Goal: Task Accomplishment & Management: Manage account settings

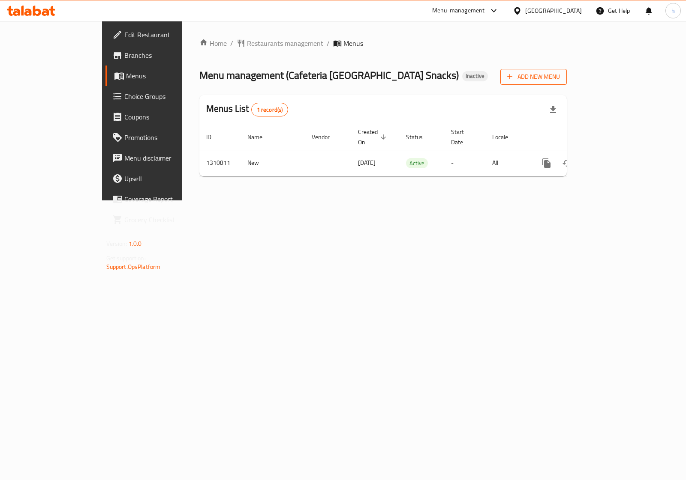
click at [560, 79] on span "Add New Menu" at bounding box center [533, 77] width 53 height 11
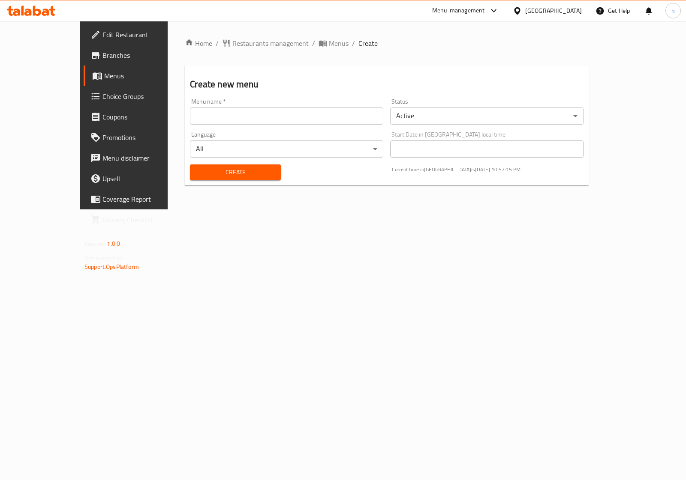
click at [366, 121] on input "text" at bounding box center [286, 116] width 193 height 17
type input "hanin [DATE]"
click at [253, 178] on button "Create" at bounding box center [235, 173] width 90 height 16
click at [318, 44] on span "breadcrumb" at bounding box center [323, 43] width 10 height 9
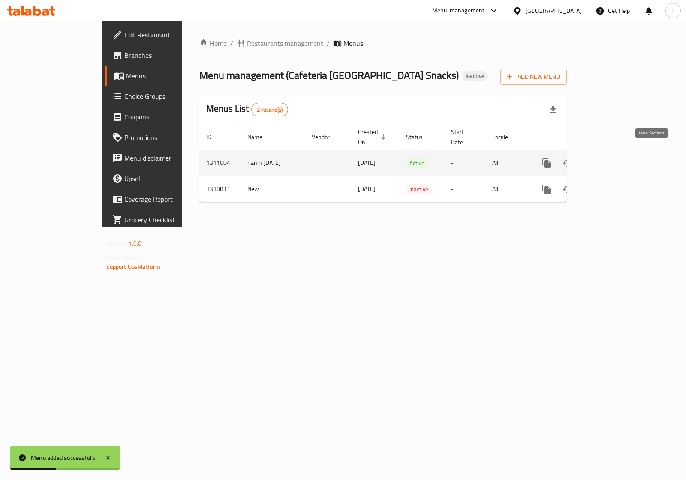
click at [613, 158] on icon "enhanced table" at bounding box center [608, 163] width 10 height 10
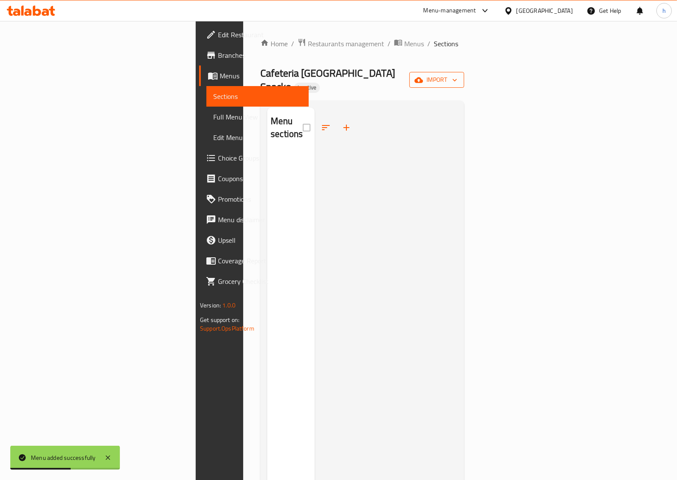
click at [458, 76] on span "import" at bounding box center [437, 80] width 41 height 11
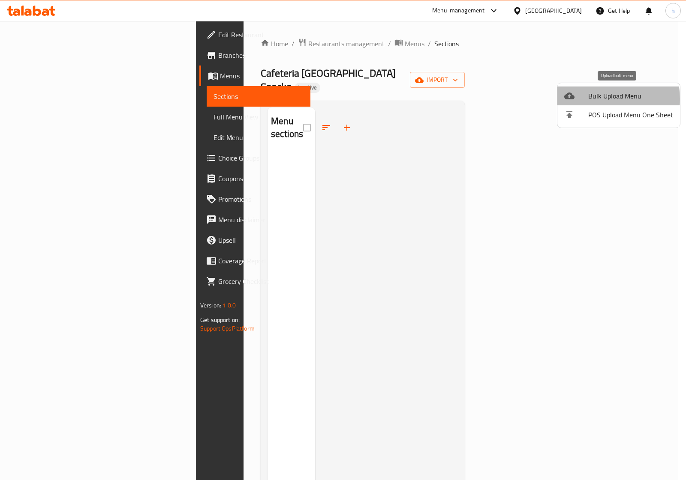
click at [594, 99] on span "Bulk Upload Menu" at bounding box center [630, 96] width 85 height 10
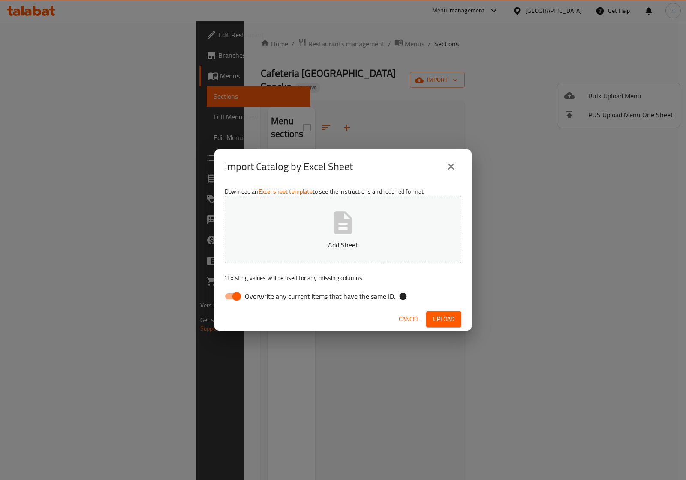
click at [239, 294] on input "Overwrite any current items that have the same ID." at bounding box center [236, 296] width 49 height 16
checkbox input "false"
click at [299, 237] on button "Add Sheet" at bounding box center [343, 230] width 237 height 68
click at [444, 314] on span "Upload" at bounding box center [443, 319] width 21 height 11
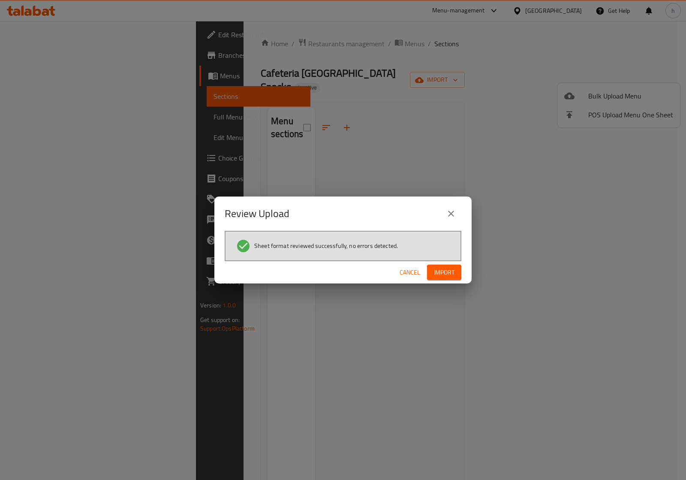
click at [455, 273] on button "Import" at bounding box center [444, 273] width 34 height 16
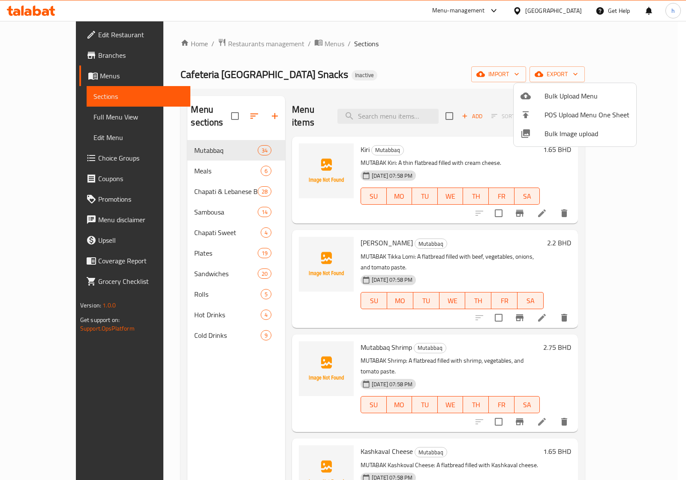
drag, startPoint x: 648, startPoint y: 163, endPoint x: 649, endPoint y: 181, distance: 18.0
click at [649, 181] on div at bounding box center [343, 240] width 686 height 480
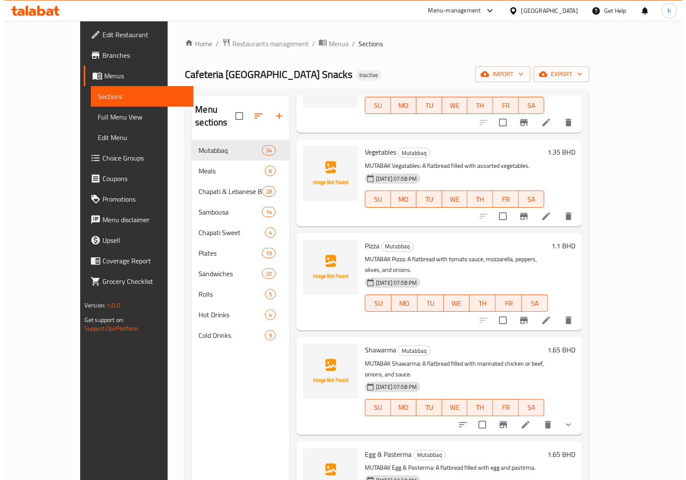
scroll to position [1393, 0]
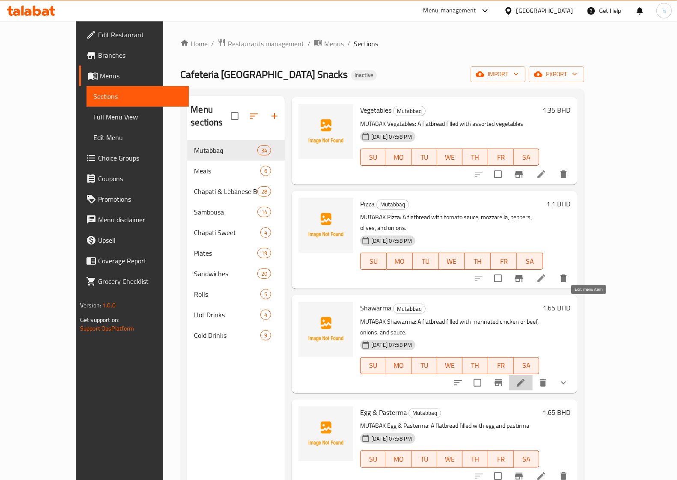
click at [525, 379] on icon at bounding box center [521, 383] width 8 height 8
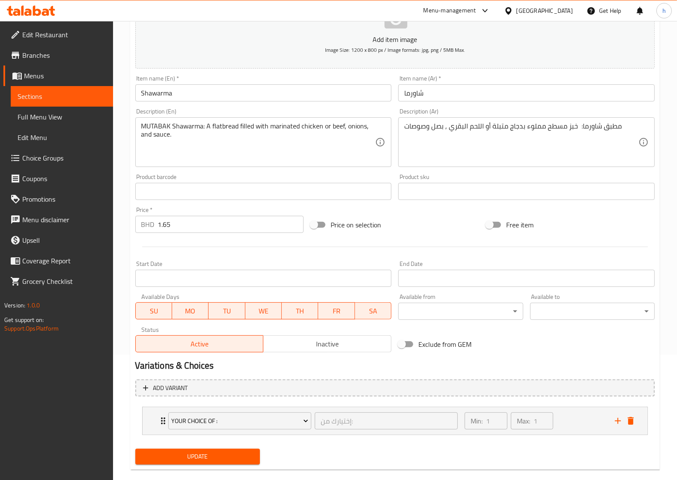
scroll to position [138, 0]
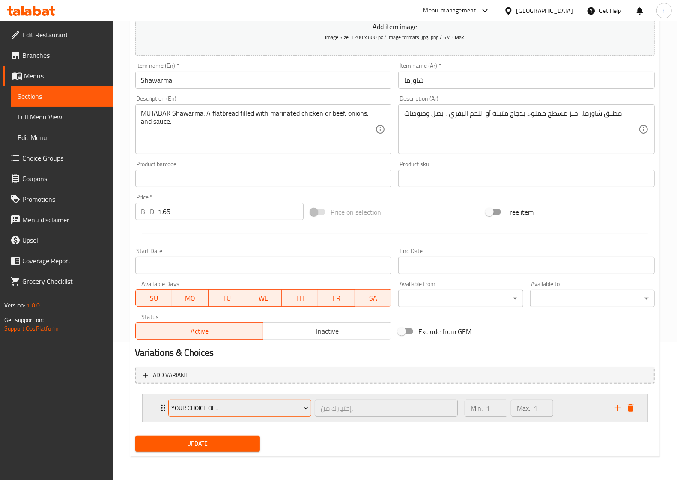
click at [307, 403] on span "Your choice of :" at bounding box center [239, 408] width 137 height 11
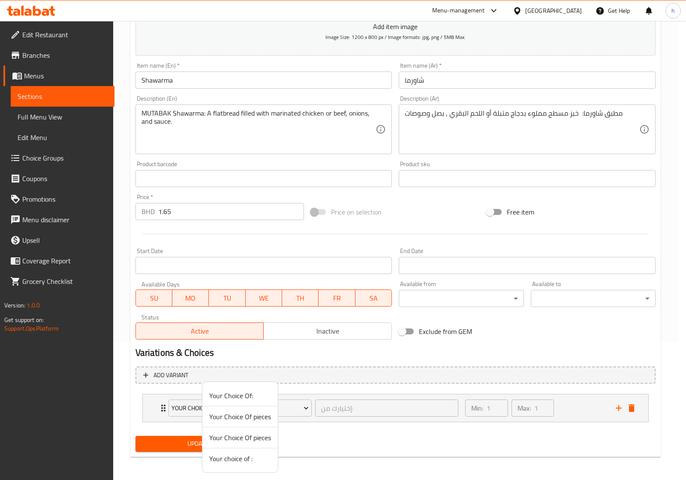
click at [359, 403] on div at bounding box center [343, 240] width 686 height 480
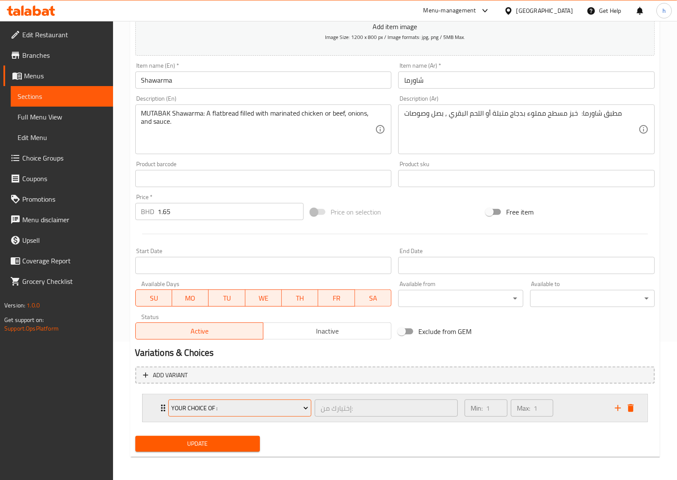
click at [304, 411] on icon "Expand" at bounding box center [306, 408] width 9 height 9
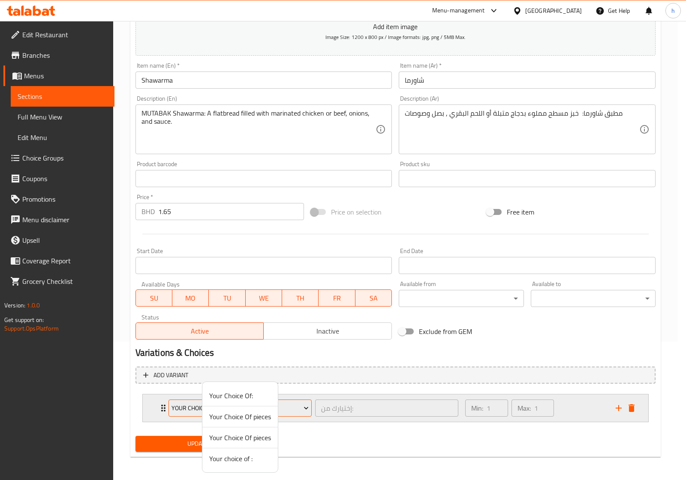
click at [304, 411] on div at bounding box center [343, 240] width 686 height 480
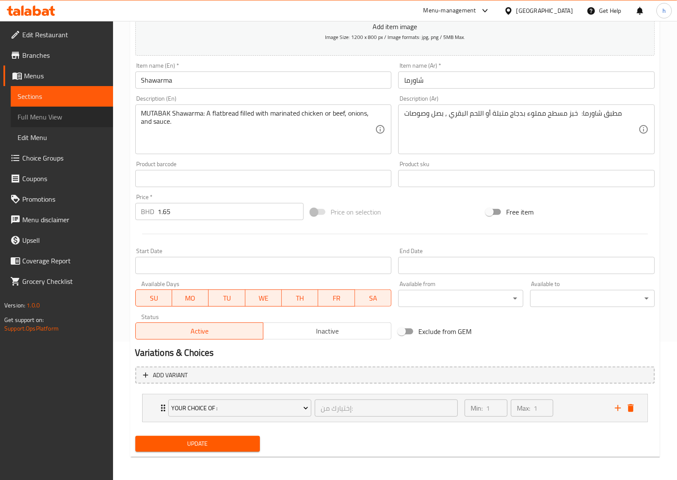
click at [59, 119] on span "Full Menu View" at bounding box center [62, 117] width 89 height 10
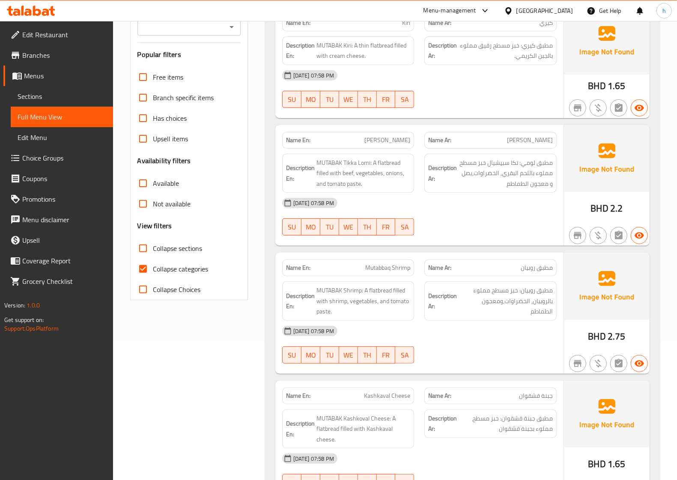
click at [186, 120] on span "Has choices" at bounding box center [170, 118] width 34 height 10
click at [153, 120] on input "Has choices" at bounding box center [143, 118] width 21 height 21
checkbox input "true"
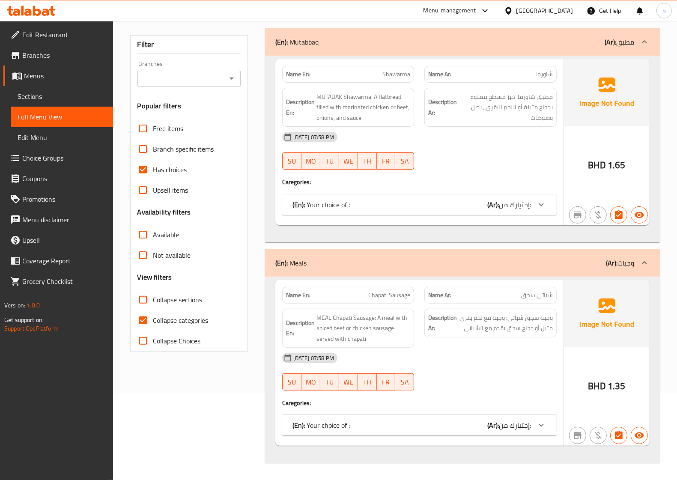
click at [408, 208] on div "(En): Your choice of : (Ar): إختيارك من:" at bounding box center [412, 205] width 239 height 10
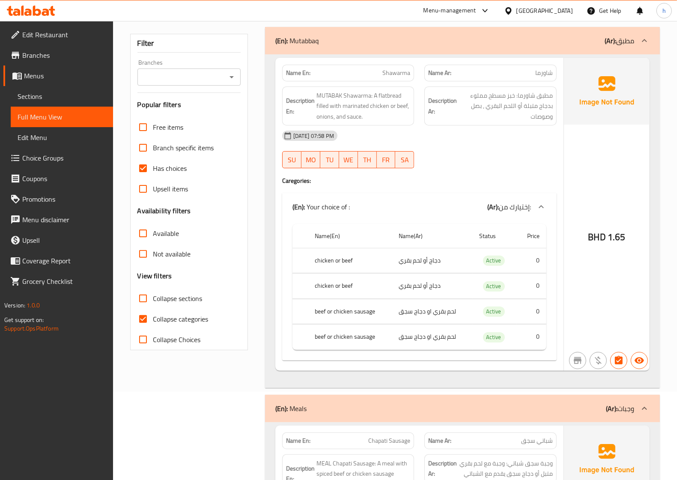
click at [517, 212] on span "إختيارك من:" at bounding box center [515, 207] width 32 height 13
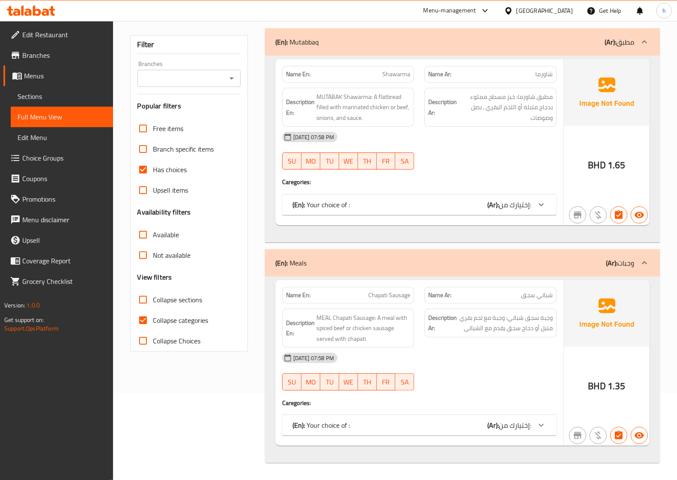
click at [501, 426] on span "إختيارك من:" at bounding box center [515, 425] width 32 height 13
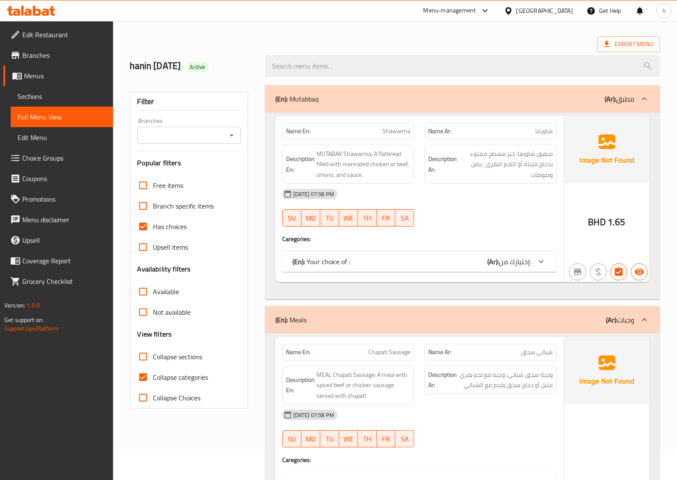
scroll to position [0, 0]
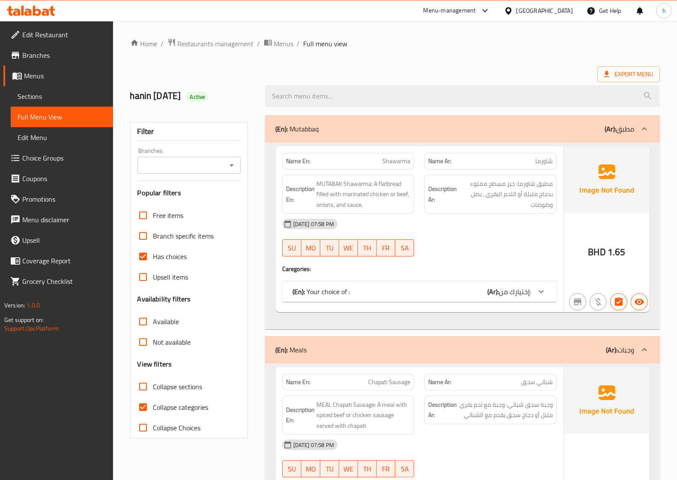
click at [500, 290] on span "إختيارك من:" at bounding box center [515, 291] width 32 height 13
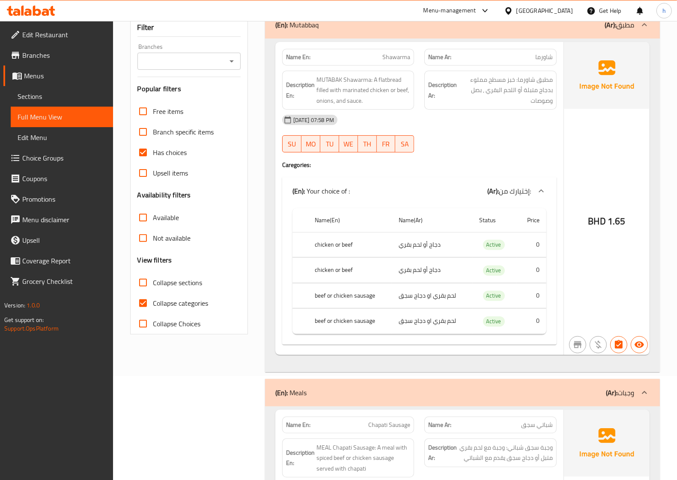
scroll to position [11, 0]
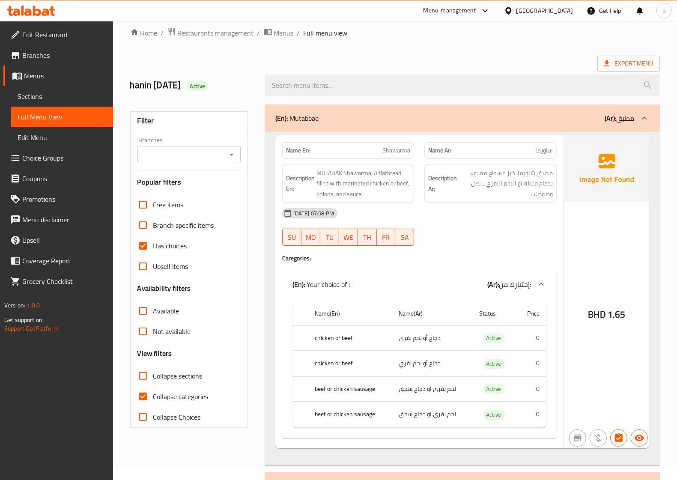
click at [49, 162] on span "Choice Groups" at bounding box center [64, 158] width 84 height 10
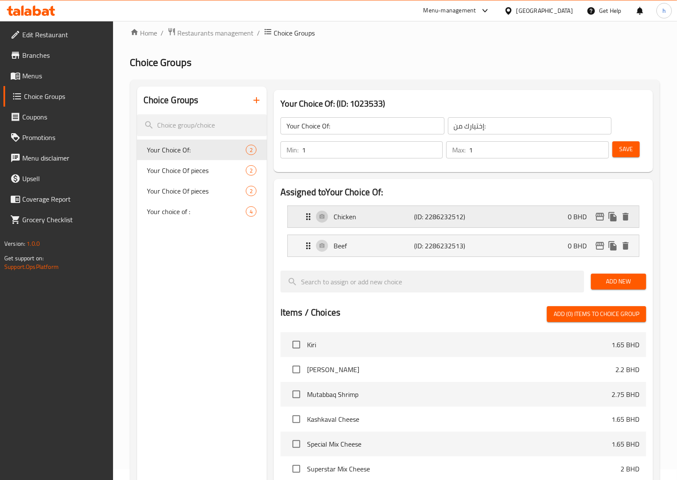
click at [386, 221] on p "Chicken" at bounding box center [374, 217] width 81 height 10
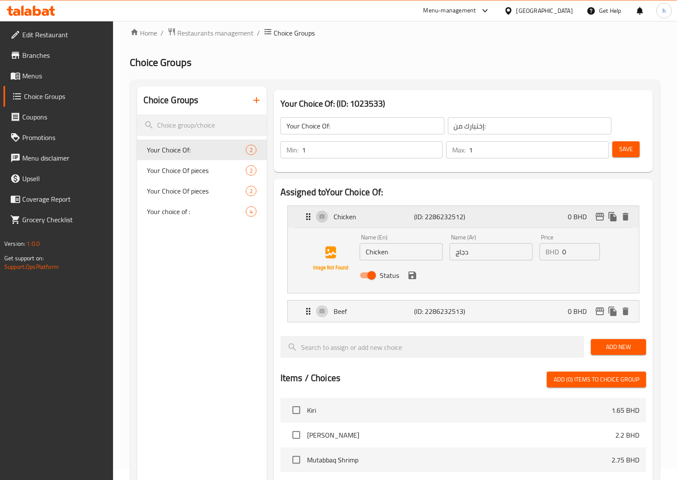
click at [386, 221] on p "Chicken" at bounding box center [374, 217] width 81 height 10
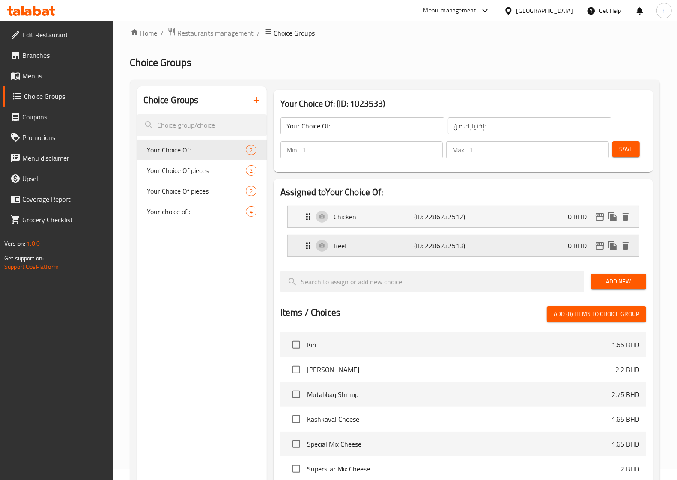
click at [398, 248] on p "Beef" at bounding box center [374, 246] width 81 height 10
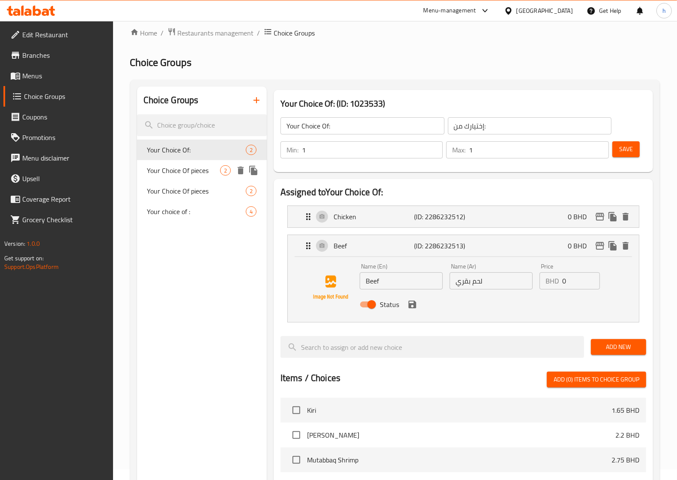
click at [189, 176] on span "Your Choice Of pieces" at bounding box center [183, 170] width 73 height 10
type input "Your Choice Of pieces"
type input "اختيارك من القطع"
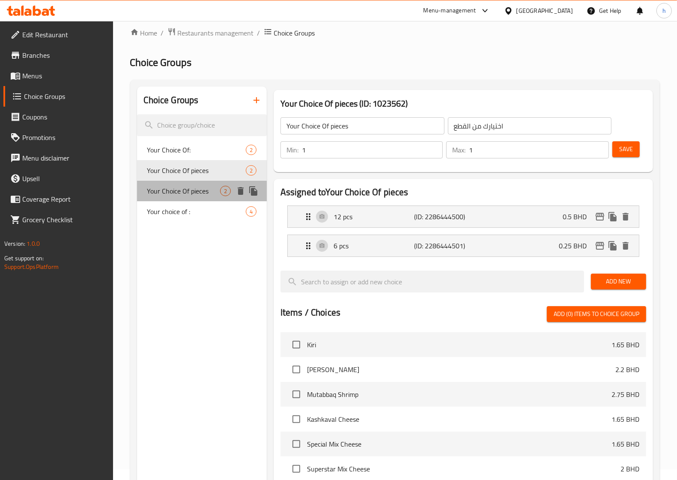
click at [189, 192] on span "Your Choice Of pieces" at bounding box center [183, 191] width 73 height 10
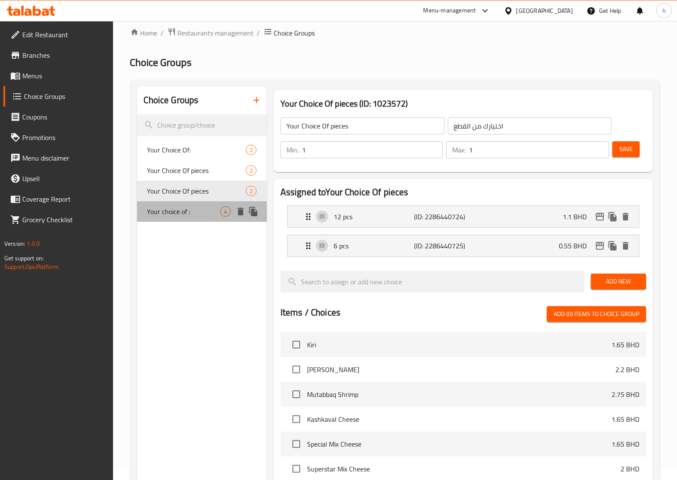
click at [191, 219] on div "Your choice of : 4" at bounding box center [202, 211] width 130 height 21
type input "Your choice of :"
type input "إختيارك من:"
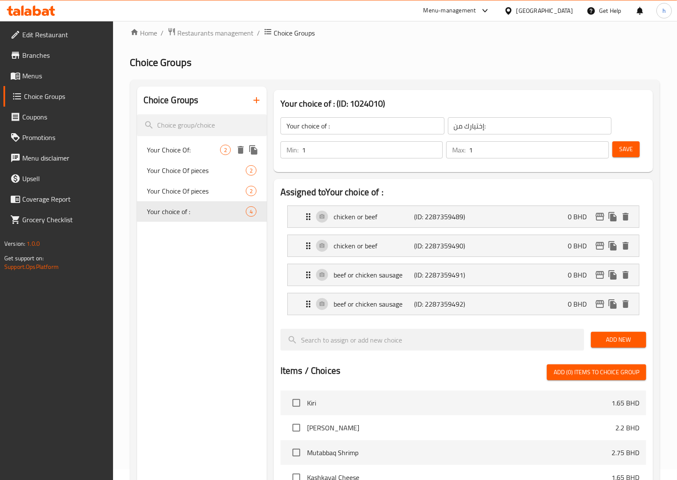
click at [196, 153] on span "Your Choice Of:" at bounding box center [183, 150] width 73 height 10
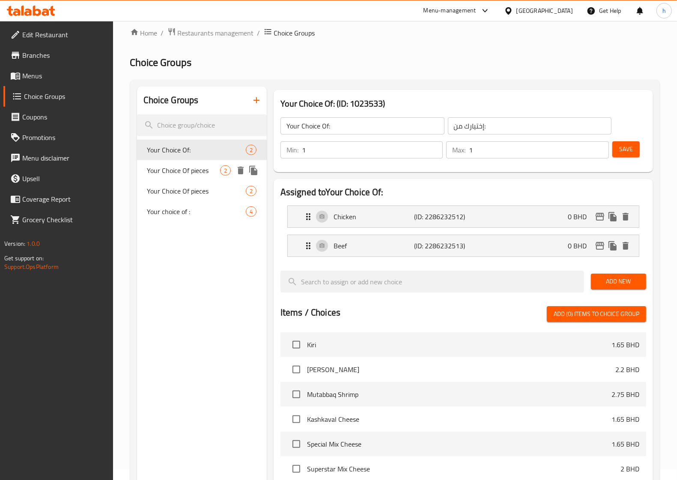
click at [198, 171] on span "Your Choice Of pieces" at bounding box center [183, 170] width 73 height 10
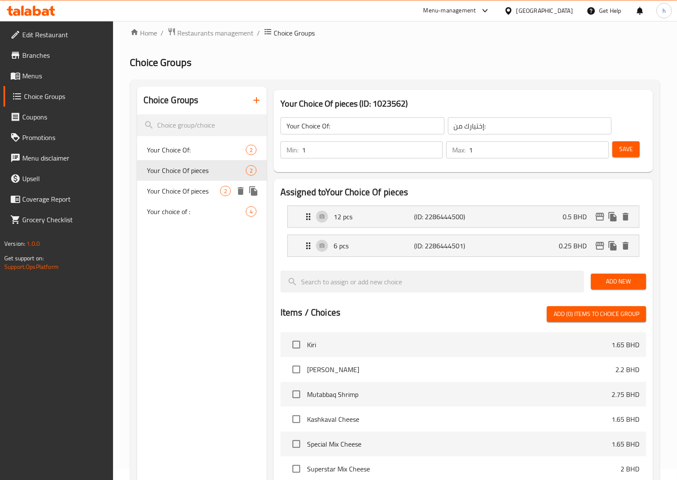
type input "Your Choice Of pieces"
type input "اختيارك من القطع"
click at [195, 194] on span "Your Choice Of pieces" at bounding box center [183, 191] width 73 height 10
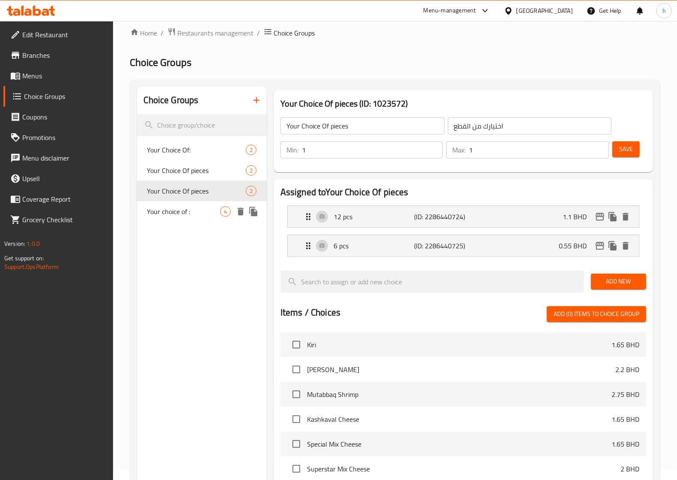
click at [191, 215] on span "Your choice of :" at bounding box center [183, 212] width 73 height 10
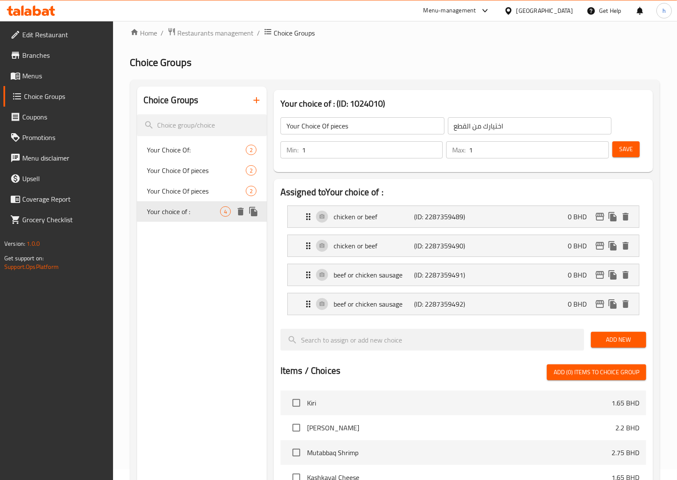
type input "Your choice of :"
type input "إختيارك من:"
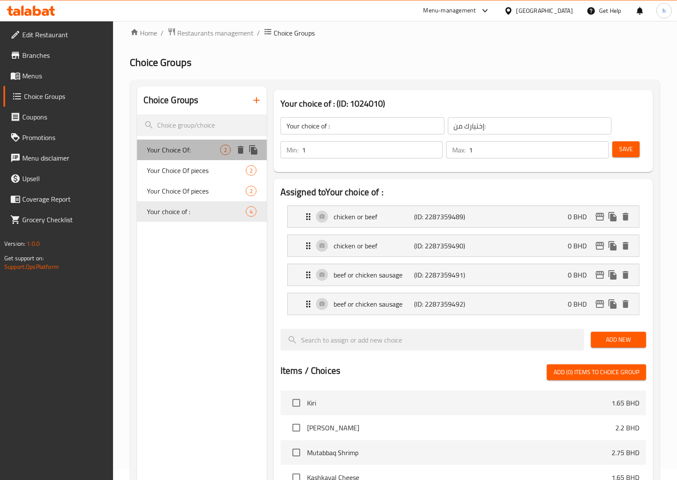
click at [189, 149] on span "Your Choice Of:" at bounding box center [183, 150] width 73 height 10
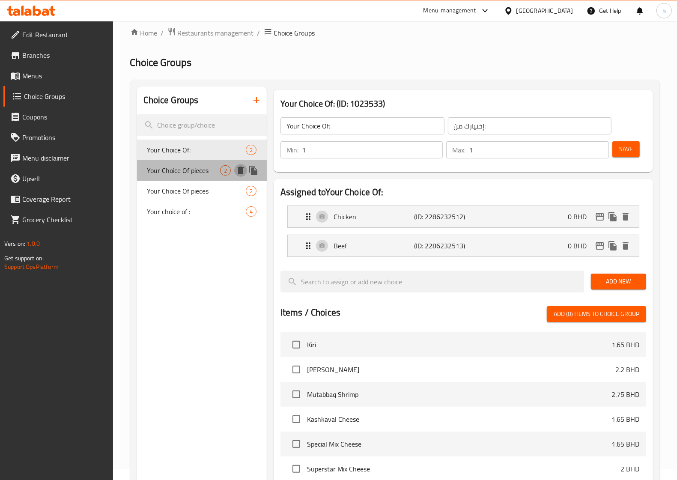
click at [240, 173] on icon "delete" at bounding box center [241, 171] width 6 height 8
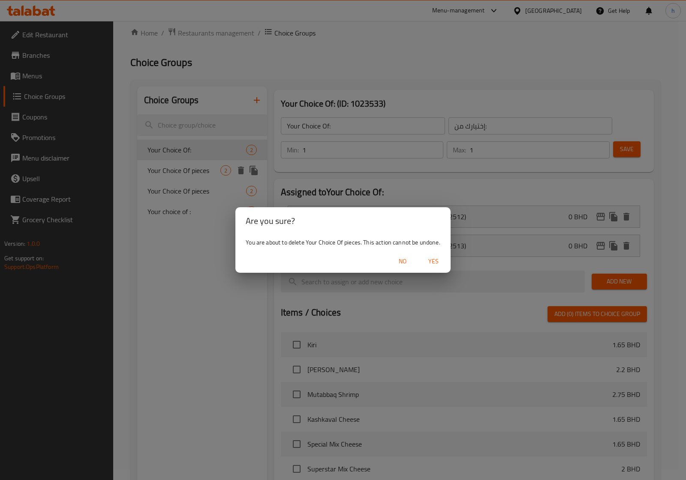
click at [402, 266] on span "No" at bounding box center [402, 261] width 21 height 11
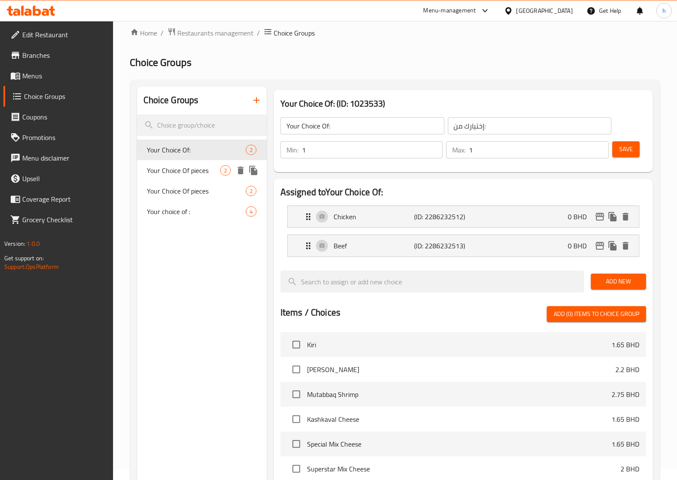
click at [183, 174] on span "Your Choice Of pieces" at bounding box center [183, 170] width 73 height 10
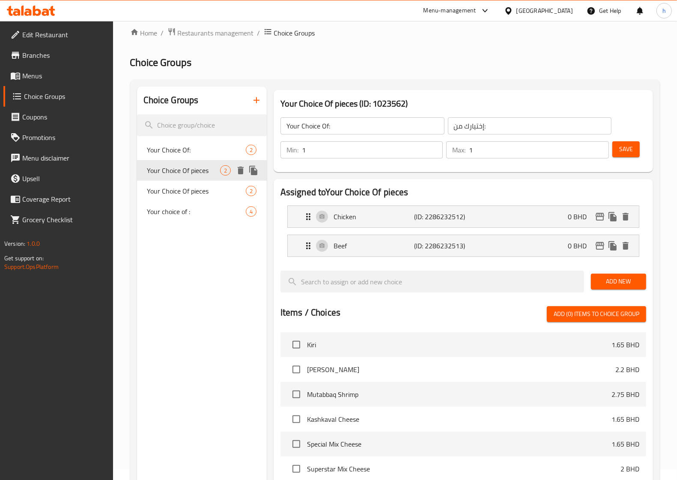
type input "Your Choice Of pieces"
type input "اختيارك من القطع"
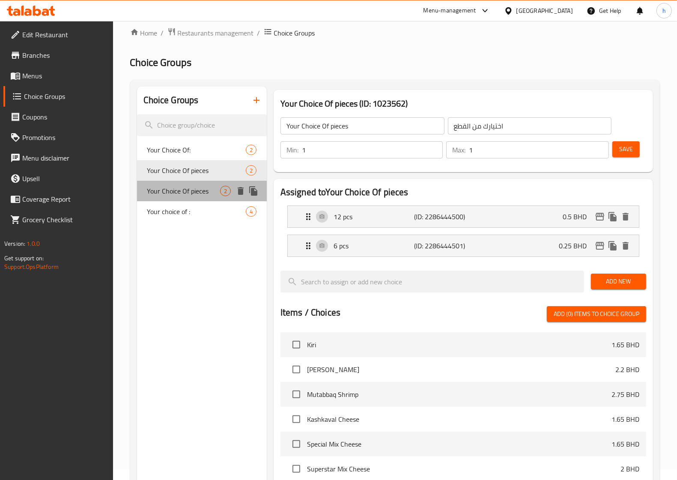
click at [189, 190] on span "Your Choice Of pieces" at bounding box center [183, 191] width 73 height 10
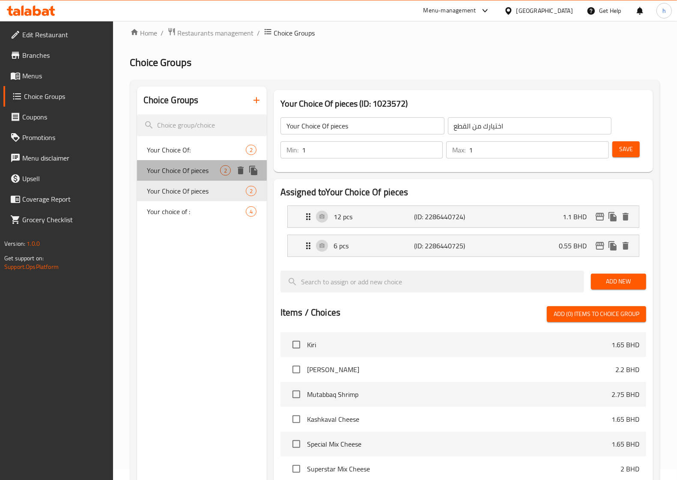
click at [189, 171] on span "Your Choice Of pieces" at bounding box center [183, 170] width 73 height 10
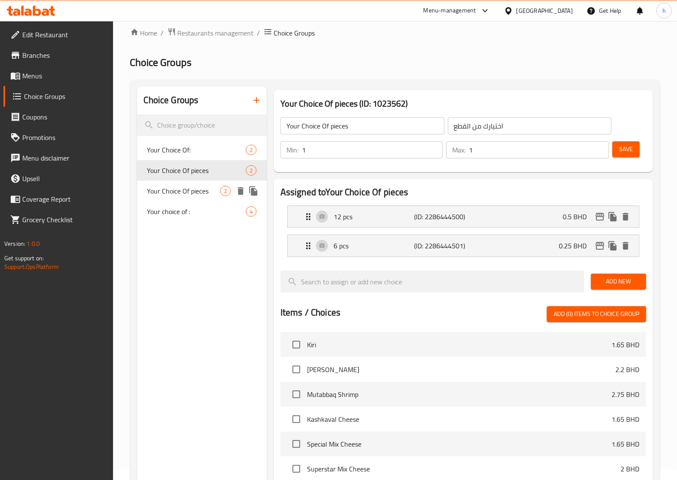
click at [195, 189] on span "Your Choice Of pieces" at bounding box center [183, 191] width 73 height 10
click at [205, 174] on span "Your Choice Of pieces" at bounding box center [183, 170] width 73 height 10
click at [240, 174] on icon "delete" at bounding box center [241, 171] width 6 height 8
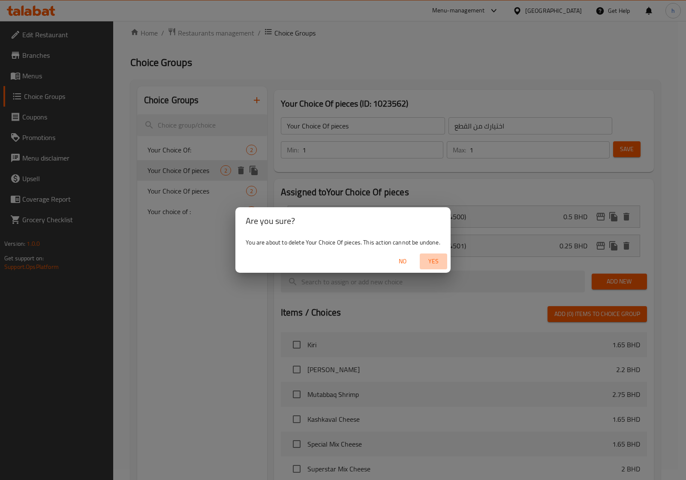
click at [429, 264] on span "Yes" at bounding box center [433, 261] width 21 height 11
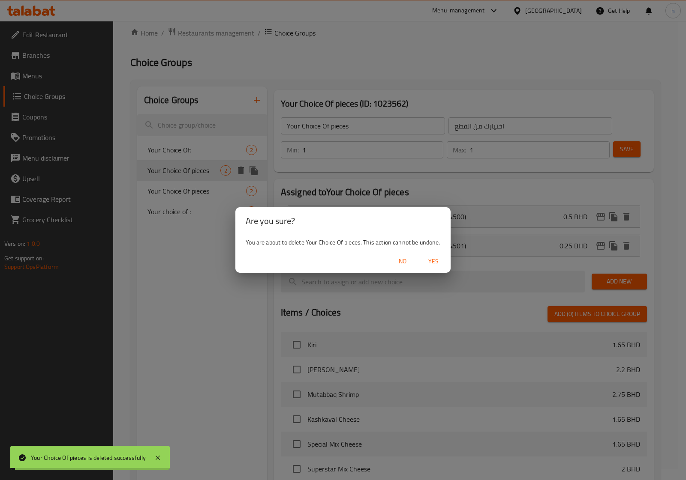
type input "Your Choice Of:"
type input "إختيارك من:"
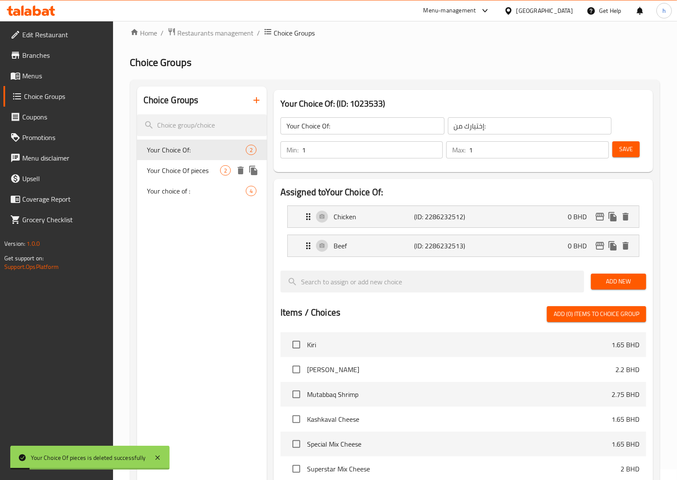
click at [202, 172] on span "Your Choice Of pieces" at bounding box center [183, 170] width 73 height 10
type input "Your Choice Of pieces"
type input "اختيارك من القطع"
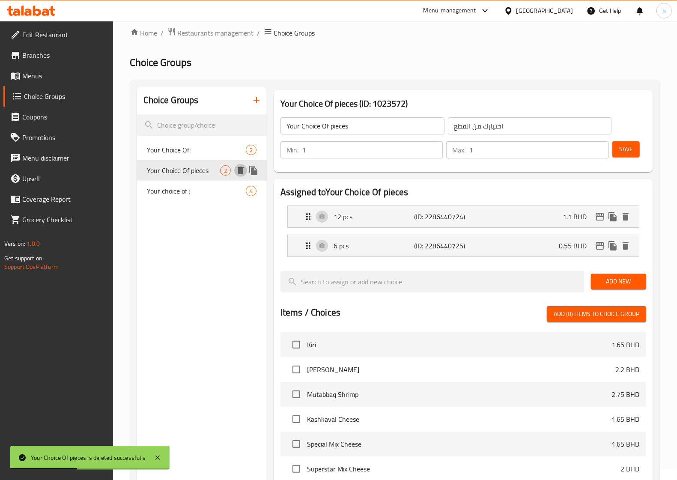
click at [239, 172] on icon "delete" at bounding box center [241, 171] width 6 height 8
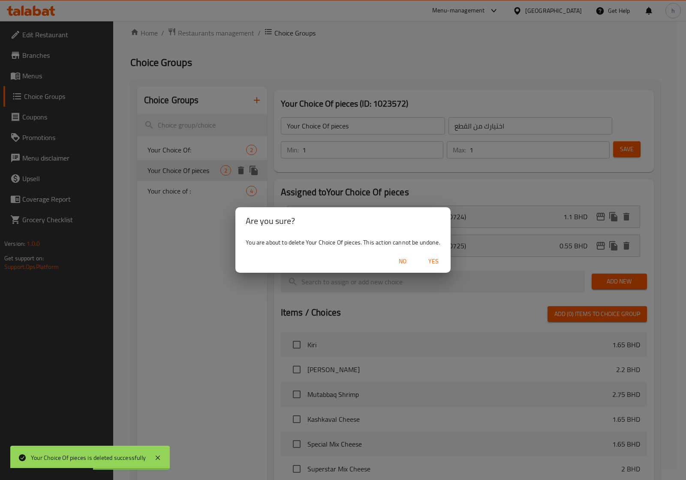
click at [429, 259] on span "Yes" at bounding box center [433, 261] width 21 height 11
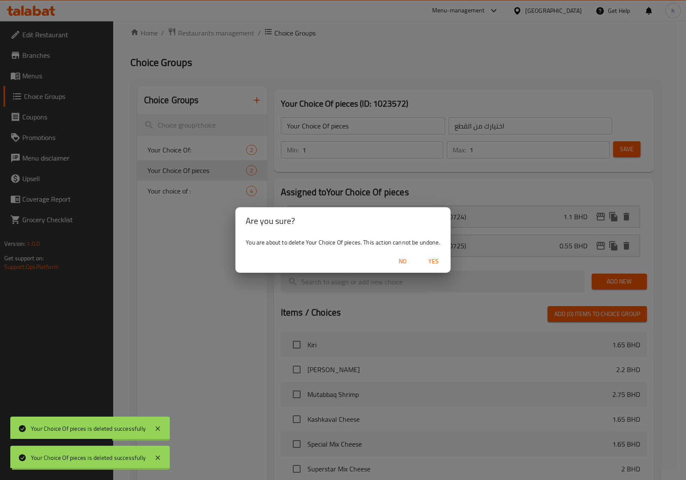
type input "Your Choice Of:"
type input "إختيارك من:"
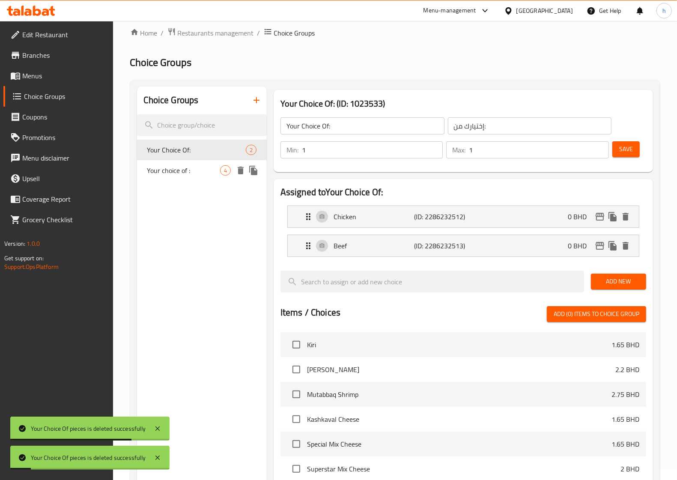
click at [188, 165] on span "Your choice of :" at bounding box center [183, 170] width 73 height 10
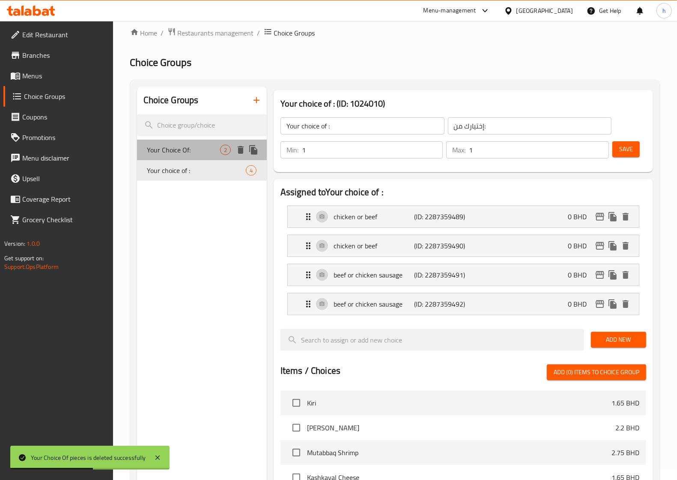
click at [196, 149] on span "Your Choice Of:" at bounding box center [183, 150] width 73 height 10
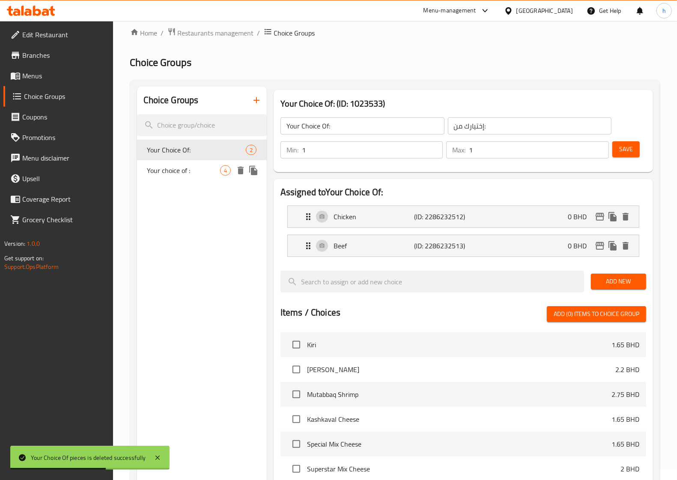
click at [192, 171] on span "Your choice of :" at bounding box center [183, 170] width 73 height 10
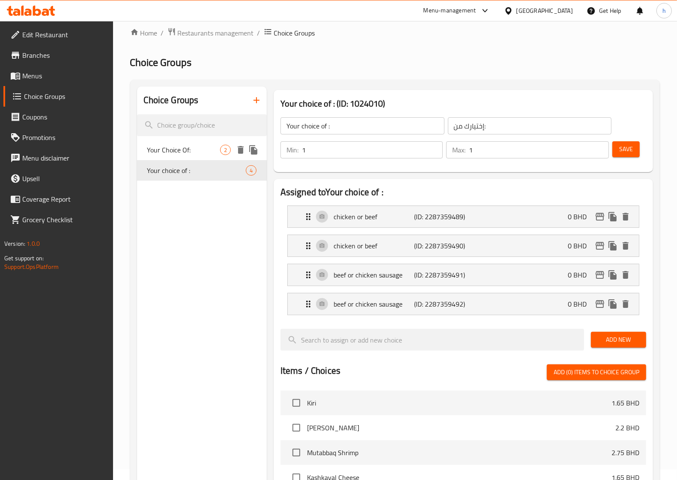
click at [170, 149] on span "Your Choice Of:" at bounding box center [183, 150] width 73 height 10
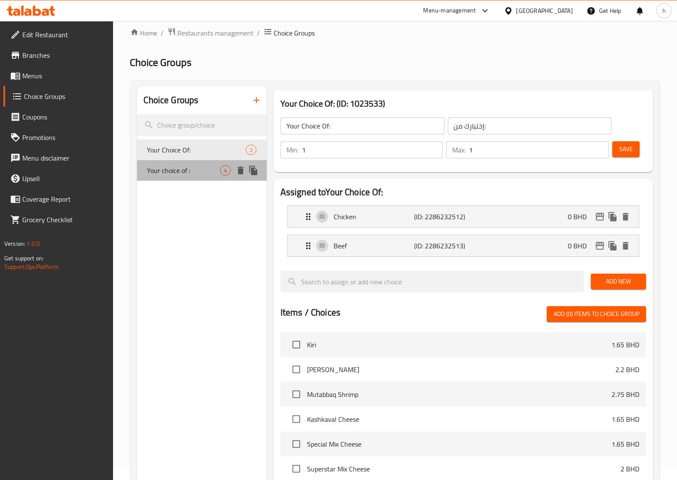
click at [174, 172] on span "Your choice of :" at bounding box center [183, 170] width 73 height 10
type input "Your choice of :"
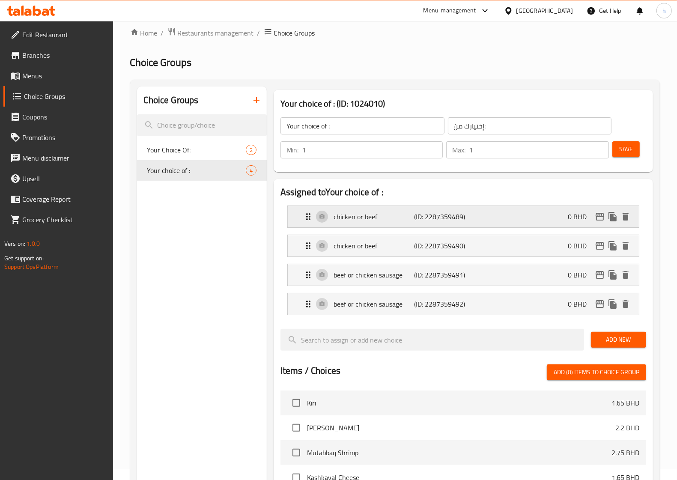
click at [628, 223] on button "delete" at bounding box center [626, 216] width 13 height 13
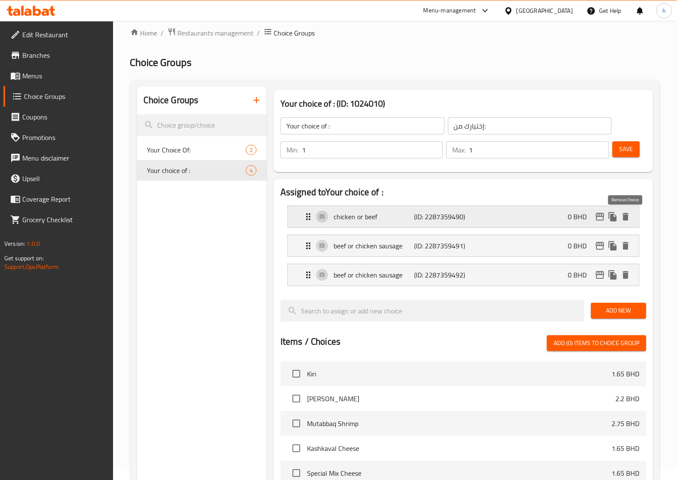
click at [628, 222] on button "delete" at bounding box center [626, 216] width 13 height 13
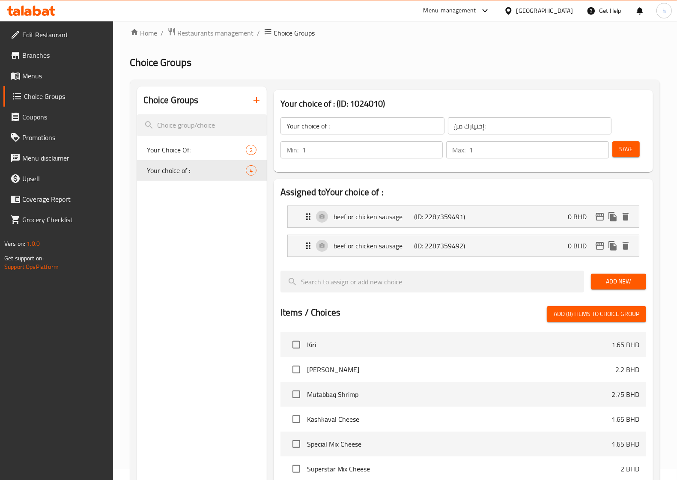
click at [622, 146] on span "Save" at bounding box center [627, 149] width 14 height 11
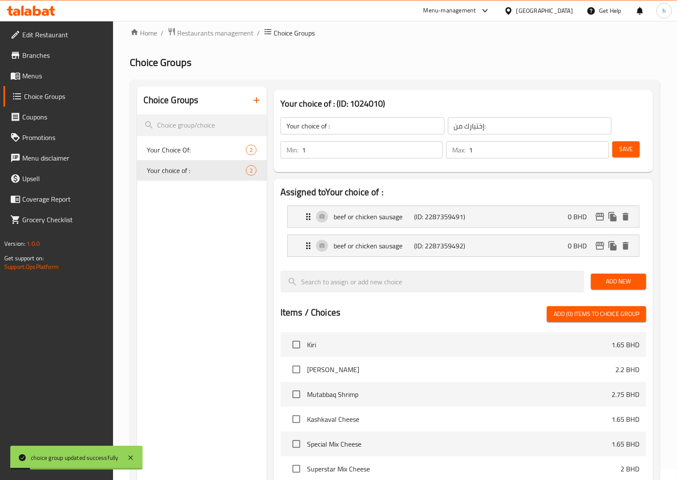
click at [42, 80] on span "Menus" at bounding box center [64, 76] width 84 height 10
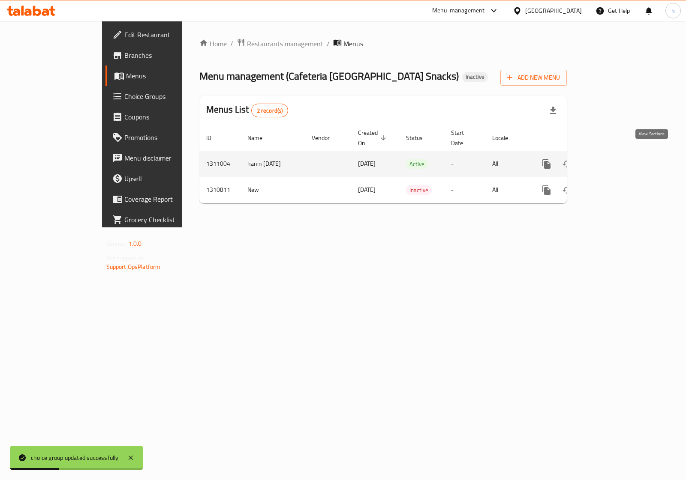
click at [613, 159] on icon "enhanced table" at bounding box center [608, 164] width 10 height 10
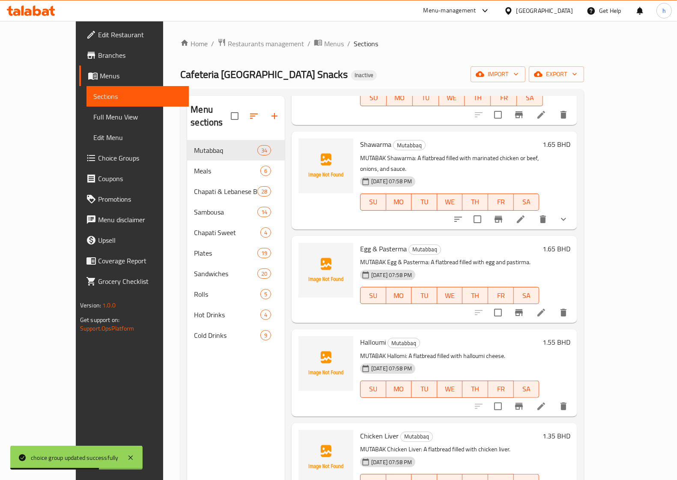
scroll to position [1661, 0]
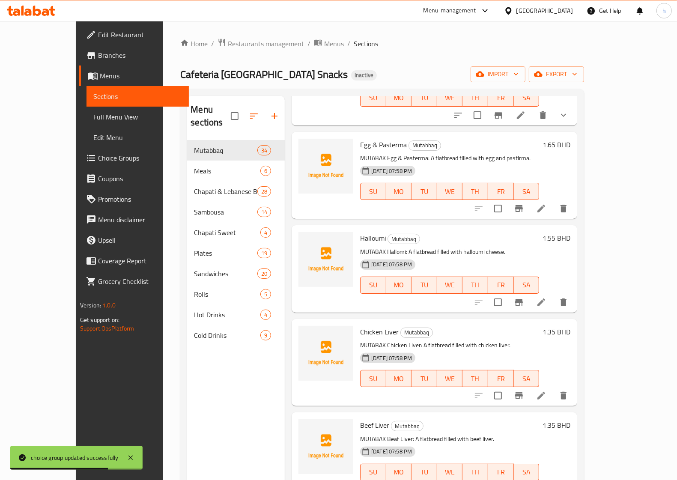
click at [93, 113] on span "Full Menu View" at bounding box center [137, 117] width 89 height 10
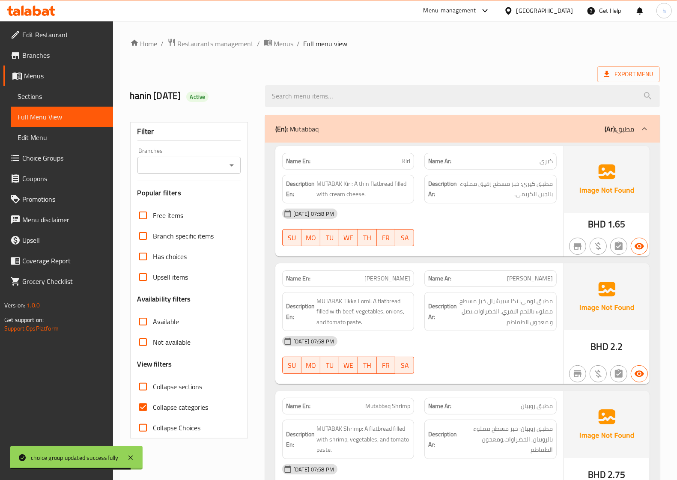
click at [157, 255] on span "Has choices" at bounding box center [170, 257] width 34 height 10
click at [153, 255] on input "Has choices" at bounding box center [143, 256] width 21 height 21
checkbox input "true"
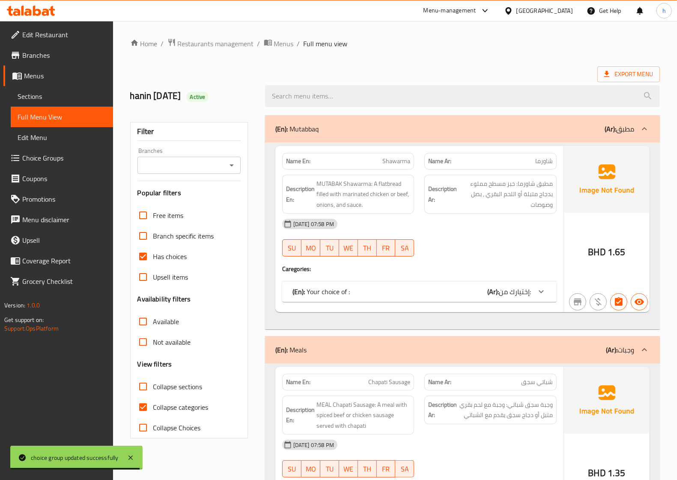
click at [484, 288] on div "(En): Your choice of : (Ar): إختيارك من:" at bounding box center [412, 292] width 239 height 10
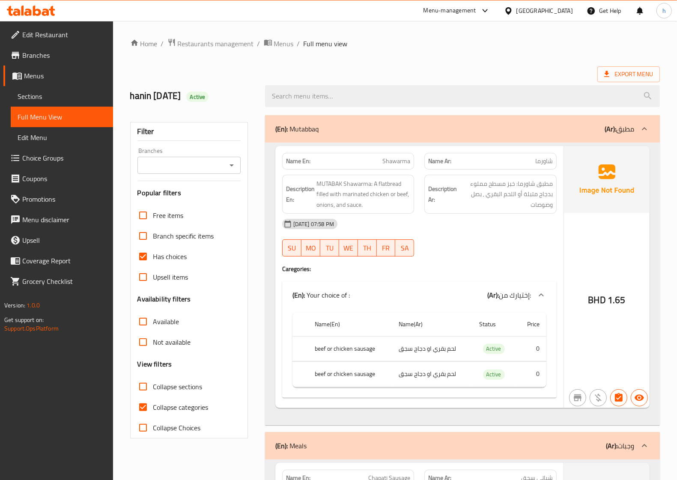
scroll to position [185, 0]
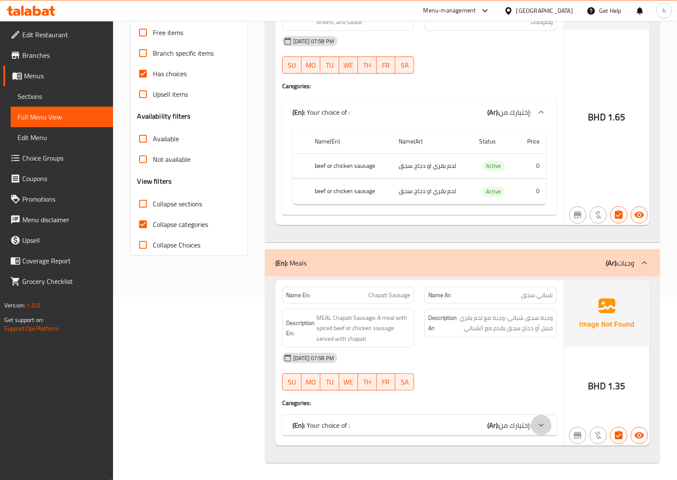
click at [543, 429] on icon at bounding box center [542, 425] width 10 height 10
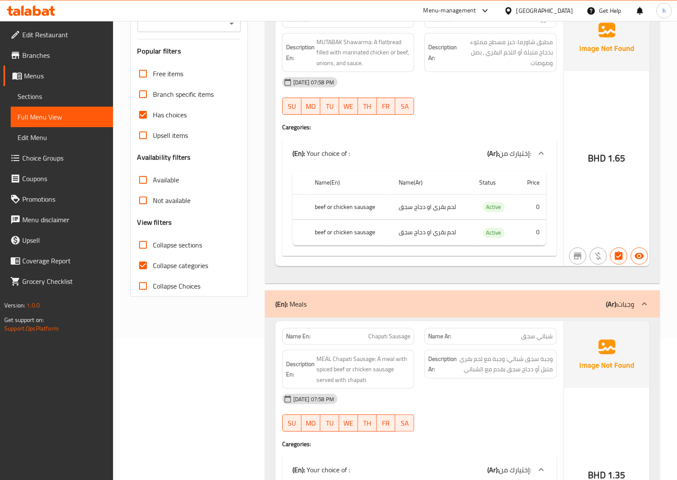
scroll to position [14, 0]
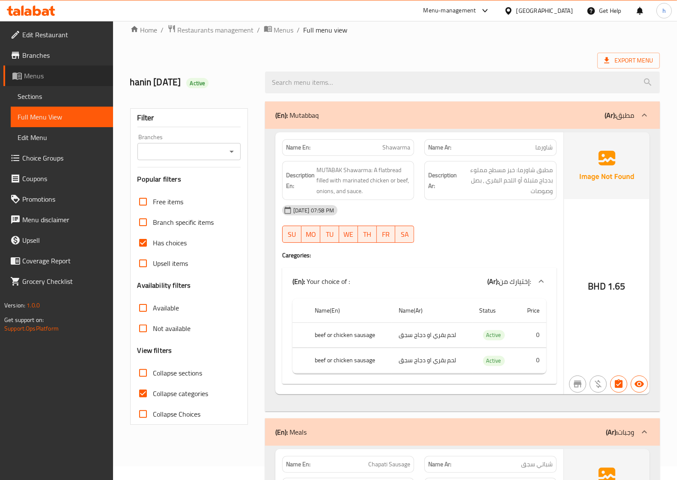
click at [51, 71] on span "Menus" at bounding box center [65, 76] width 82 height 10
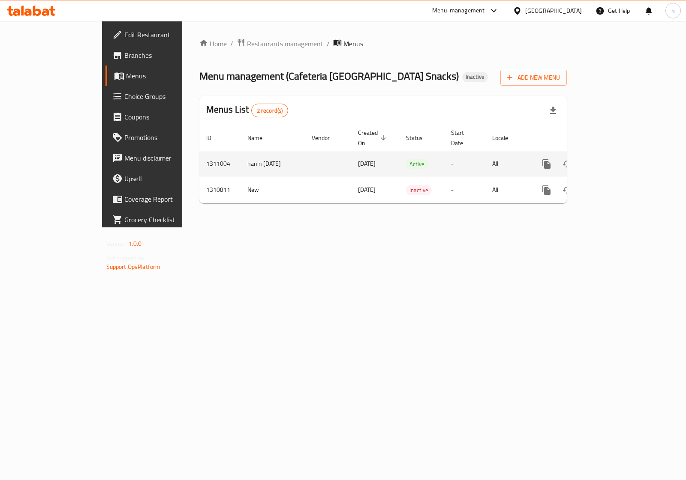
click at [613, 159] on icon "enhanced table" at bounding box center [608, 164] width 10 height 10
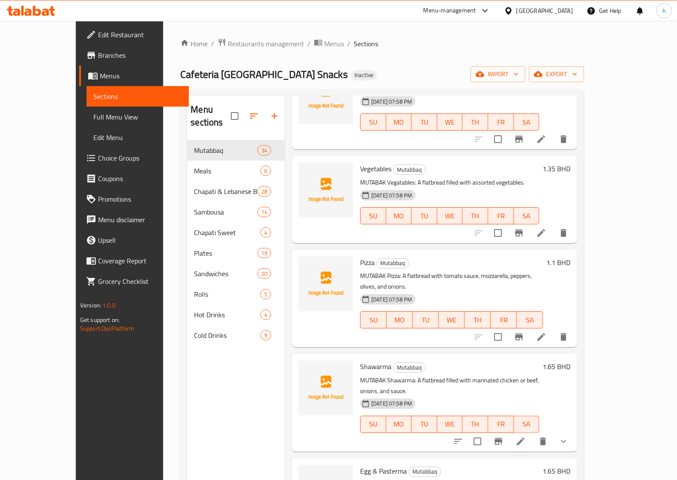
scroll to position [1329, 0]
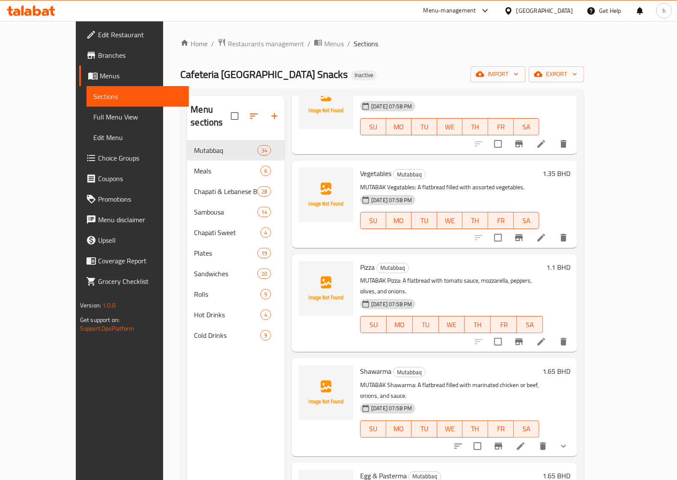
click at [533, 439] on li at bounding box center [521, 446] width 24 height 15
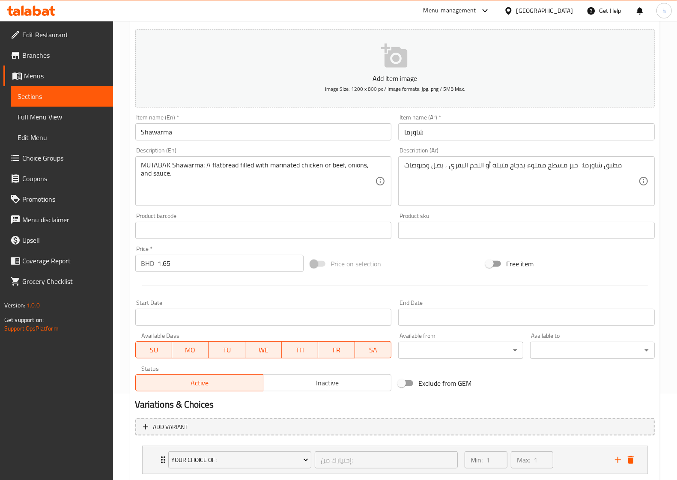
scroll to position [138, 0]
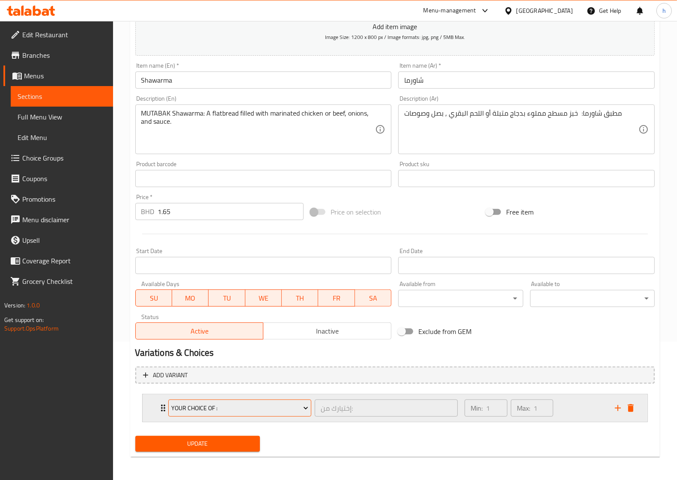
click at [303, 408] on icon "Expand" at bounding box center [306, 408] width 9 height 9
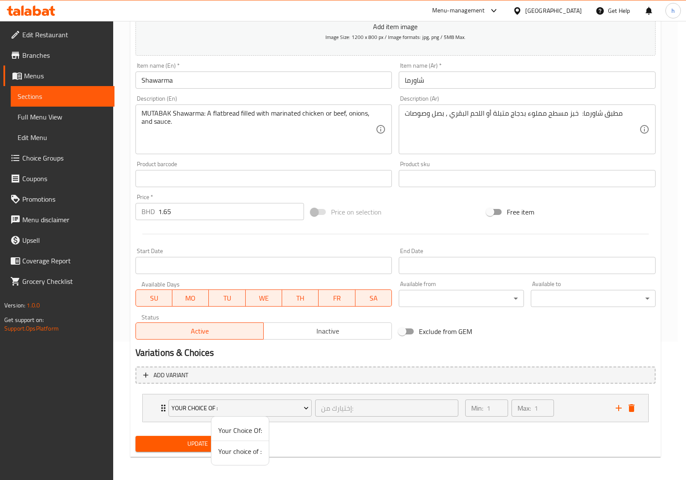
click at [228, 431] on span "Your Choice Of:" at bounding box center [240, 431] width 44 height 10
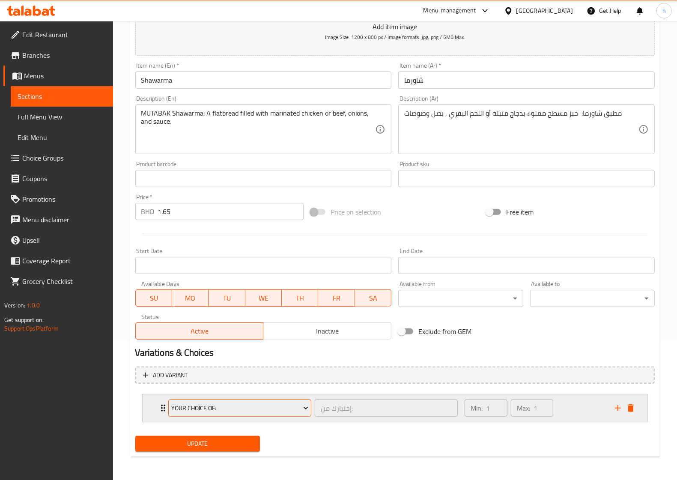
click at [306, 411] on icon "Expand" at bounding box center [306, 408] width 9 height 9
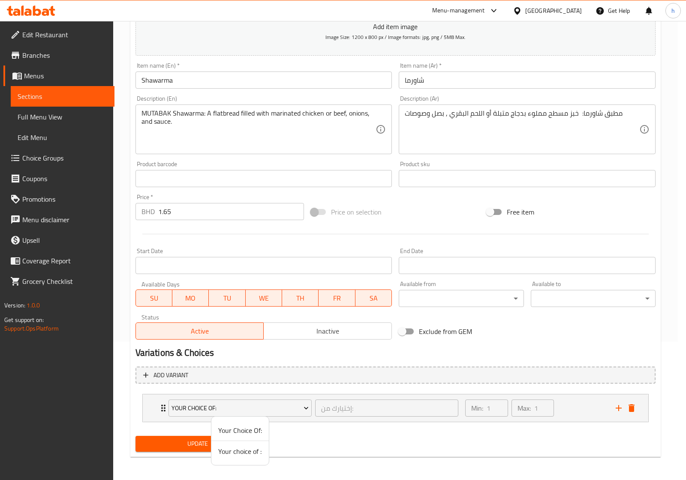
click at [247, 453] on span "Your choice of :" at bounding box center [240, 452] width 44 height 10
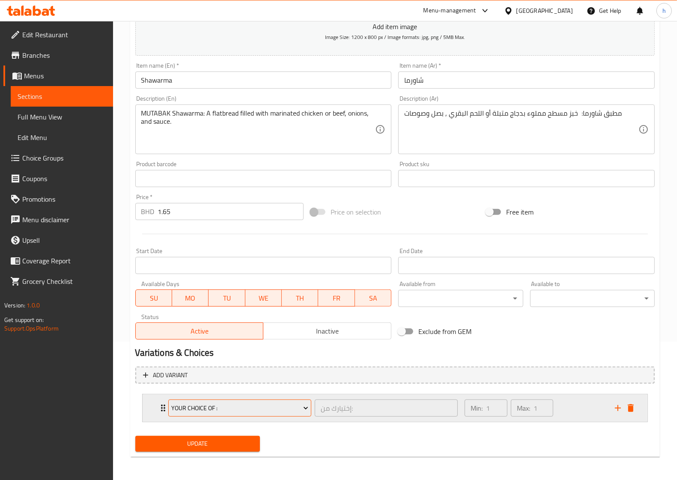
click at [308, 412] on icon "Expand" at bounding box center [306, 408] width 9 height 9
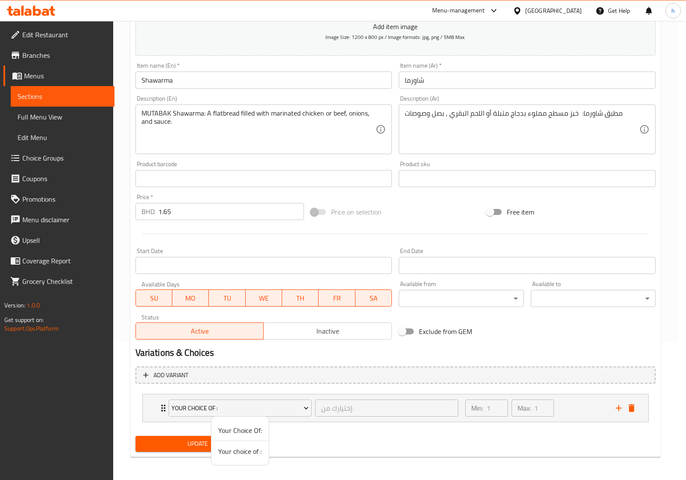
click at [256, 430] on span "Your Choice Of:" at bounding box center [240, 431] width 44 height 10
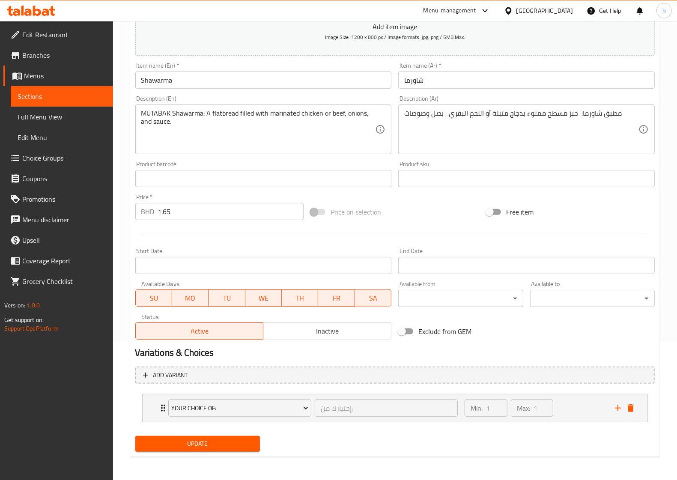
click at [245, 441] on span "Update" at bounding box center [197, 444] width 111 height 11
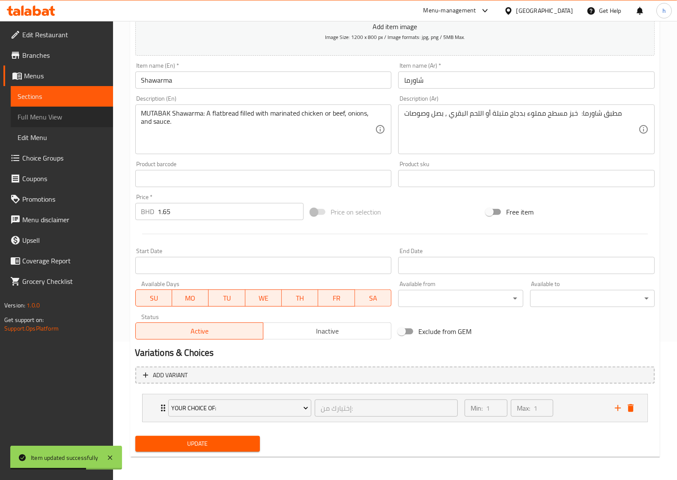
click at [61, 120] on span "Full Menu View" at bounding box center [62, 117] width 89 height 10
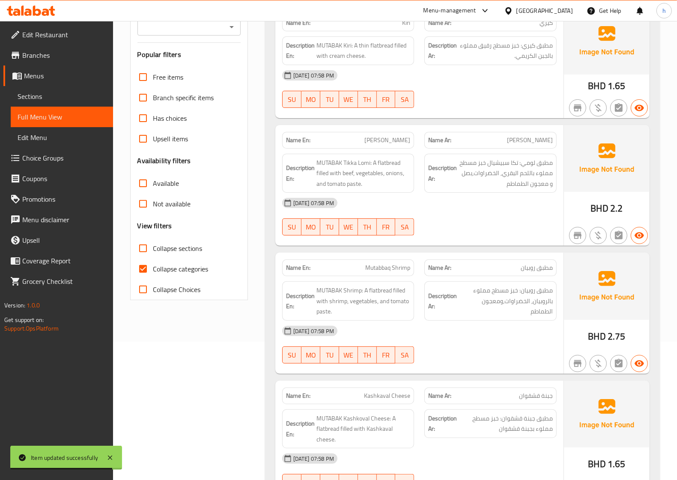
click at [181, 119] on span "Has choices" at bounding box center [170, 118] width 34 height 10
click at [153, 119] on input "Has choices" at bounding box center [143, 118] width 21 height 21
checkbox input "true"
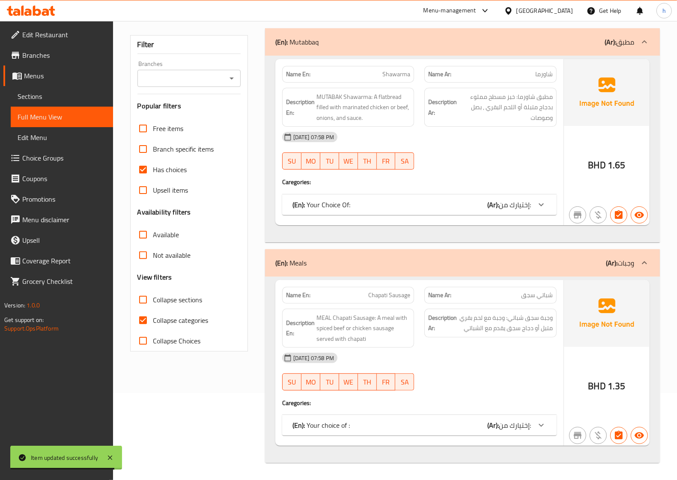
scroll to position [88, 0]
click at [431, 201] on div "(En): Your Choice Of: (Ar): إختيارك من:" at bounding box center [412, 205] width 239 height 10
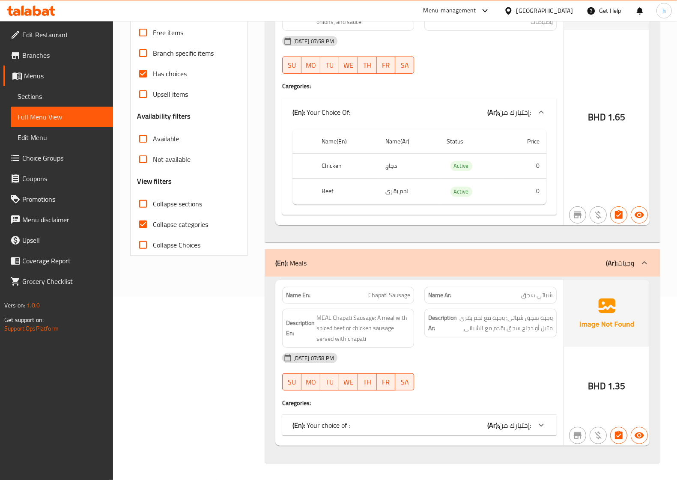
click at [447, 426] on div "(En): Your choice of : (Ar): إختيارك من:" at bounding box center [412, 425] width 239 height 10
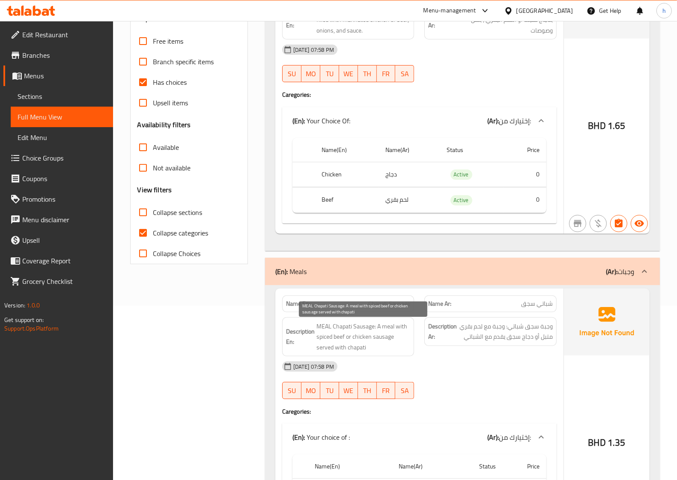
scroll to position [282, 0]
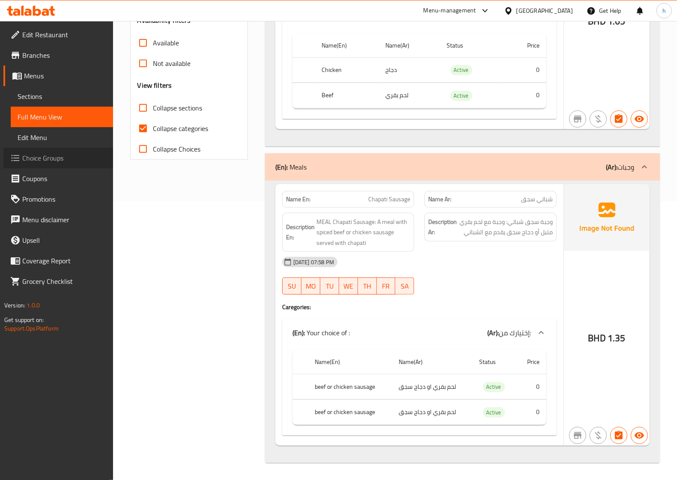
click at [35, 156] on span "Choice Groups" at bounding box center [64, 158] width 84 height 10
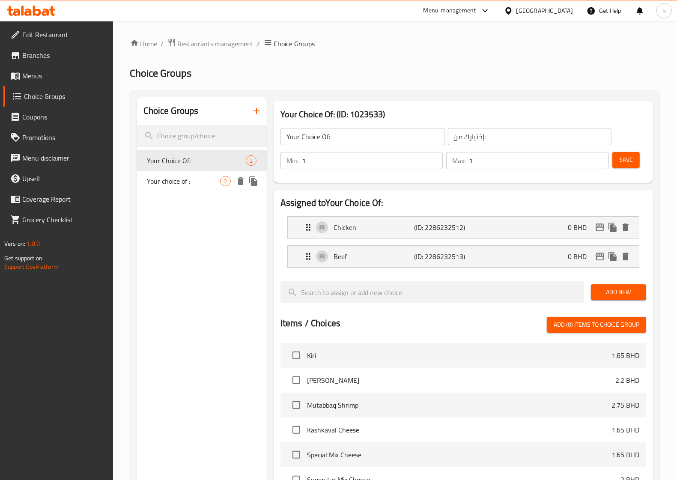
click at [186, 183] on span "Your choice of :" at bounding box center [183, 181] width 73 height 10
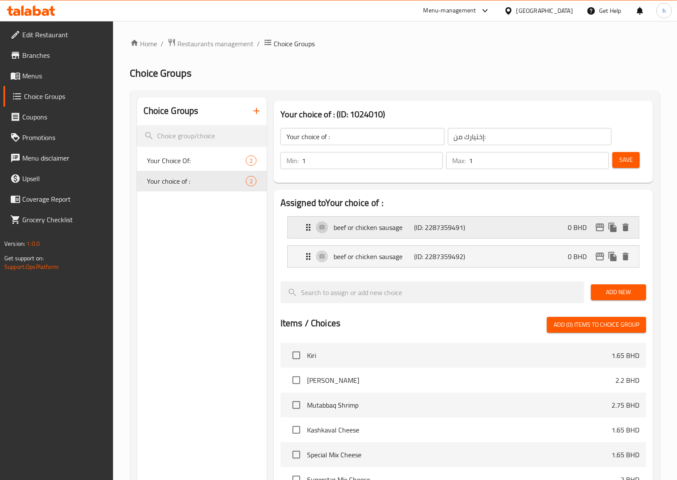
click at [401, 235] on div "beef or chicken sausage (ID: 2287359491) 0 BHD" at bounding box center [466, 227] width 326 height 21
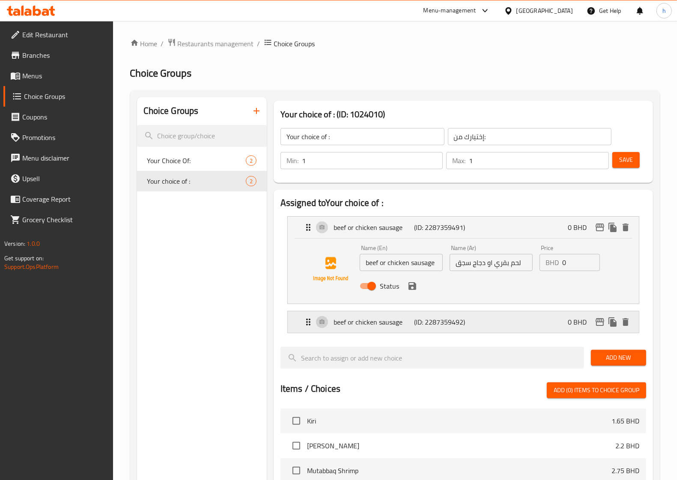
click at [429, 327] on p "(ID: 2287359492)" at bounding box center [442, 322] width 54 height 10
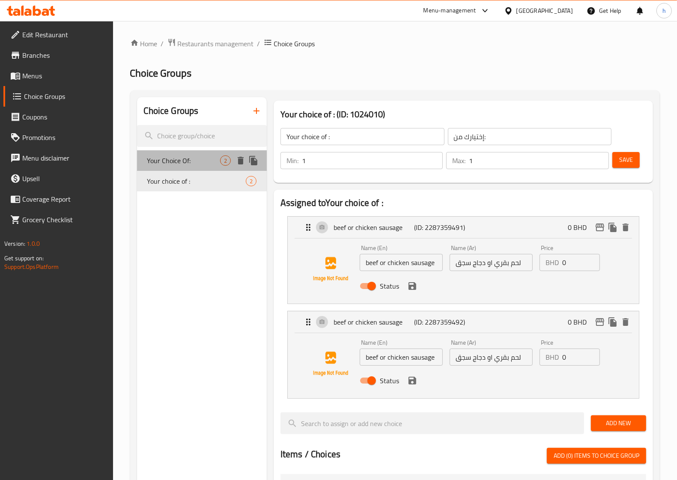
click at [190, 163] on span "Your Choice Of:" at bounding box center [183, 161] width 73 height 10
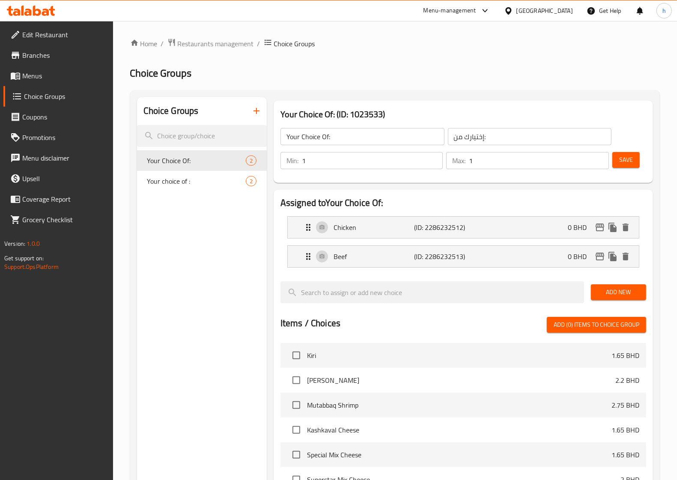
click at [446, 239] on div "Chicken (ID: 2286232512) 0 BHD Name (En) Chicken Name (En) Name (Ar) دجاج Name …" at bounding box center [464, 227] width 352 height 22
click at [426, 254] on p "(ID: 2286232513)" at bounding box center [442, 257] width 54 height 10
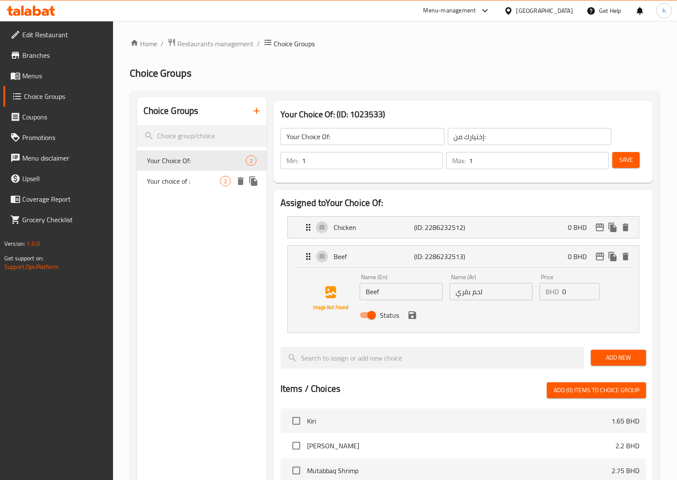
click at [192, 184] on span "Your choice of :" at bounding box center [183, 181] width 73 height 10
type input "Your choice of :"
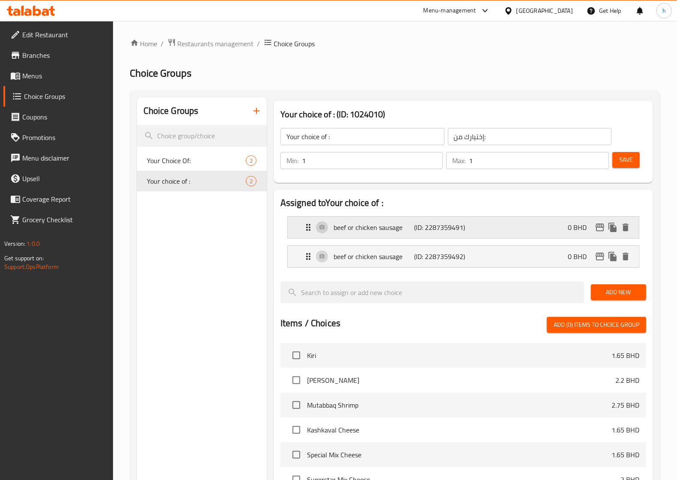
click at [473, 234] on div "beef or chicken sausage (ID: 2287359491) 0 BHD" at bounding box center [466, 227] width 326 height 21
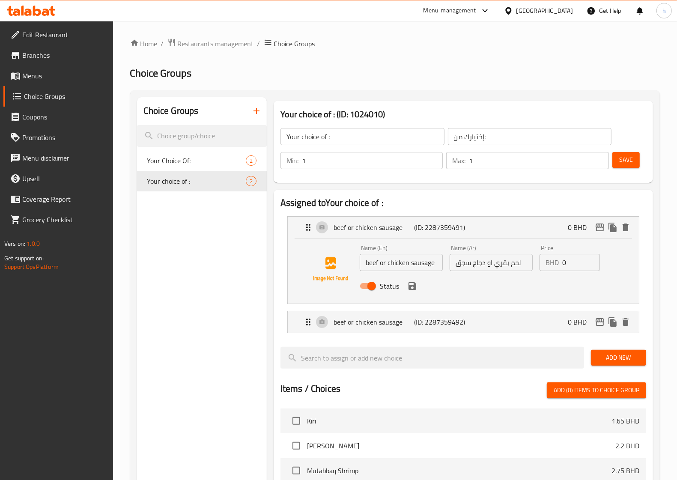
click at [494, 264] on input "لحم بقري او دجاج سجق" at bounding box center [491, 262] width 83 height 17
drag, startPoint x: 491, startPoint y: 264, endPoint x: 451, endPoint y: 266, distance: 39.9
click at [451, 266] on input "لحم بقري متبل او دجاج سجق" at bounding box center [491, 262] width 83 height 17
type input "لحم بقري متبل ا"
drag, startPoint x: 436, startPoint y: 262, endPoint x: 382, endPoint y: 267, distance: 54.6
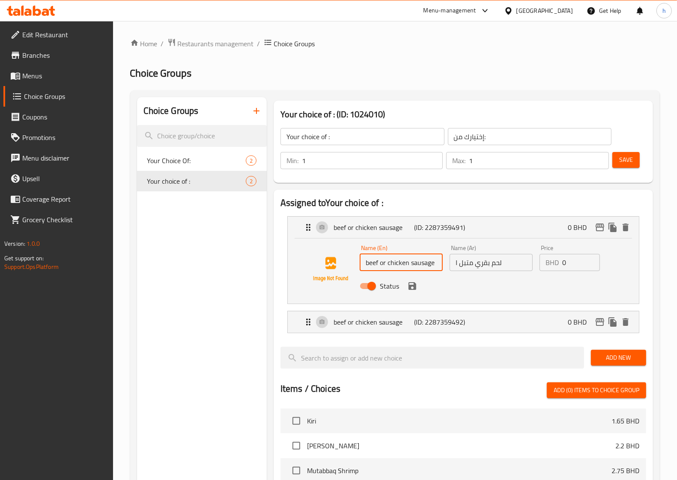
click at [382, 267] on input "beef or chicken sausage" at bounding box center [401, 262] width 83 height 17
type input "beef"
click at [454, 263] on input "لحم بقري متبل ا" at bounding box center [491, 262] width 83 height 17
type input "لحم بقري متبل"
click at [367, 264] on input "beef" at bounding box center [401, 262] width 83 height 17
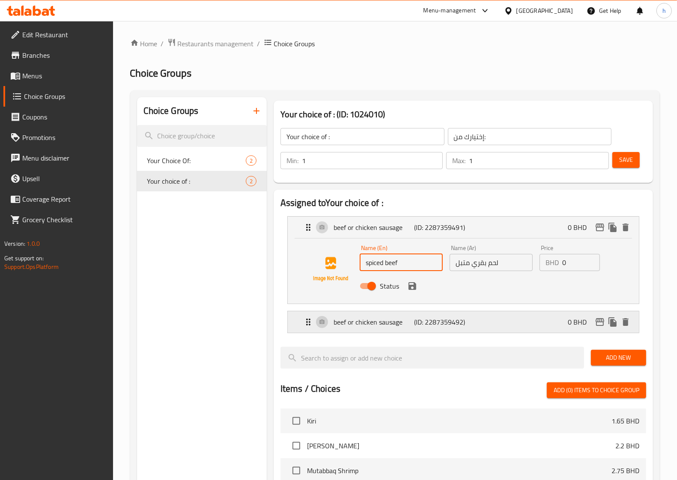
click at [375, 327] on p "beef or chicken sausage" at bounding box center [374, 322] width 81 height 10
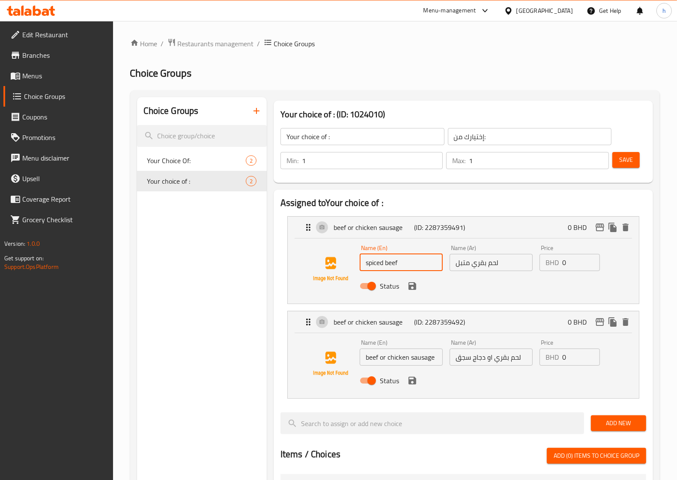
type input "spiced beef"
drag, startPoint x: 487, startPoint y: 358, endPoint x: 526, endPoint y: 360, distance: 39.0
click at [526, 360] on input "لحم بقري او دجاج سجق" at bounding box center [491, 357] width 83 height 17
type input "دجاج سجق"
drag, startPoint x: 386, startPoint y: 359, endPoint x: 359, endPoint y: 358, distance: 26.6
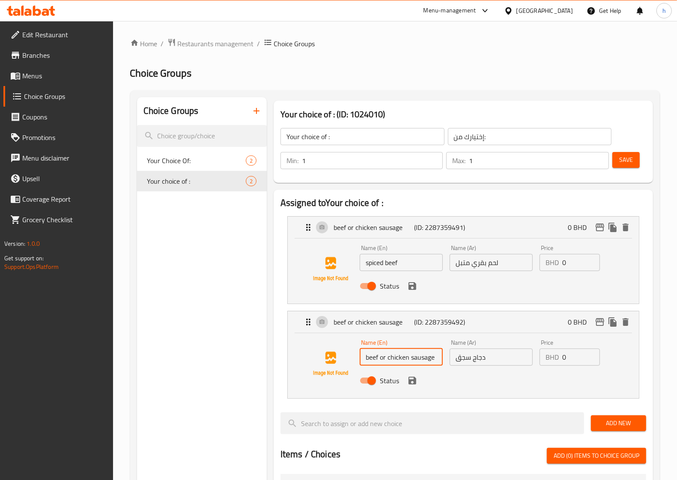
click at [359, 358] on div "Name (En) beef or chicken sausage Name (En)" at bounding box center [402, 352] width 90 height 33
type input "chicken sausage"
click at [633, 156] on span "Save" at bounding box center [627, 160] width 14 height 11
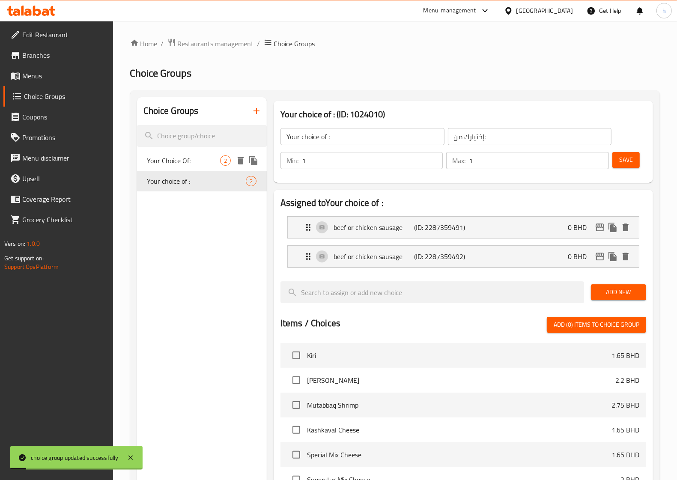
click at [199, 159] on span "Your Choice Of:" at bounding box center [183, 161] width 73 height 10
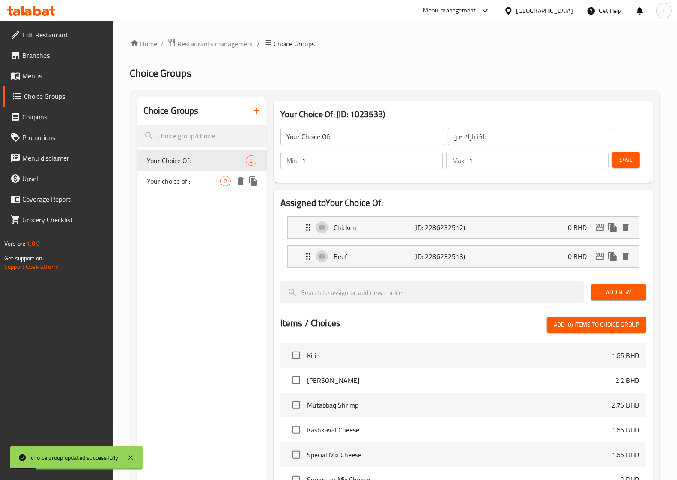
click at [194, 177] on span "Your choice of :" at bounding box center [183, 181] width 73 height 10
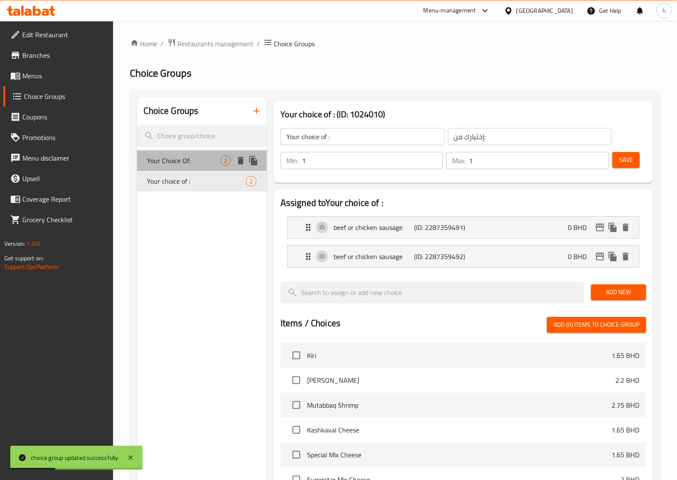
click at [161, 162] on span "Your Choice Of:" at bounding box center [183, 161] width 73 height 10
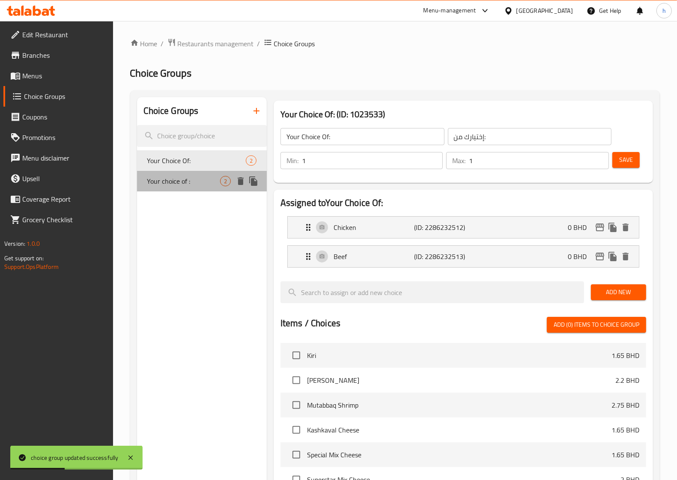
click at [173, 179] on span "Your choice of :" at bounding box center [183, 181] width 73 height 10
type input "Your choice of :"
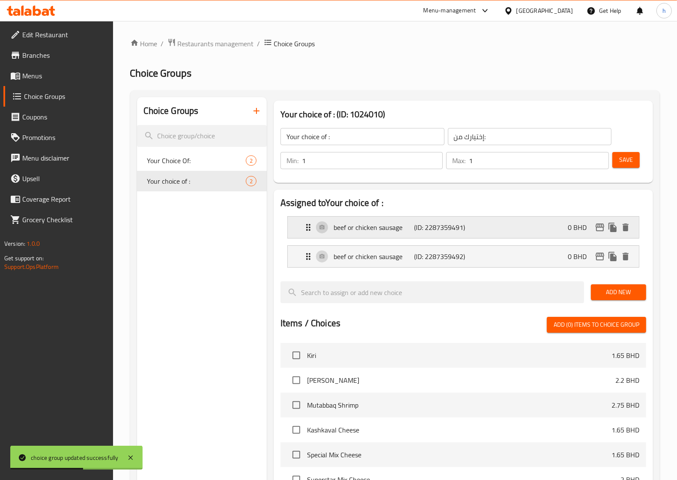
click at [333, 228] on div "beef or chicken sausage (ID: 2287359491) 0 BHD" at bounding box center [466, 227] width 326 height 21
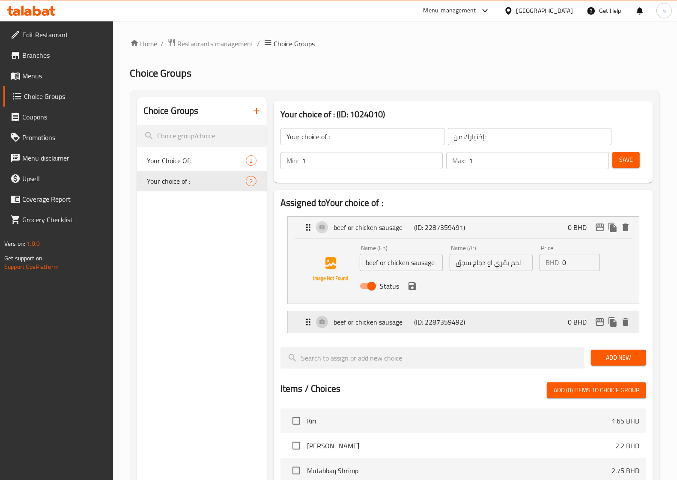
click at [448, 326] on p "(ID: 2287359492)" at bounding box center [442, 322] width 54 height 10
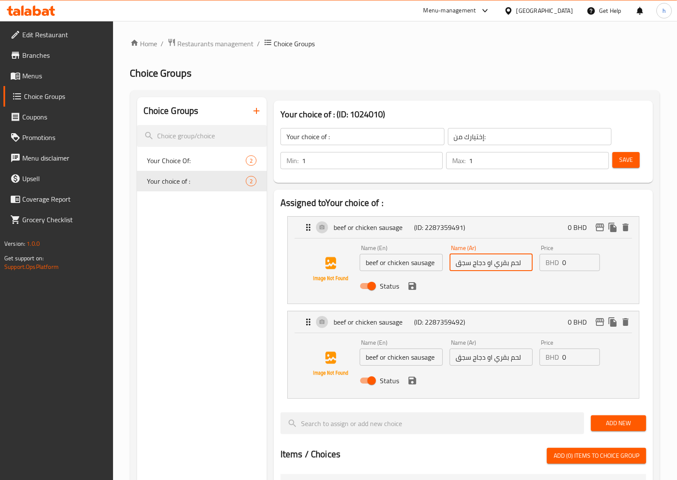
drag, startPoint x: 491, startPoint y: 264, endPoint x: 437, endPoint y: 262, distance: 54.0
click at [437, 262] on div "Name (En) beef or chicken sausage Name (En) Name (Ar) لحم بقري او دجاج سجق Name…" at bounding box center [492, 270] width 270 height 56
type input "لحم بقري متبل"
drag, startPoint x: 442, startPoint y: 264, endPoint x: 382, endPoint y: 259, distance: 60.6
click at [382, 259] on input "beef or chicken sausage" at bounding box center [401, 262] width 83 height 17
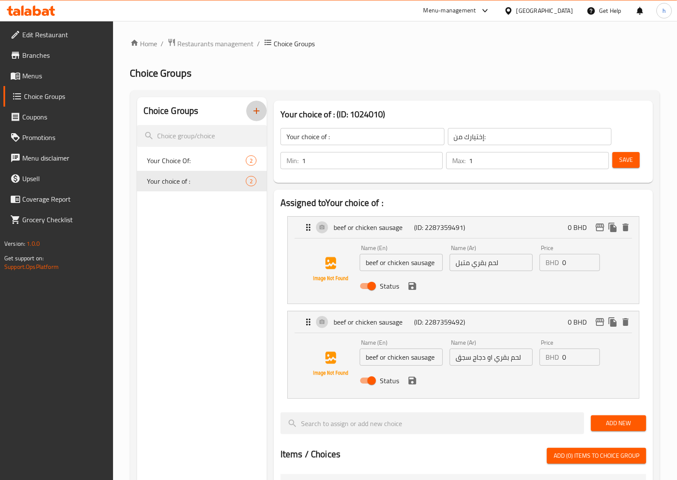
click at [253, 107] on icon "button" at bounding box center [257, 111] width 10 height 10
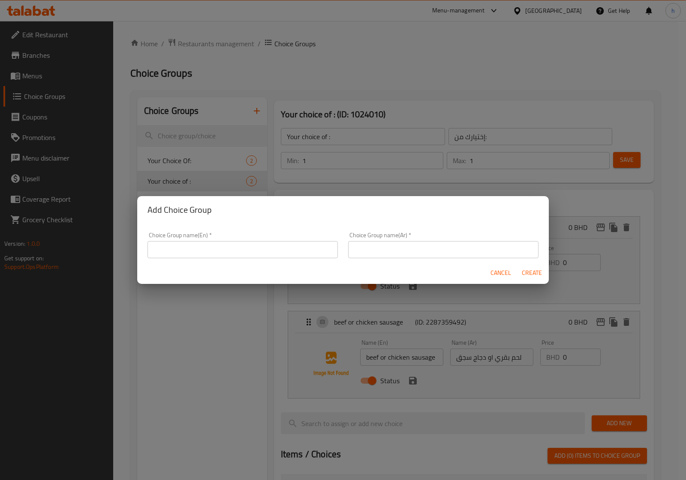
click at [237, 249] on input "text" at bounding box center [242, 249] width 190 height 17
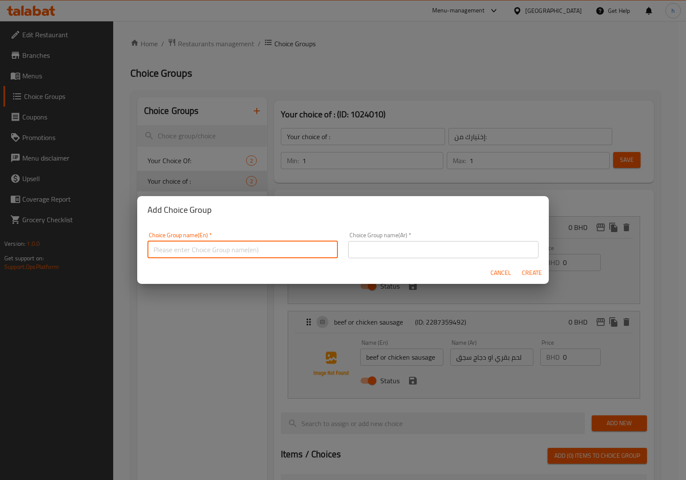
click at [230, 250] on input "text" at bounding box center [242, 249] width 190 height 17
type input "غ"
type input "your choice of :"
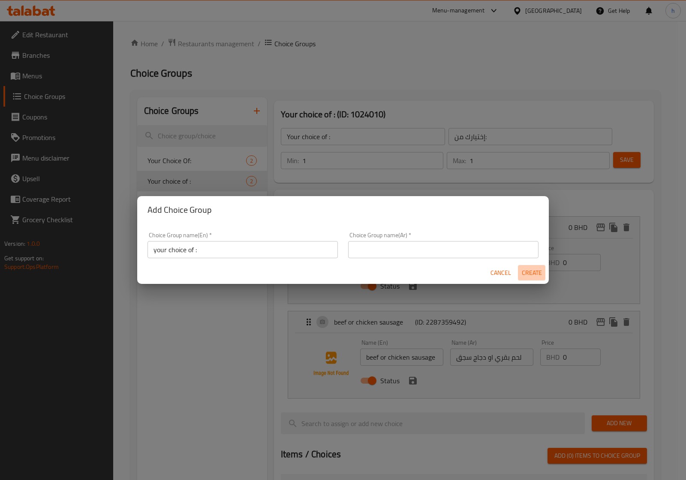
click at [536, 275] on span "Create" at bounding box center [531, 273] width 21 height 11
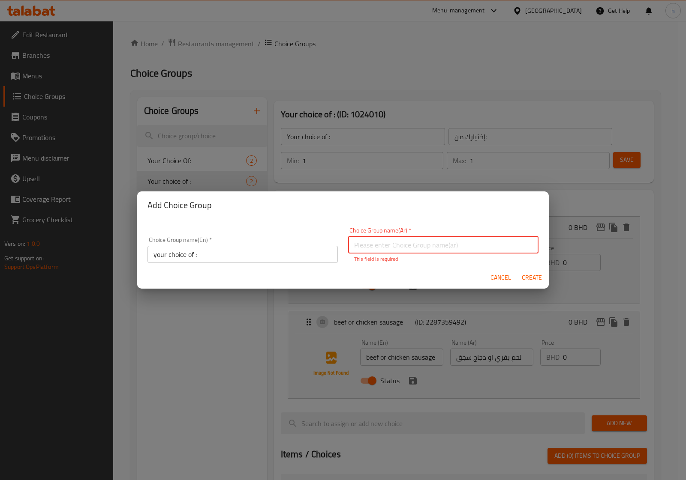
click at [438, 247] on input "text" at bounding box center [443, 245] width 190 height 17
type input "H"
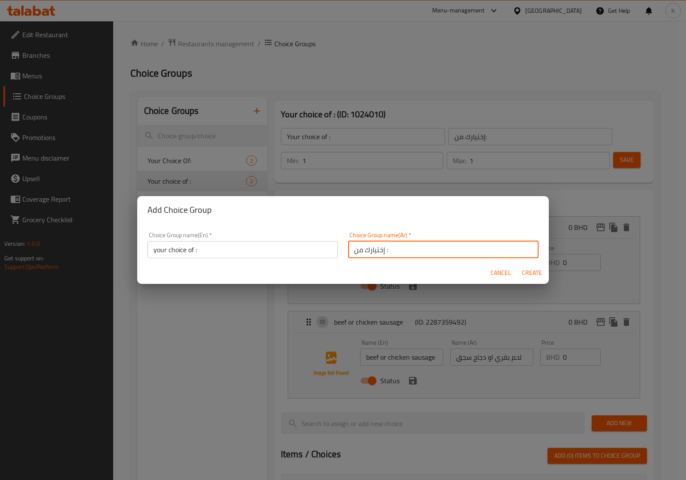
type input "إختيارك من :"
click at [529, 271] on span "Create" at bounding box center [531, 273] width 21 height 11
type input "your choice of :"
type input "إختيارك من :"
type input "0"
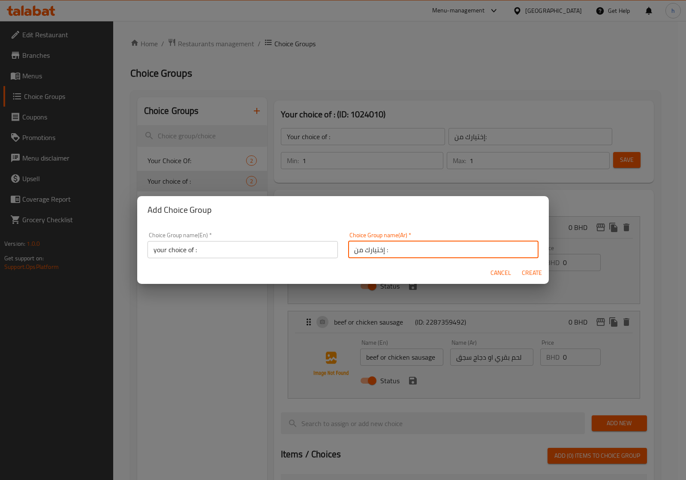
type input "0"
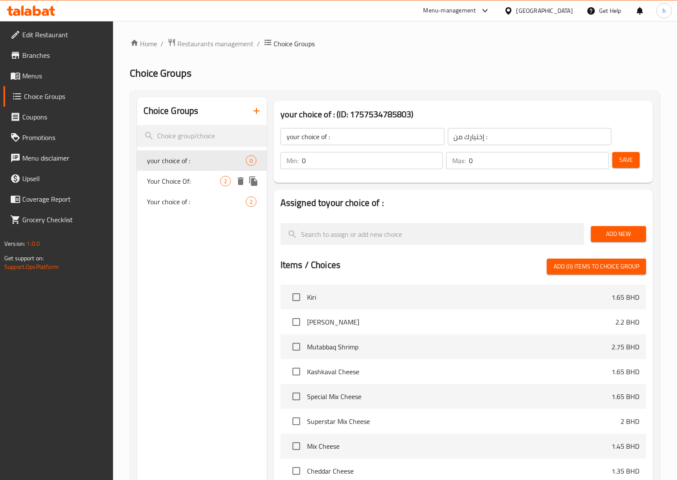
click at [179, 182] on span "Your Choice Of:" at bounding box center [183, 181] width 73 height 10
type input "Your Choice Of:"
type input "إختيارك من:"
type input "1"
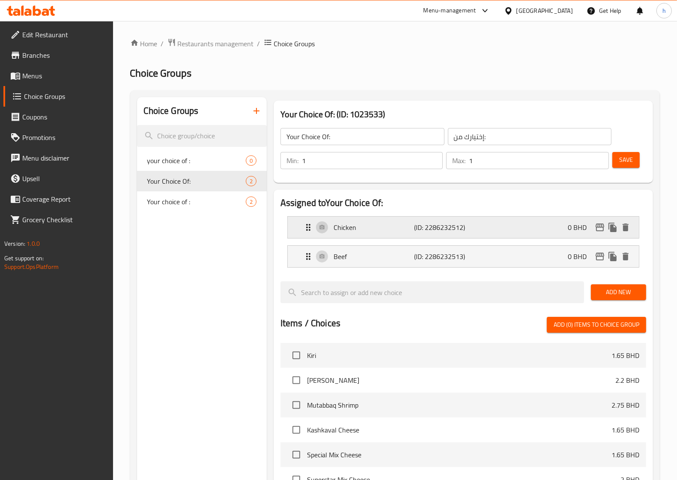
click at [404, 231] on p "Chicken" at bounding box center [374, 227] width 81 height 10
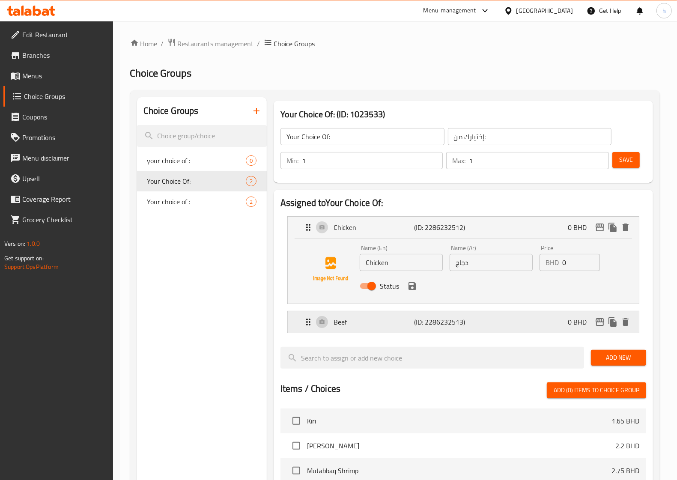
click at [382, 326] on p "Beef" at bounding box center [374, 322] width 81 height 10
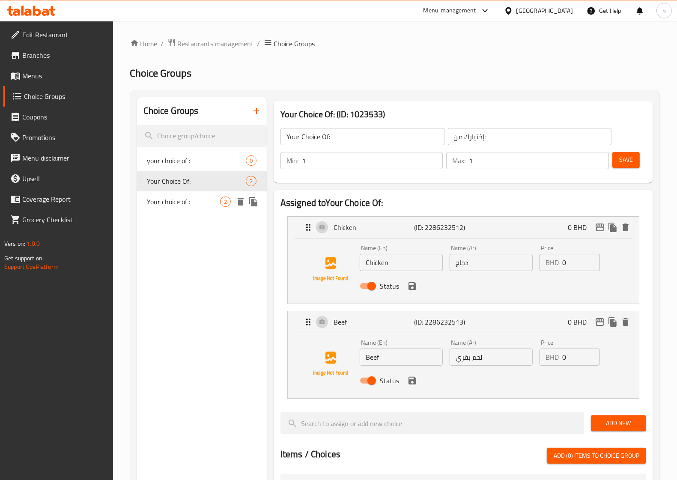
click at [175, 201] on span "Your choice of :" at bounding box center [183, 202] width 73 height 10
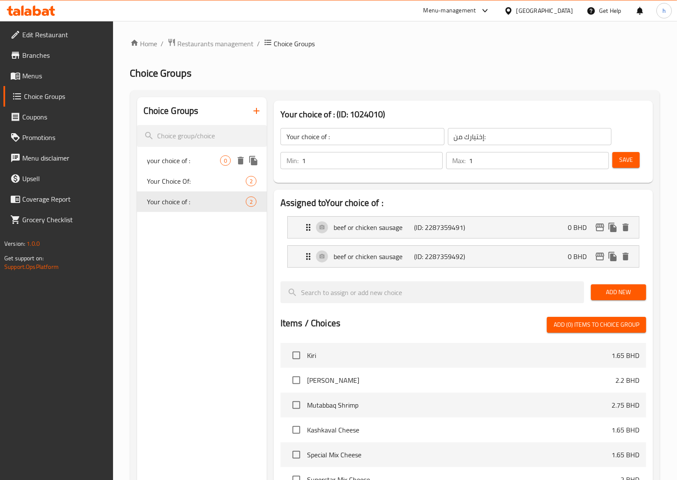
click at [204, 160] on span "your choice of :" at bounding box center [183, 161] width 73 height 10
type input "your choice of :"
type input "إختيارك من :"
type input "0"
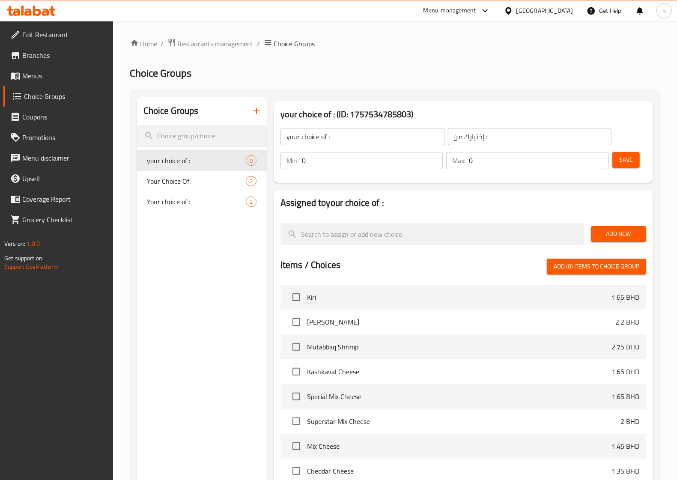
click at [624, 236] on span "Add New" at bounding box center [619, 234] width 42 height 11
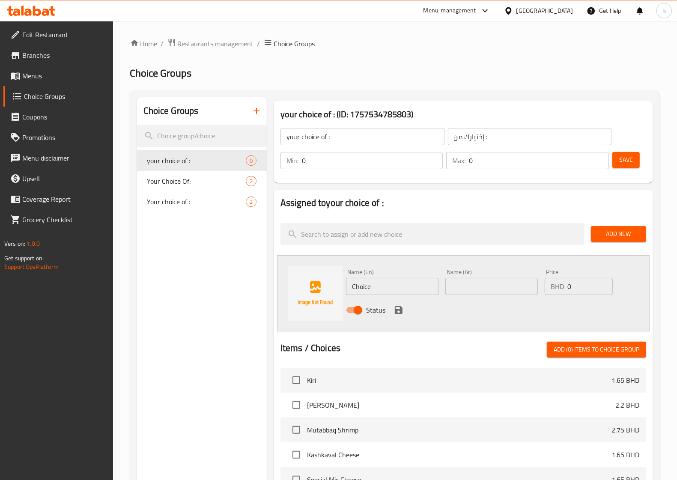
click at [402, 289] on input "Choice" at bounding box center [392, 286] width 93 height 17
type input "ب"
type input "spiced beef"
click at [463, 285] on input "text" at bounding box center [492, 286] width 93 height 17
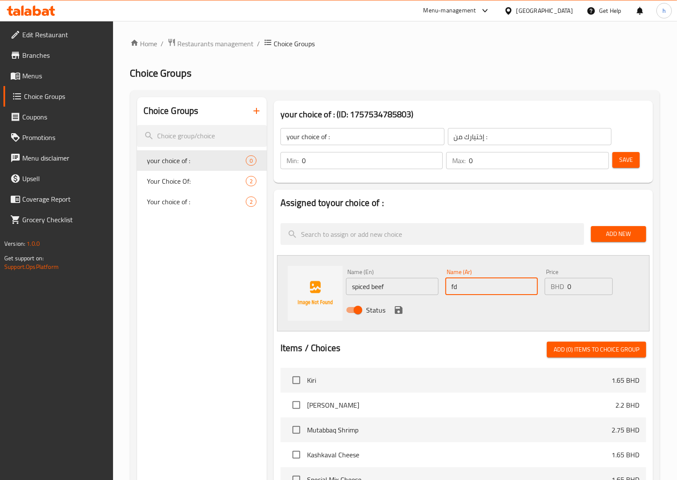
type input "f"
type input "لحم بقري متبل"
click at [626, 160] on span "Save" at bounding box center [627, 160] width 14 height 11
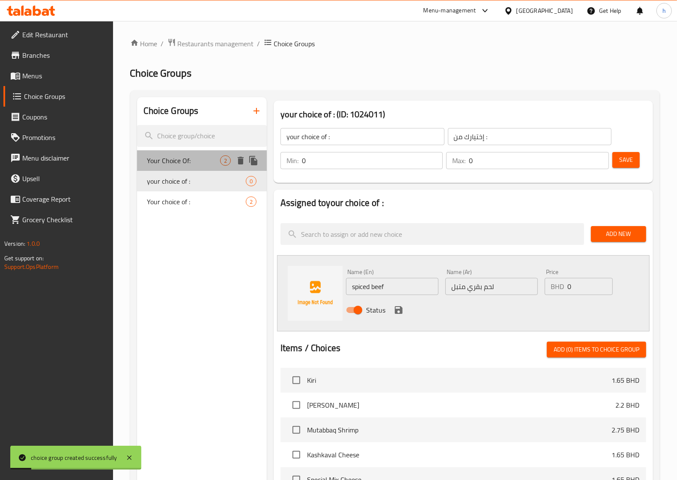
click at [195, 160] on span "Your Choice Of:" at bounding box center [183, 161] width 73 height 10
type input "Your Choice Of:"
type input "إختيارك من:"
type input "1"
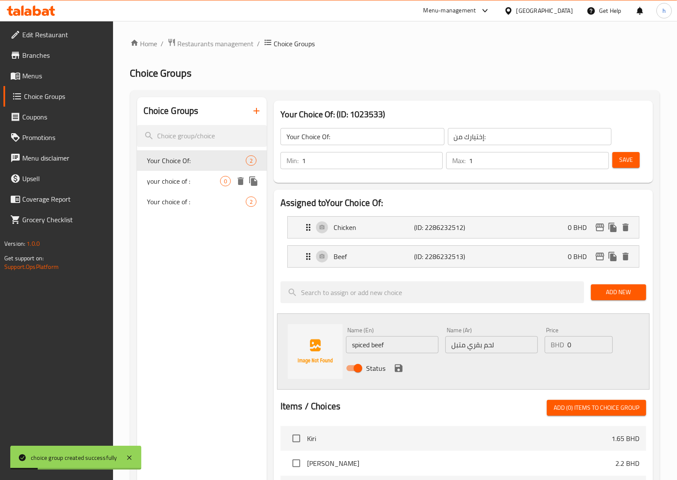
click at [194, 178] on span "your choice of :" at bounding box center [183, 181] width 73 height 10
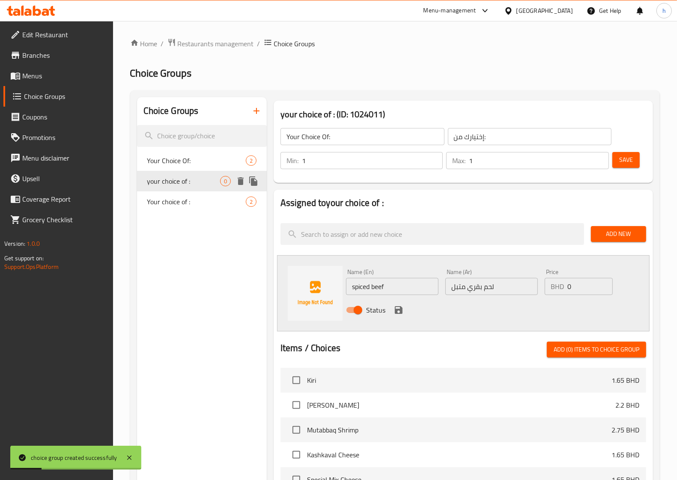
type input "your choice of :"
type input "إختيارك من :"
type input "0"
click at [195, 163] on span "Your Choice Of:" at bounding box center [183, 161] width 73 height 10
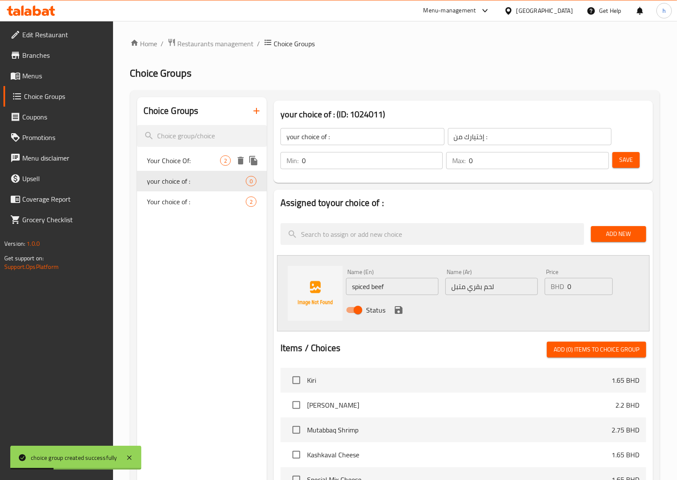
type input "Your Choice Of:"
type input "إختيارك من:"
type input "1"
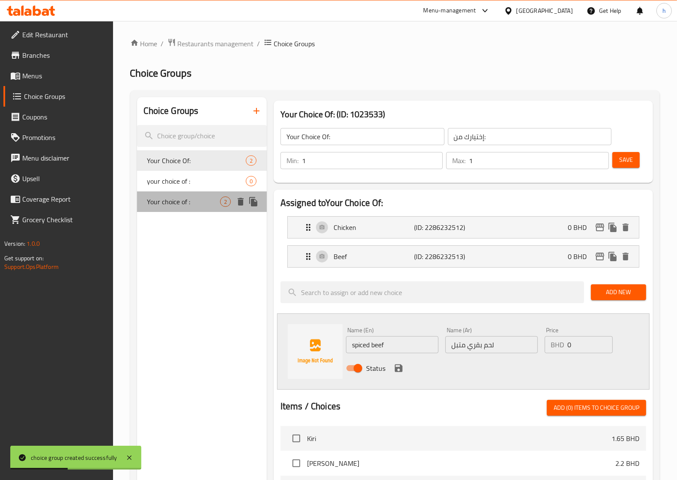
click at [187, 204] on span "Your choice of :" at bounding box center [183, 202] width 73 height 10
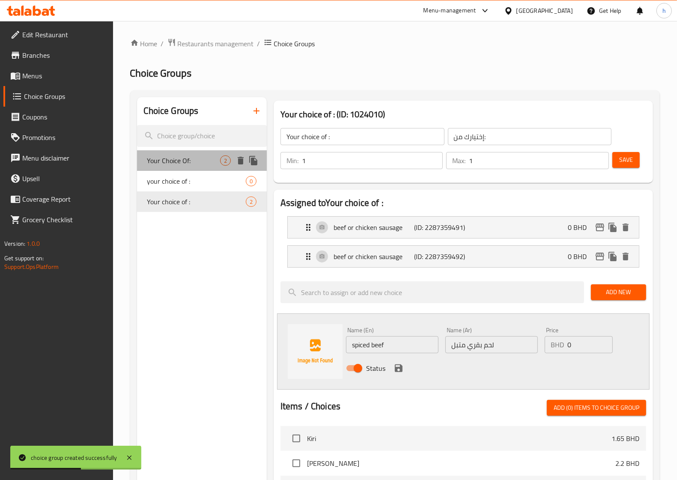
click at [192, 162] on span "Your Choice Of:" at bounding box center [183, 161] width 73 height 10
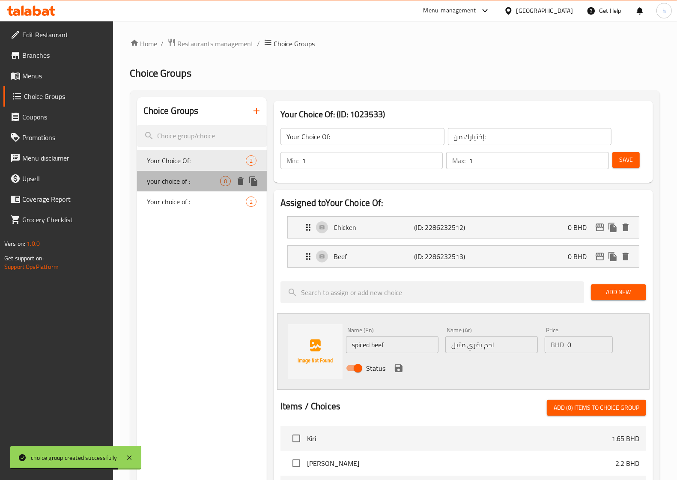
click at [170, 183] on span "your choice of :" at bounding box center [183, 181] width 73 height 10
type input "your choice of :"
type input "إختيارك من :"
type input "0"
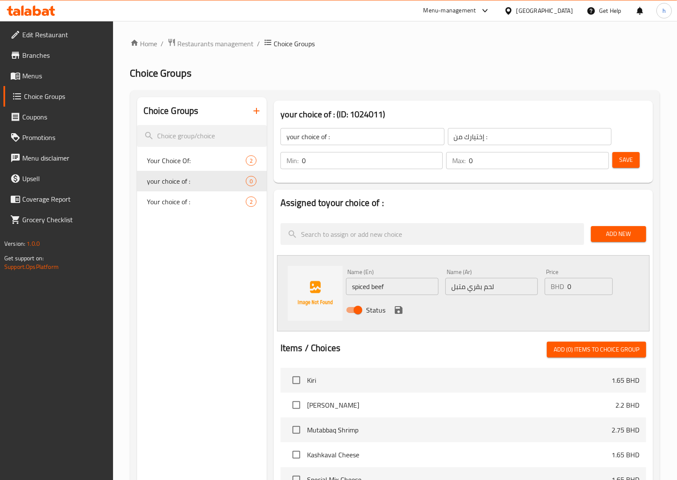
click at [491, 289] on input "لحم بقري متبل" at bounding box center [492, 286] width 93 height 17
click at [404, 288] on input "spiced beef" at bounding box center [392, 286] width 93 height 17
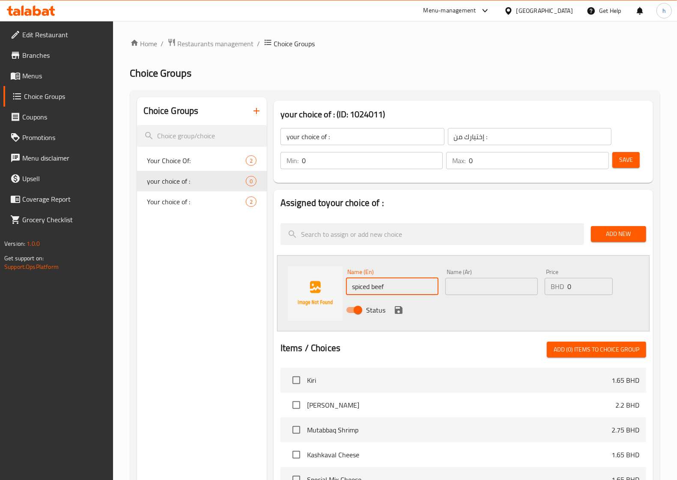
click at [404, 288] on input "spiced beef" at bounding box center [392, 286] width 93 height 17
click at [252, 185] on icon "duplicate" at bounding box center [253, 181] width 8 height 9
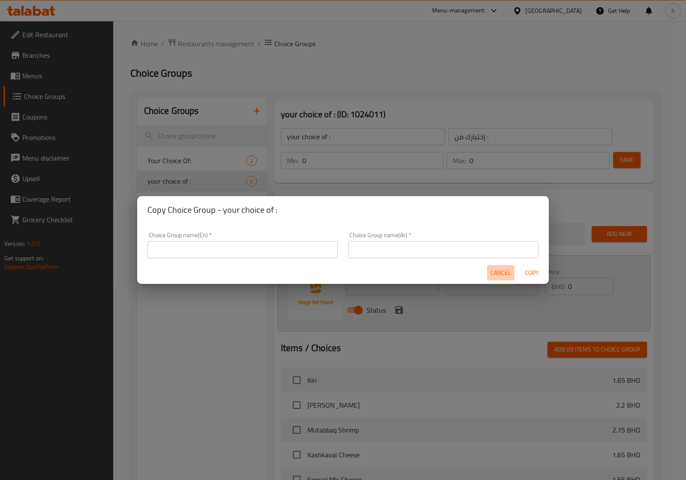
click at [500, 276] on span "Cancel" at bounding box center [500, 273] width 21 height 11
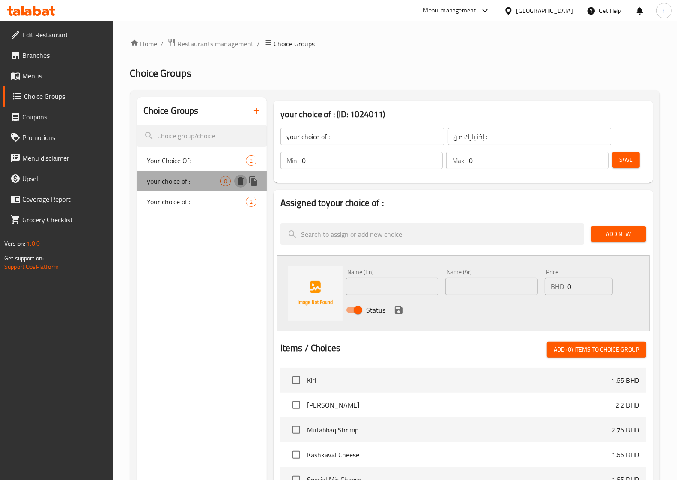
click at [240, 182] on icon "delete" at bounding box center [241, 181] width 6 height 8
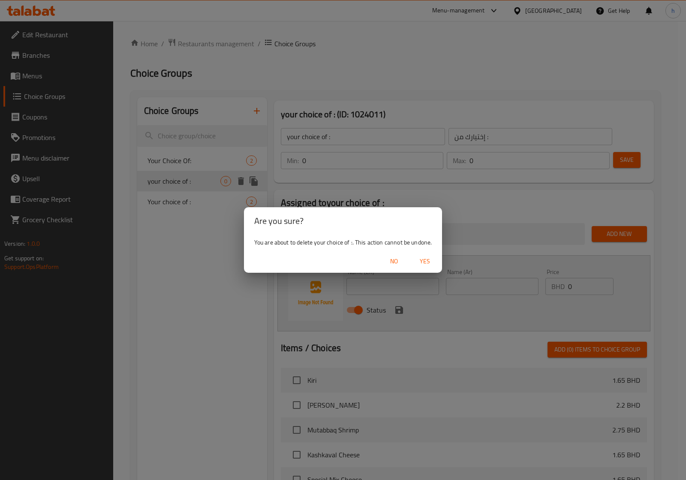
click at [423, 260] on span "Yes" at bounding box center [424, 261] width 21 height 11
type input "Your Choice Of:"
type input "إختيارك من:"
type input "1"
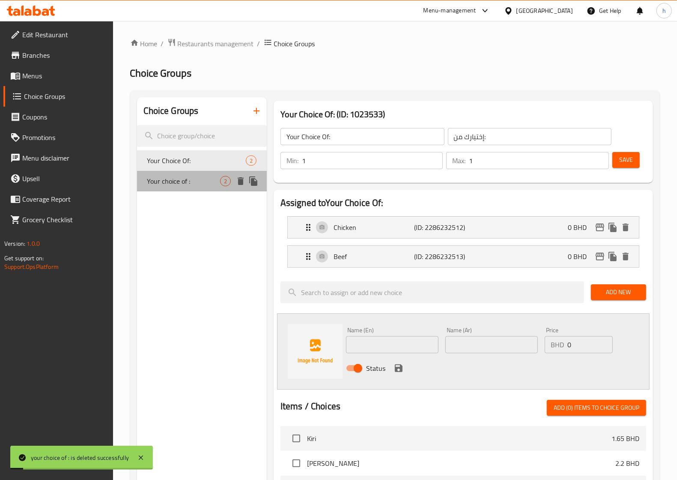
click at [208, 180] on span "Your choice of :" at bounding box center [183, 181] width 73 height 10
type input "Your choice of :"
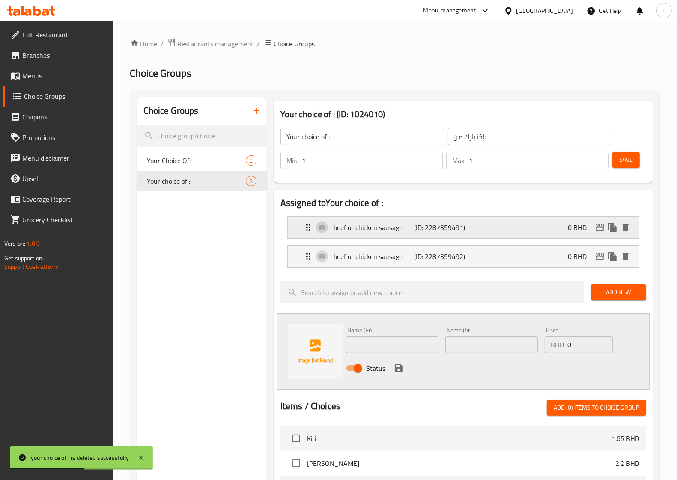
click at [509, 234] on div "beef or chicken sausage (ID: 2287359491) 0 BHD" at bounding box center [466, 227] width 326 height 21
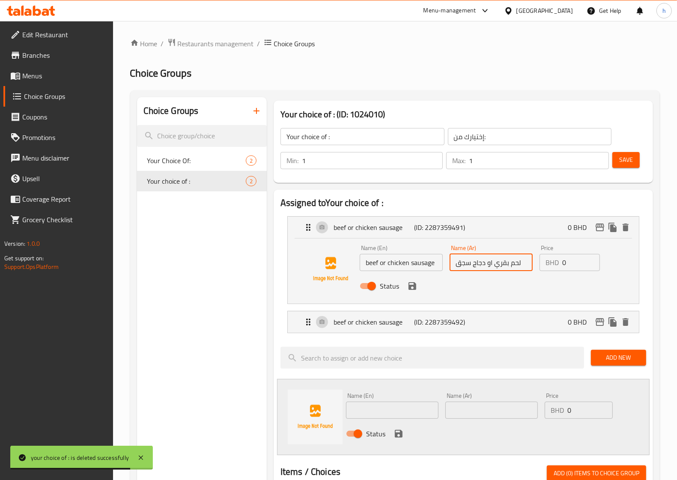
drag, startPoint x: 457, startPoint y: 265, endPoint x: 492, endPoint y: 271, distance: 35.7
click at [492, 271] on div "Name (Ar) لحم بقري او دجاج سجق Name (Ar)" at bounding box center [492, 258] width 90 height 33
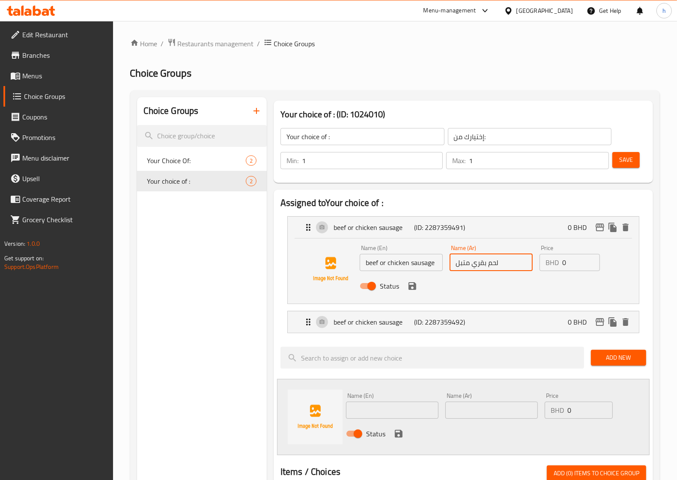
type input "لحم بقري متبل"
drag, startPoint x: 438, startPoint y: 262, endPoint x: 381, endPoint y: 265, distance: 56.6
click at [381, 265] on input "beef or chicken sausage" at bounding box center [401, 262] width 83 height 17
click at [366, 259] on input "beef" at bounding box center [401, 262] width 83 height 17
click at [369, 327] on p "beef or chicken sausage" at bounding box center [374, 322] width 81 height 10
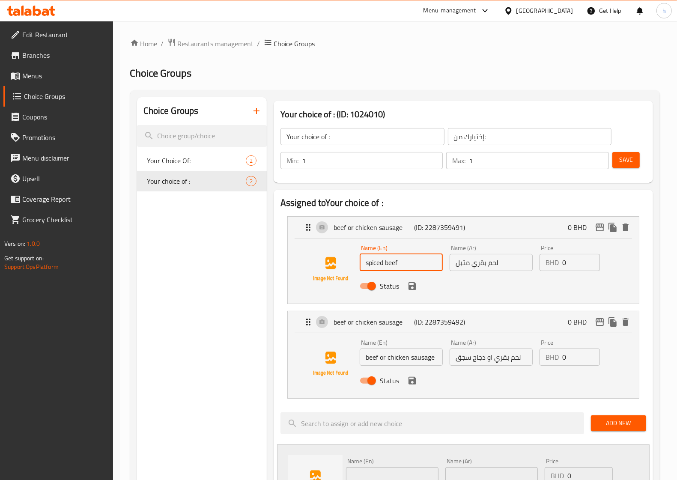
type input "spiced beef"
drag, startPoint x: 487, startPoint y: 358, endPoint x: 528, endPoint y: 363, distance: 41.4
click at [528, 363] on input "لحم بقري او دجاج سجق" at bounding box center [491, 357] width 83 height 17
type input "دجاج سجق"
drag, startPoint x: 387, startPoint y: 360, endPoint x: 365, endPoint y: 357, distance: 21.6
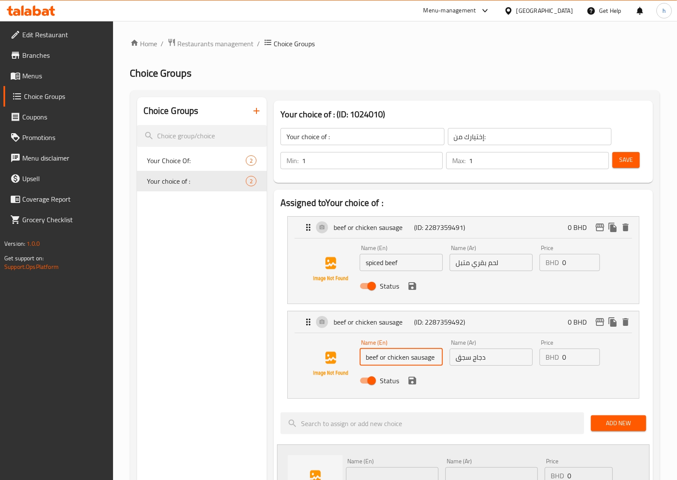
click at [365, 357] on input "beef or chicken sausage" at bounding box center [401, 357] width 83 height 17
click at [416, 288] on icon "save" at bounding box center [413, 286] width 10 height 10
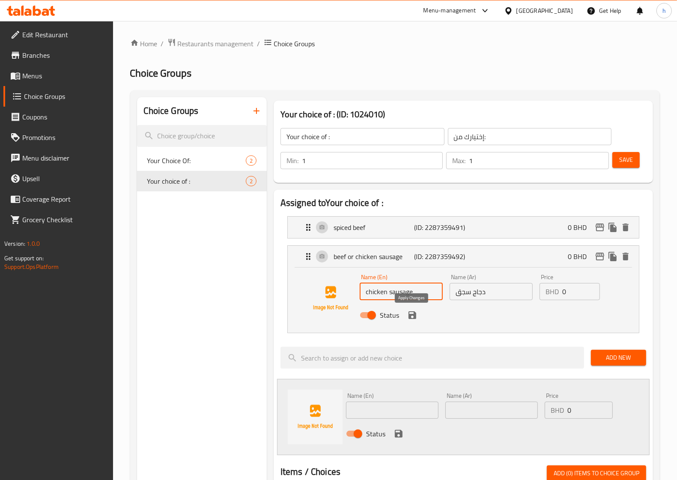
click at [414, 319] on icon "save" at bounding box center [413, 316] width 8 height 8
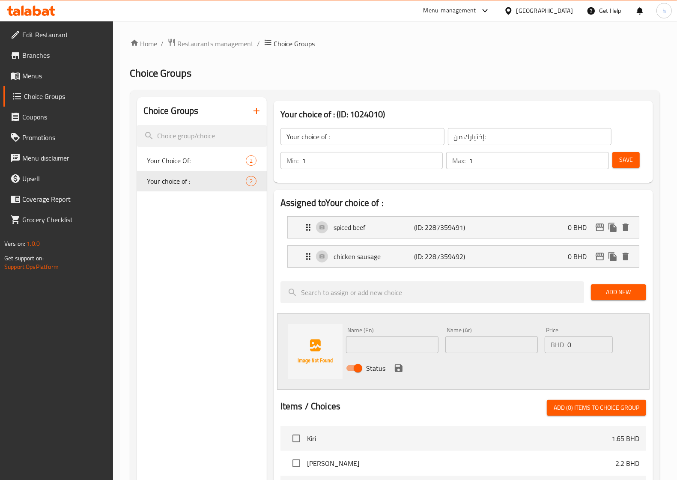
type input "chicken sausage"
click at [627, 164] on span "Save" at bounding box center [627, 160] width 14 height 11
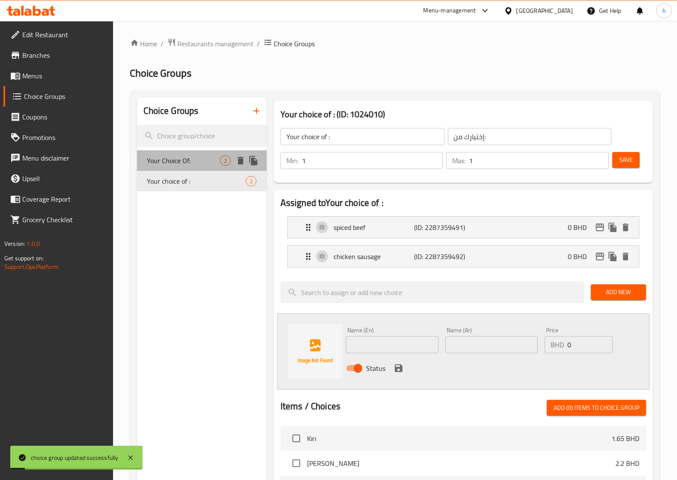
click at [192, 159] on span "Your Choice Of:" at bounding box center [183, 161] width 73 height 10
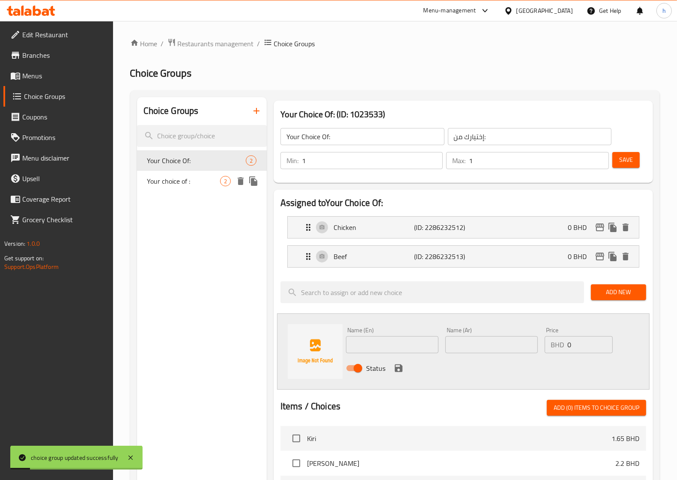
click at [190, 184] on span "Your choice of :" at bounding box center [183, 181] width 73 height 10
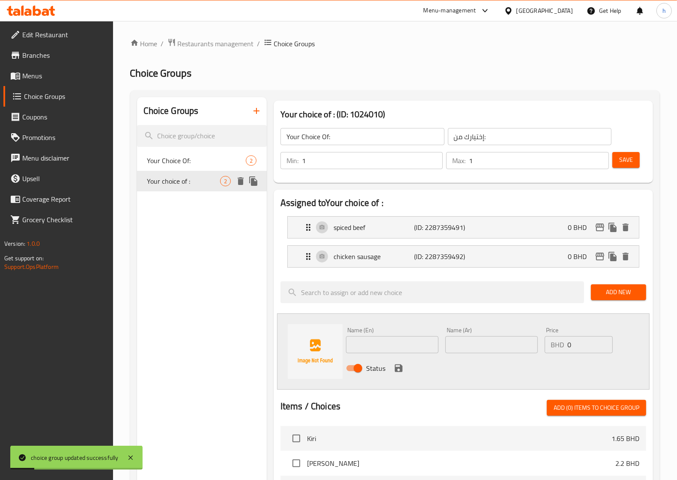
type input "Your choice of :"
click at [47, 75] on span "Menus" at bounding box center [64, 76] width 84 height 10
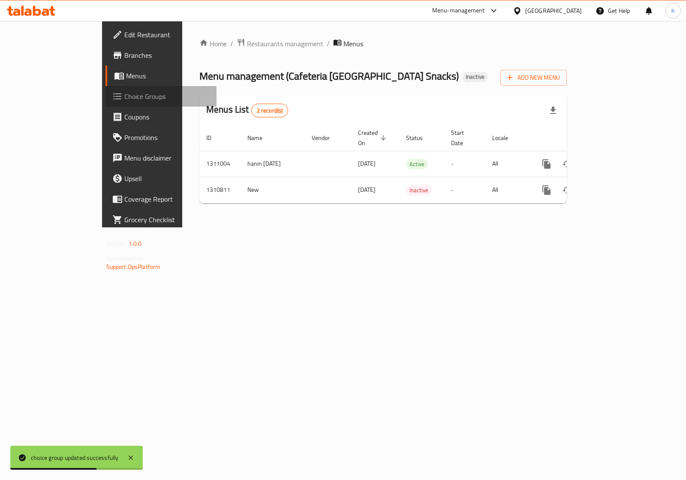
click at [124, 98] on span "Choice Groups" at bounding box center [166, 96] width 85 height 10
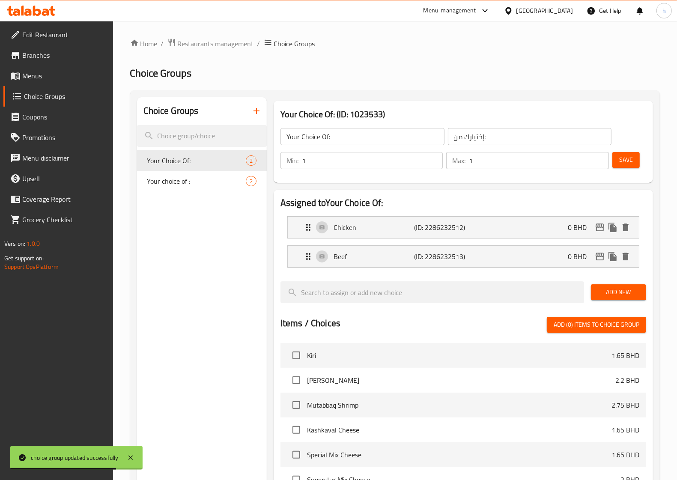
click at [43, 76] on span "Menus" at bounding box center [64, 76] width 84 height 10
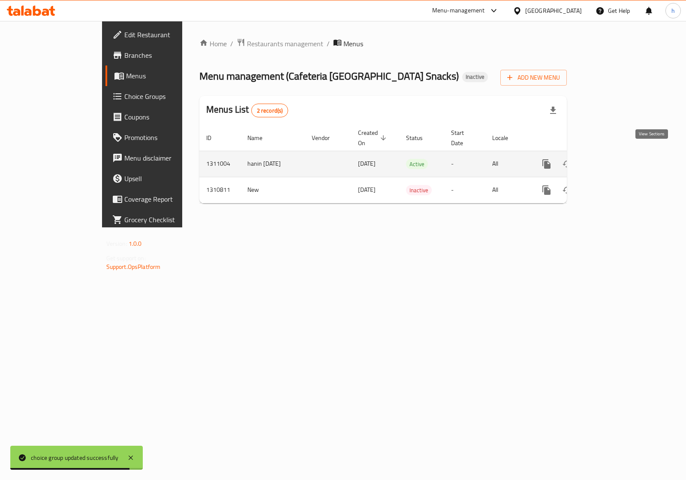
click at [613, 159] on icon "enhanced table" at bounding box center [608, 164] width 10 height 10
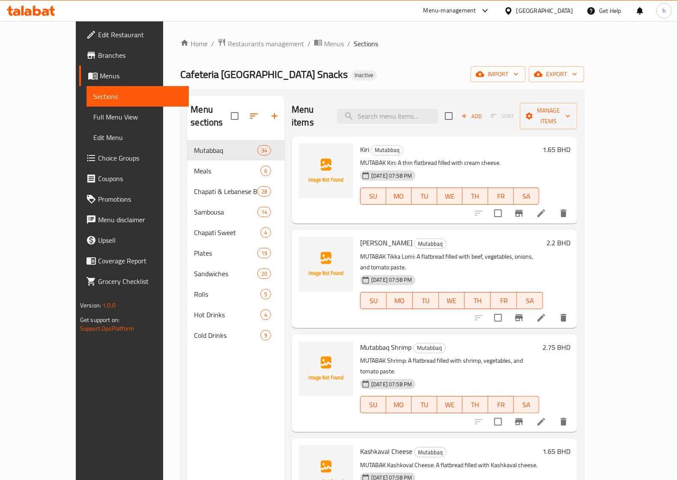
click at [93, 122] on span "Full Menu View" at bounding box center [137, 117] width 89 height 10
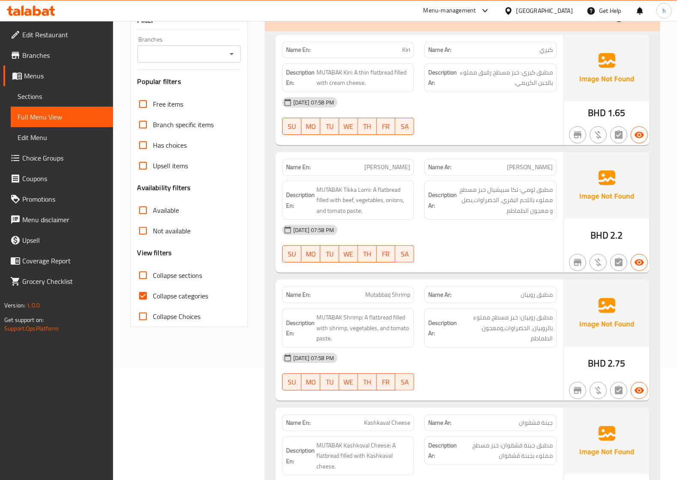
scroll to position [161, 0]
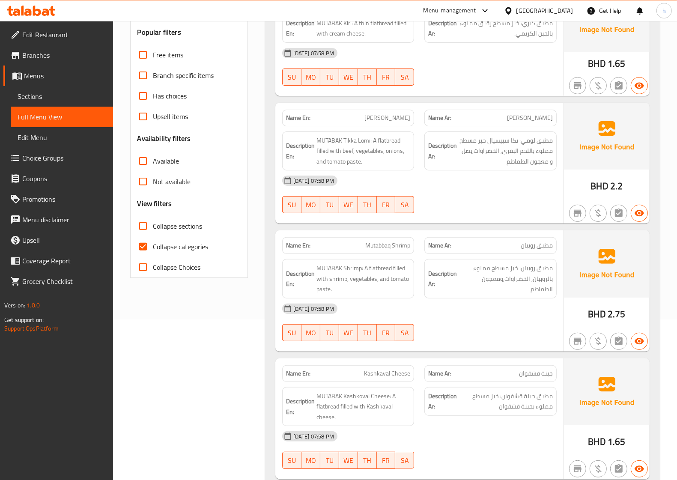
click at [195, 247] on span "Collapse categories" at bounding box center [180, 247] width 55 height 10
click at [153, 247] on input "Collapse categories" at bounding box center [143, 247] width 21 height 21
checkbox input "false"
click at [183, 97] on span "Has choices" at bounding box center [170, 96] width 34 height 10
click at [153, 97] on input "Has choices" at bounding box center [143, 96] width 21 height 21
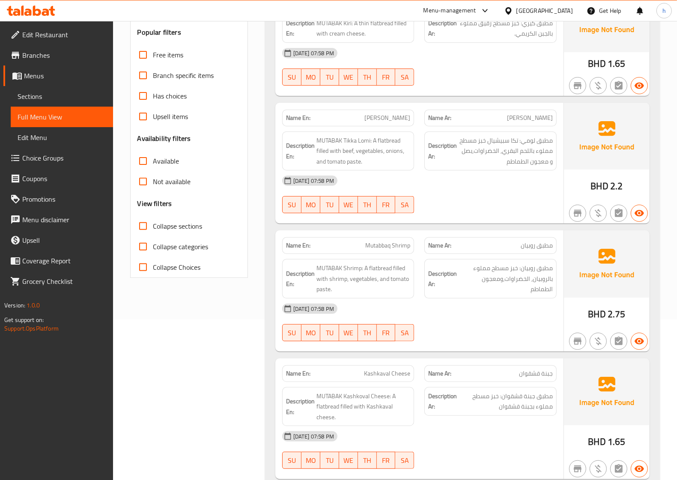
checkbox input "true"
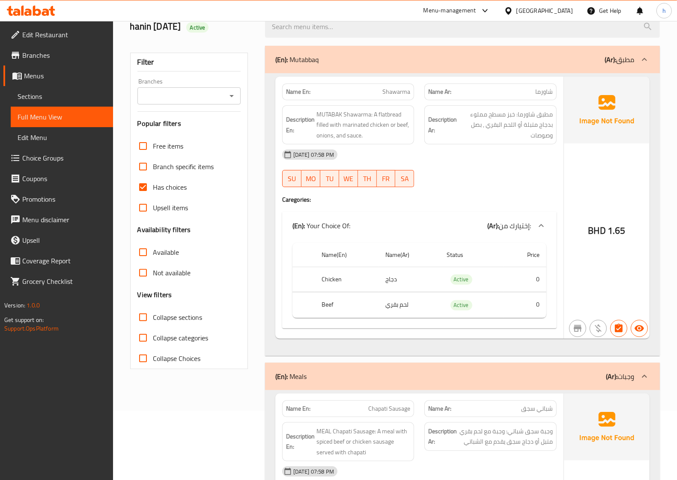
scroll to position [67, 0]
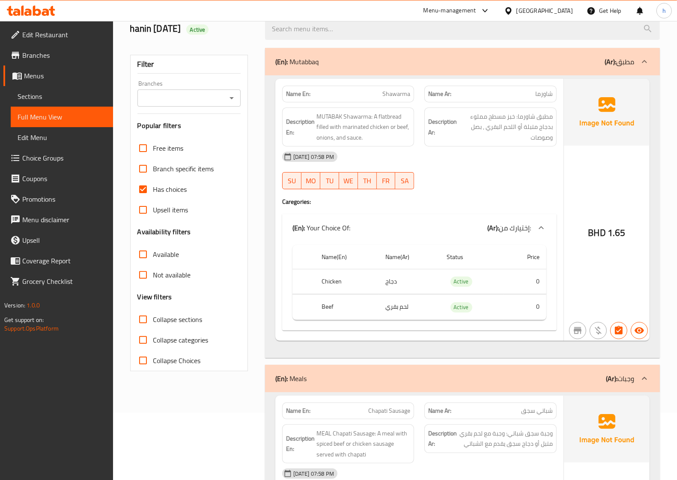
click at [41, 157] on span "Choice Groups" at bounding box center [64, 158] width 84 height 10
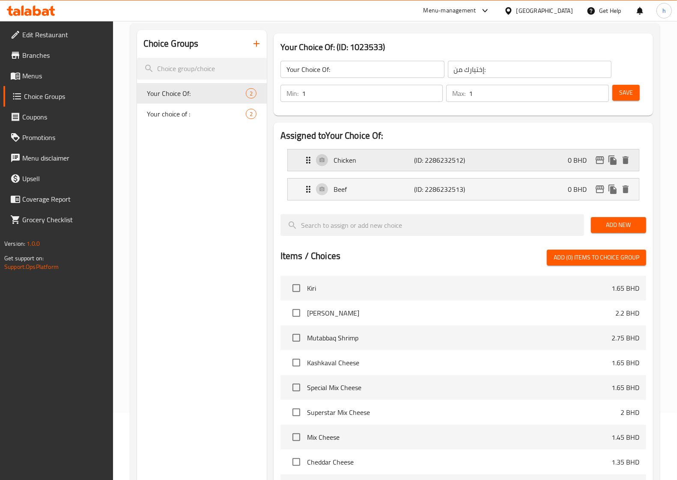
click at [530, 159] on div "Chicken (ID: 2286232512) 0 BHD" at bounding box center [466, 160] width 326 height 21
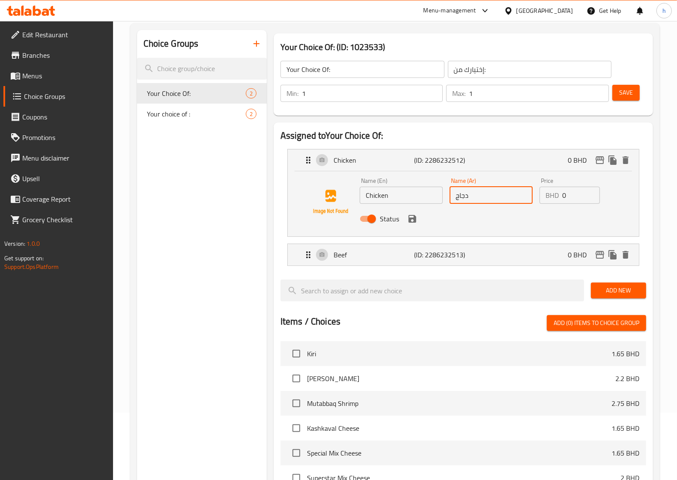
click at [476, 198] on input "دجاج" at bounding box center [491, 195] width 83 height 17
click at [453, 194] on input "دجاج" at bounding box center [491, 195] width 83 height 17
click at [483, 196] on input "متبل دجاج" at bounding box center [491, 195] width 83 height 17
click at [481, 199] on input "دجاج" at bounding box center [491, 195] width 83 height 17
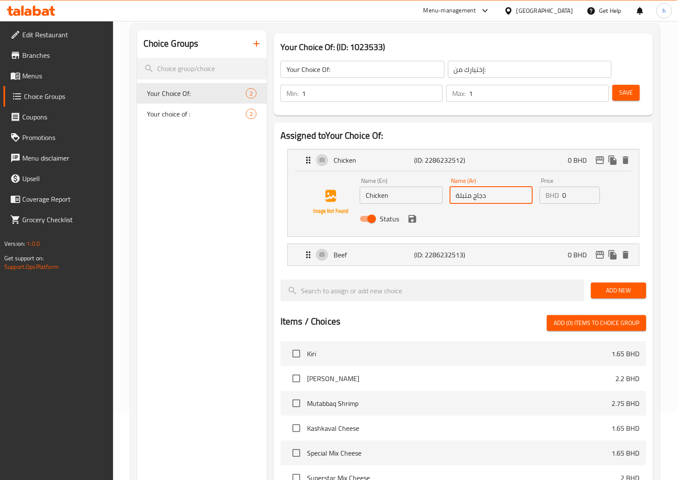
type input "دجاج متبلة"
click at [410, 194] on input "Chicken" at bounding box center [401, 195] width 83 height 17
click at [363, 198] on input "Chicken" at bounding box center [401, 195] width 83 height 17
click at [411, 223] on icon "save" at bounding box center [413, 219] width 10 height 10
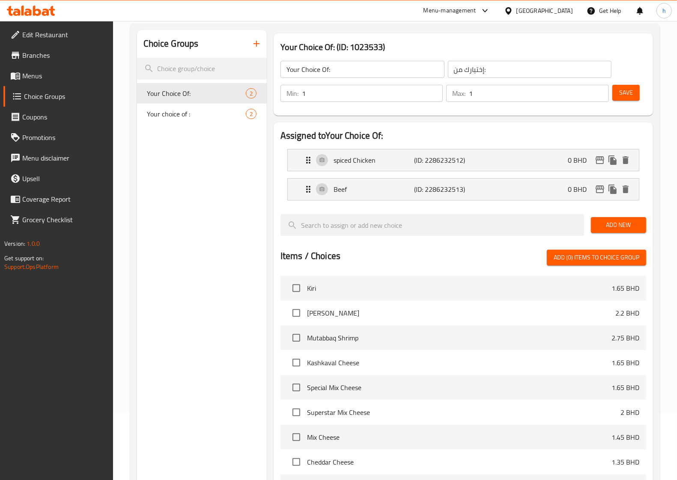
type input "spiced Chicken"
click at [627, 93] on span "Save" at bounding box center [627, 92] width 14 height 11
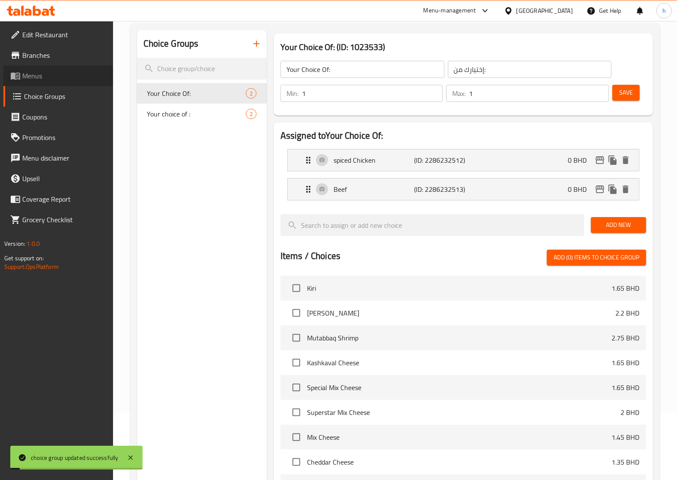
click at [42, 80] on span "Menus" at bounding box center [64, 76] width 84 height 10
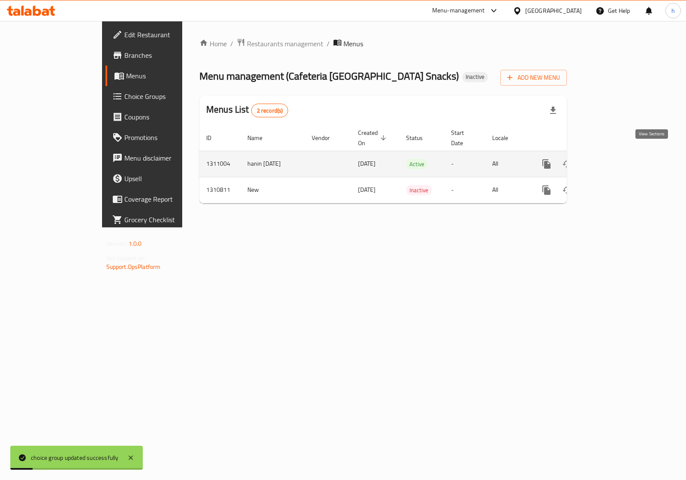
click at [613, 159] on icon "enhanced table" at bounding box center [608, 164] width 10 height 10
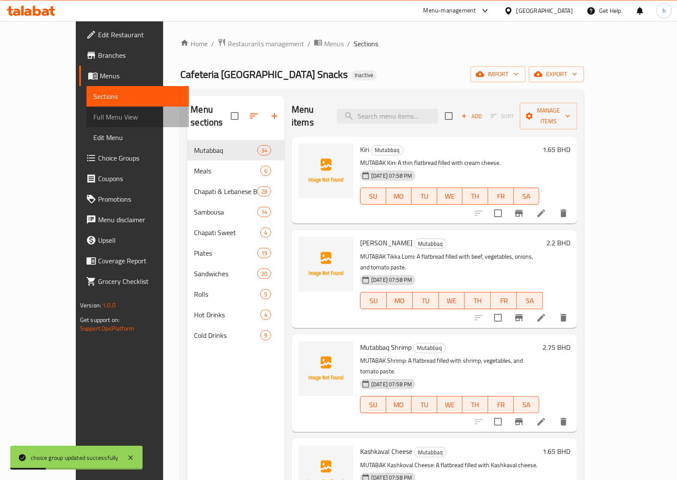
click at [93, 121] on span "Full Menu View" at bounding box center [137, 117] width 89 height 10
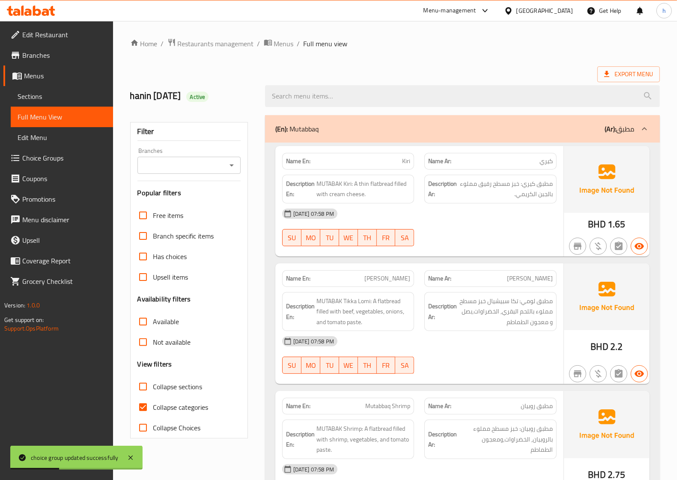
click at [173, 406] on span "Collapse categories" at bounding box center [180, 407] width 55 height 10
click at [153, 406] on input "Collapse categories" at bounding box center [143, 407] width 21 height 21
checkbox input "false"
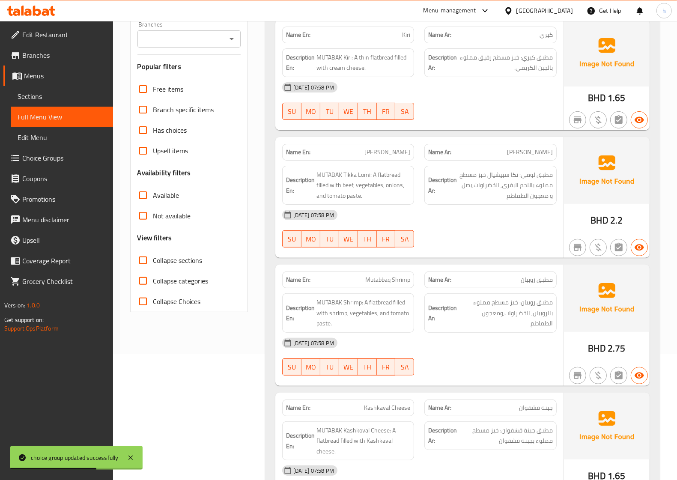
scroll to position [107, 0]
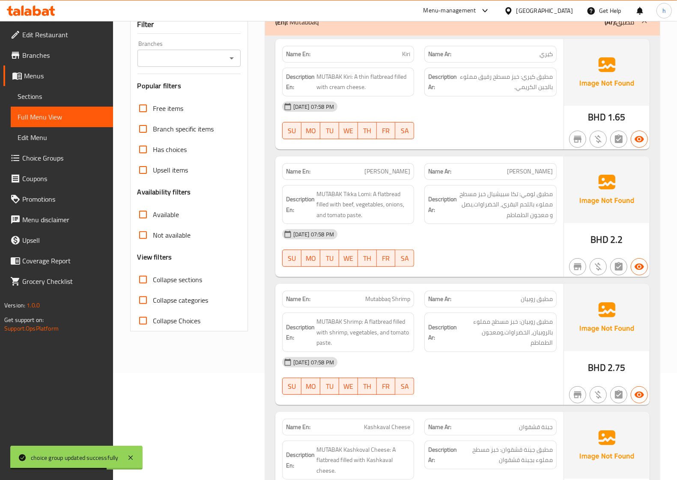
click at [181, 146] on span "Has choices" at bounding box center [170, 149] width 34 height 10
click at [153, 146] on input "Has choices" at bounding box center [143, 149] width 21 height 21
checkbox input "true"
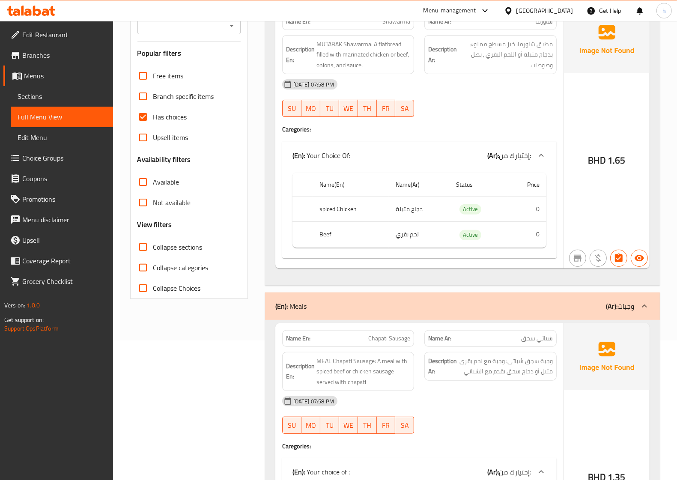
scroll to position [67, 0]
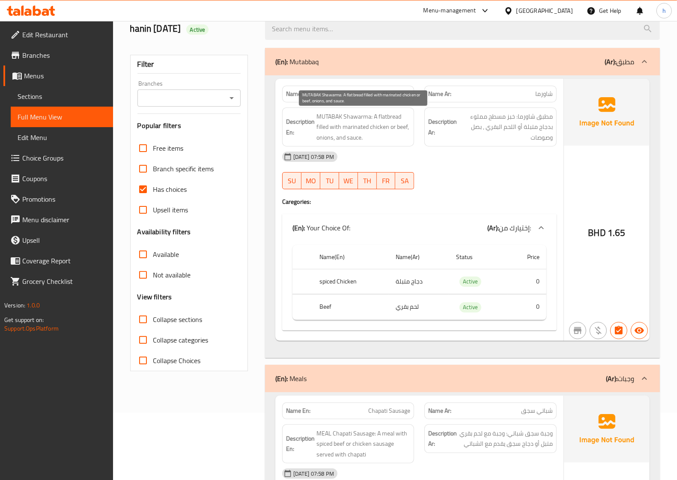
click at [354, 123] on span "MUTABAK Shawarma: A flatbread filled with marinated chicken or beef, onions, an…" at bounding box center [364, 127] width 94 height 32
copy span "marinated"
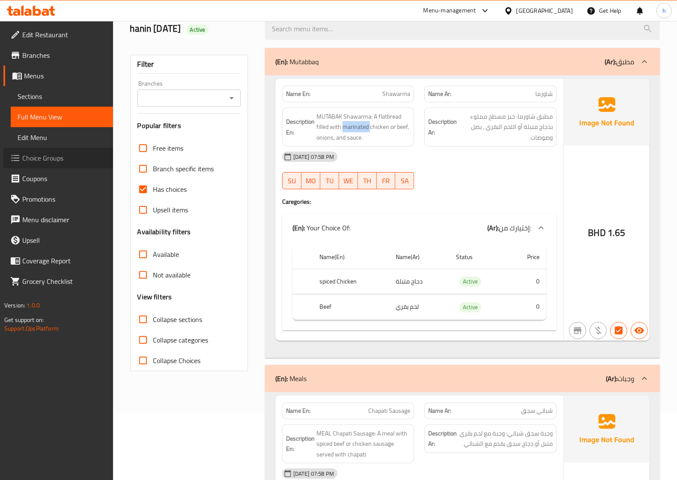
click at [36, 159] on span "Choice Groups" at bounding box center [64, 158] width 84 height 10
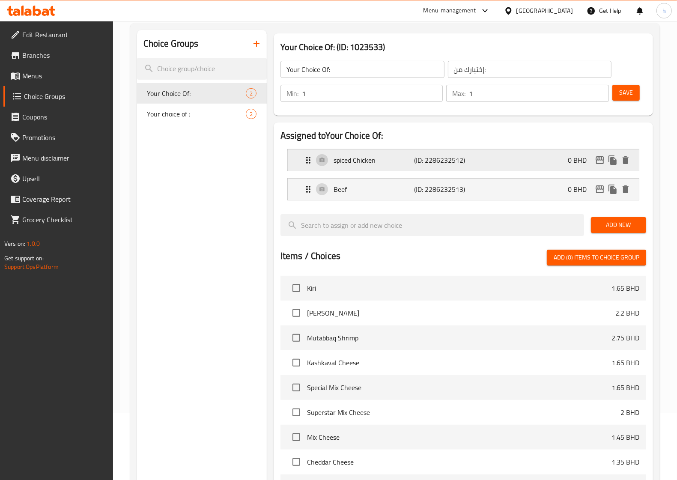
click at [501, 156] on div "spiced Chicken (ID: 2286232512) 0 BHD" at bounding box center [466, 160] width 326 height 21
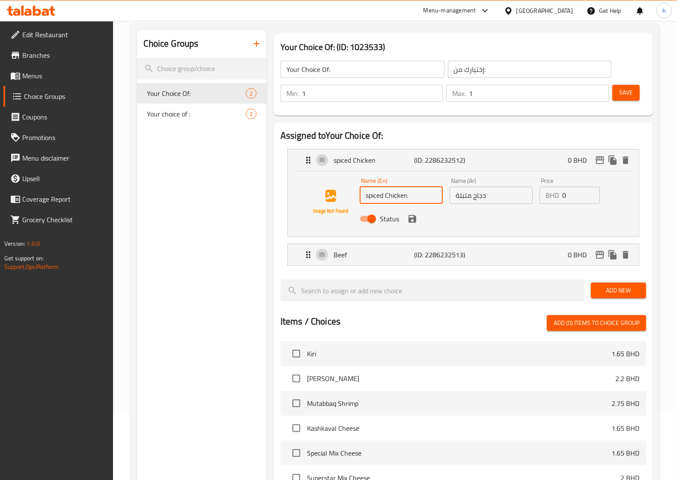
drag, startPoint x: 384, startPoint y: 194, endPoint x: 366, endPoint y: 195, distance: 18.0
click at [366, 195] on input "spiced Chicken" at bounding box center [401, 195] width 83 height 17
paste input "marinated"
click at [417, 218] on icon "save" at bounding box center [413, 219] width 10 height 10
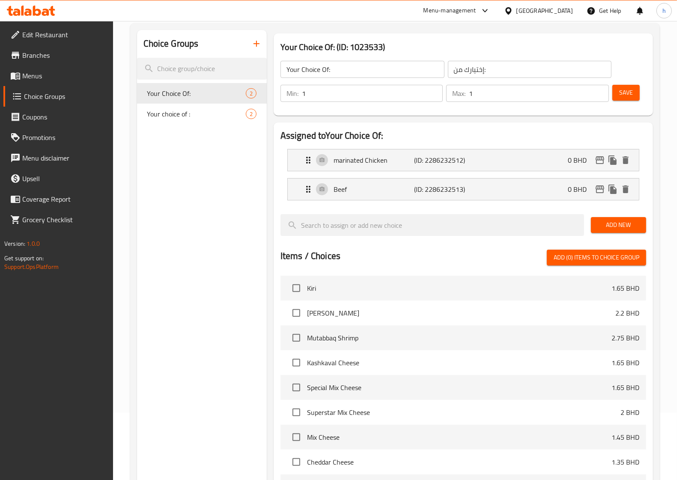
type input "marinated Chicken"
click at [628, 91] on span "Save" at bounding box center [627, 92] width 14 height 11
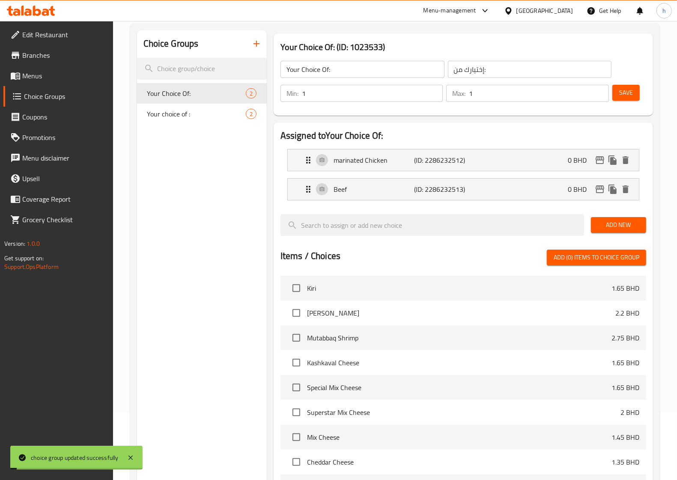
click at [38, 57] on span "Branches" at bounding box center [64, 55] width 84 height 10
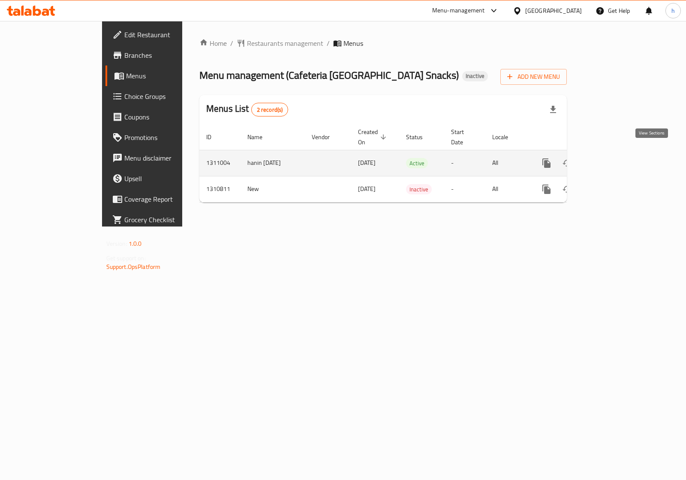
click at [618, 156] on link "enhanced table" at bounding box center [608, 163] width 21 height 21
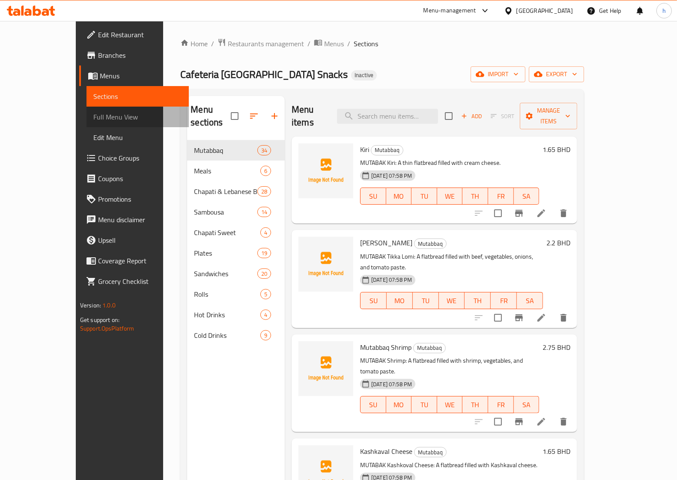
click at [93, 121] on span "Full Menu View" at bounding box center [137, 117] width 89 height 10
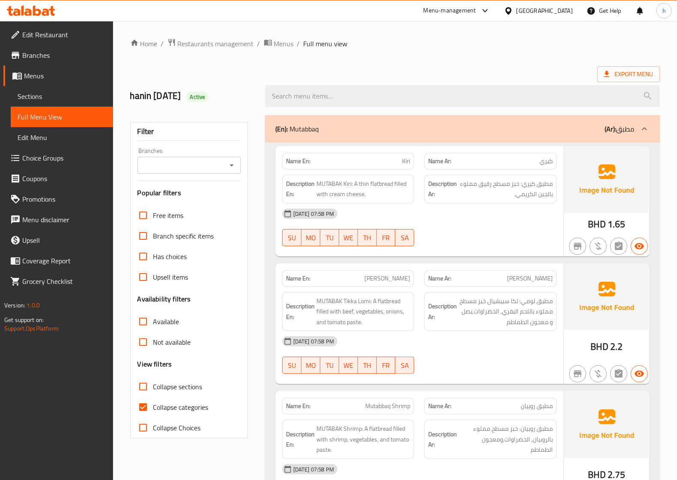
scroll to position [54, 0]
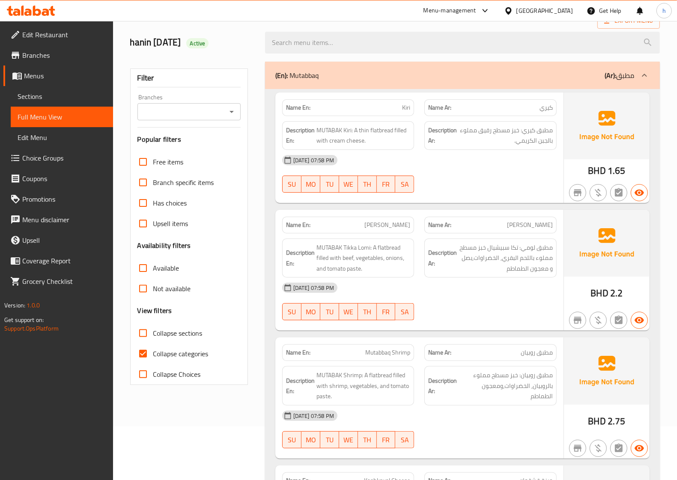
click at [181, 352] on span "Collapse categories" at bounding box center [180, 354] width 55 height 10
click at [153, 352] on input "Collapse categories" at bounding box center [143, 354] width 21 height 21
checkbox input "false"
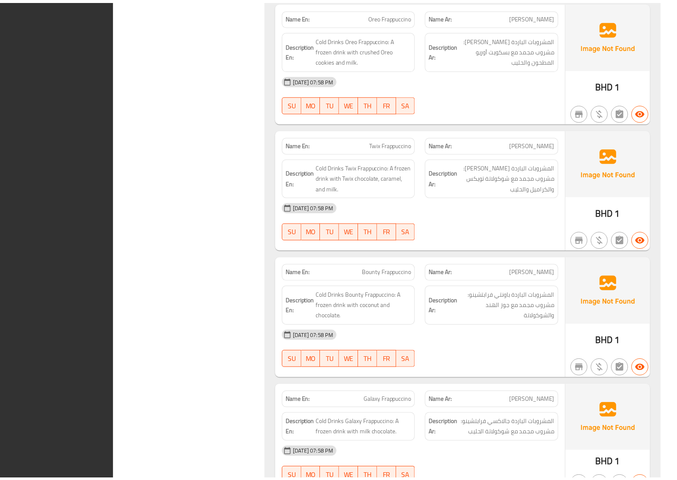
scroll to position [17851, 0]
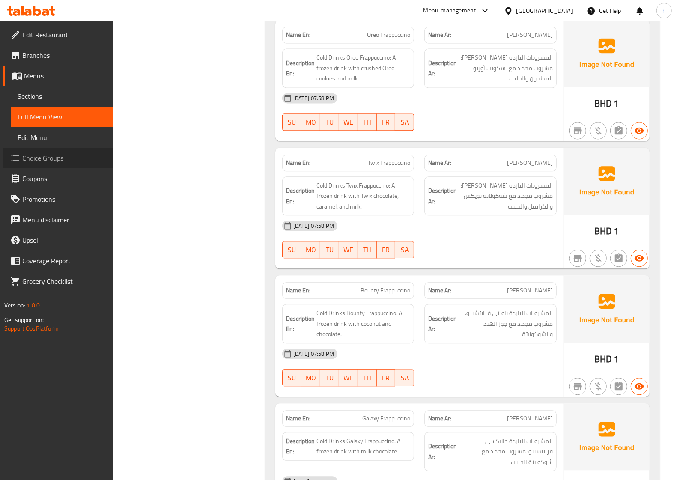
click at [54, 156] on span "Choice Groups" at bounding box center [64, 158] width 84 height 10
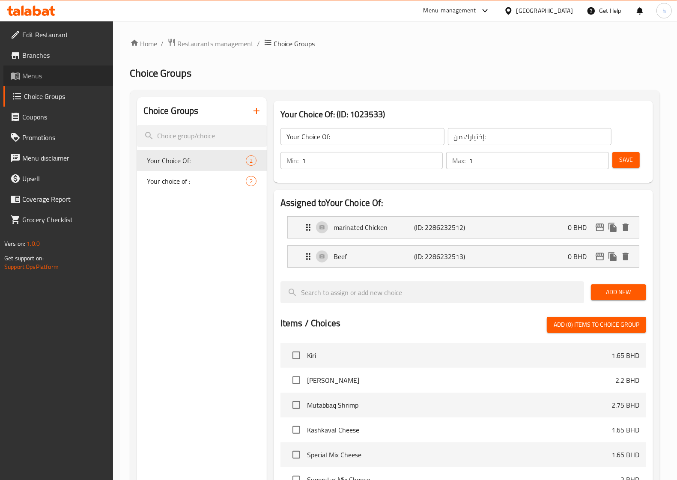
click at [61, 78] on span "Menus" at bounding box center [64, 76] width 84 height 10
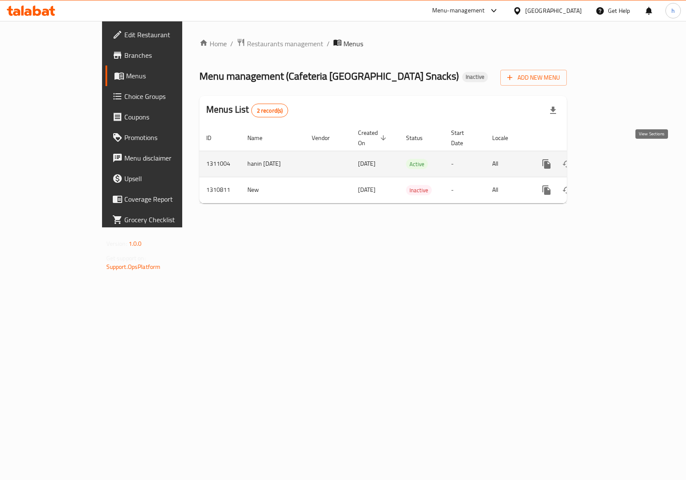
click at [618, 156] on link "enhanced table" at bounding box center [608, 164] width 21 height 21
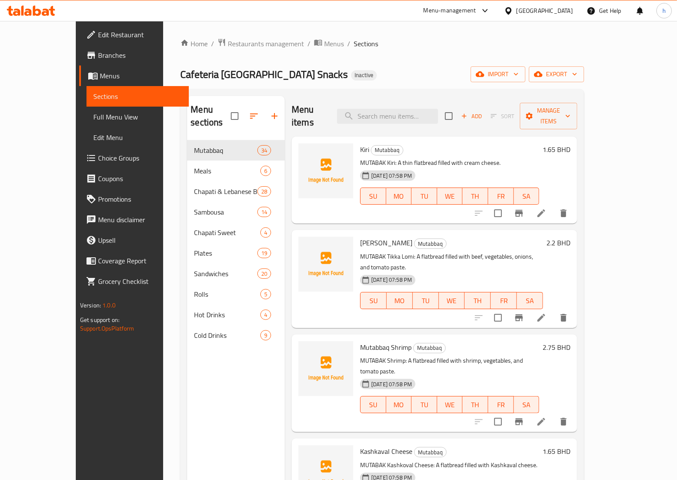
click at [93, 116] on span "Full Menu View" at bounding box center [137, 117] width 89 height 10
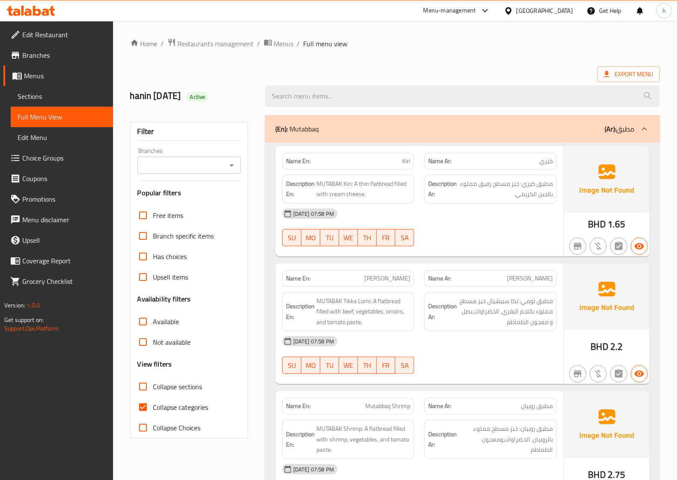
click at [175, 255] on span "Has choices" at bounding box center [170, 257] width 34 height 10
click at [153, 255] on input "Has choices" at bounding box center [143, 256] width 21 height 21
checkbox input "true"
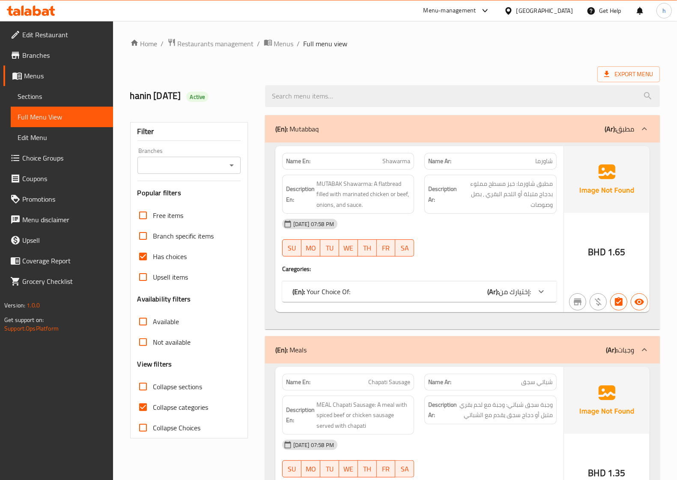
click at [449, 291] on div "(En): Your Choice Of: (Ar): إختيارك من:" at bounding box center [412, 292] width 239 height 10
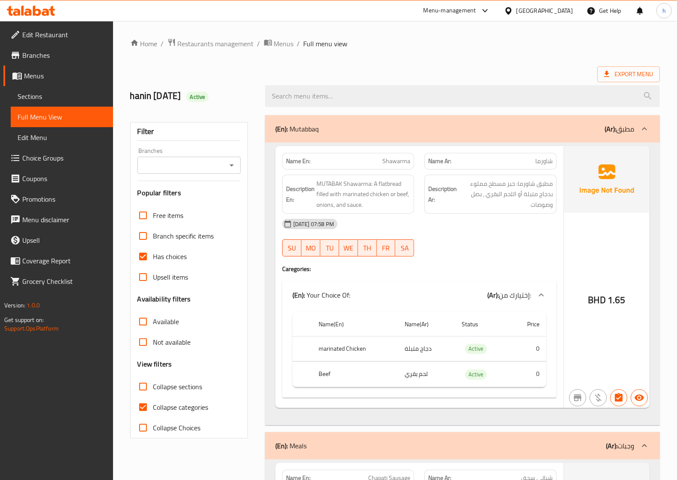
scroll to position [185, 0]
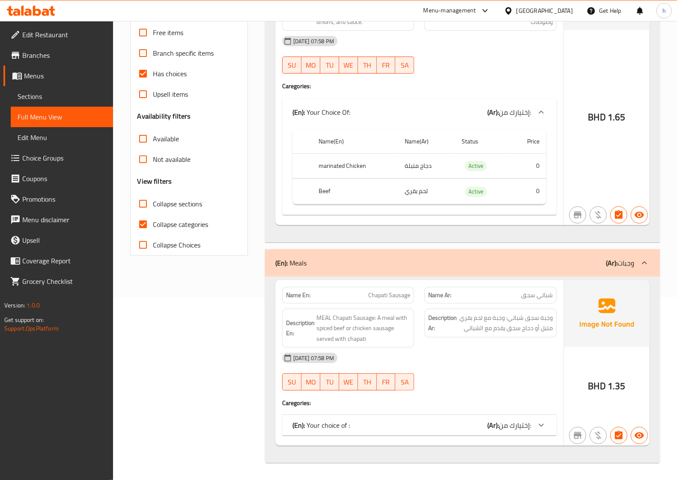
click at [454, 425] on div "(En): Your choice of : (Ar): إختيارك من:" at bounding box center [412, 425] width 239 height 10
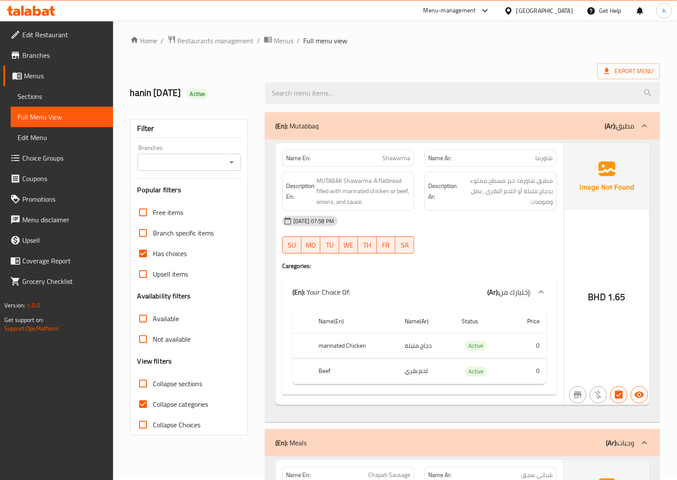
scroll to position [0, 0]
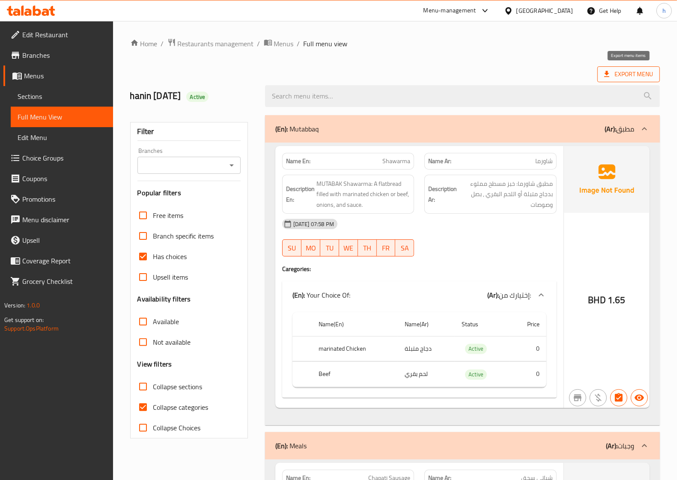
click at [618, 71] on span "Export Menu" at bounding box center [629, 74] width 49 height 11
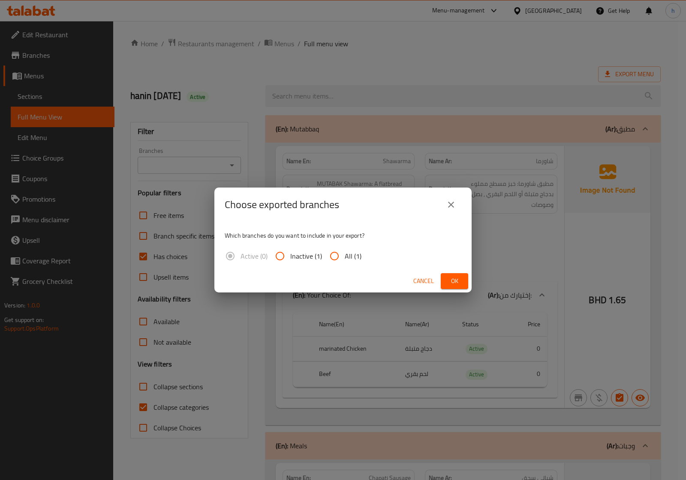
click at [353, 256] on span "All (1)" at bounding box center [353, 256] width 17 height 10
click at [345, 256] on input "All (1)" at bounding box center [334, 256] width 21 height 21
radio input "true"
click at [441, 282] on button "Ok" at bounding box center [454, 281] width 27 height 16
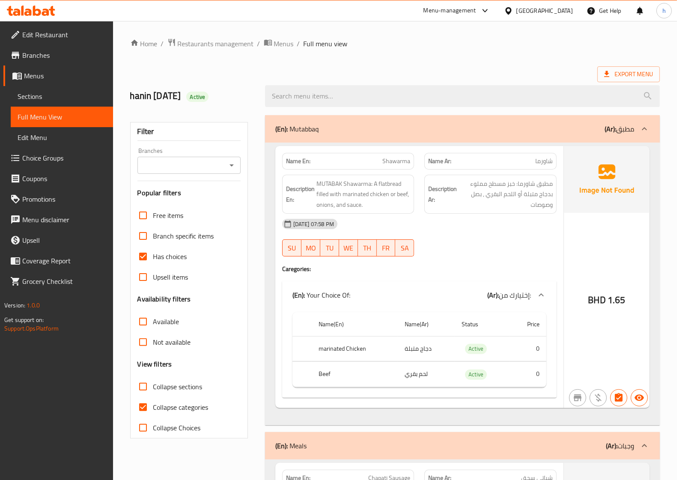
click at [44, 74] on span "Menus" at bounding box center [65, 76] width 82 height 10
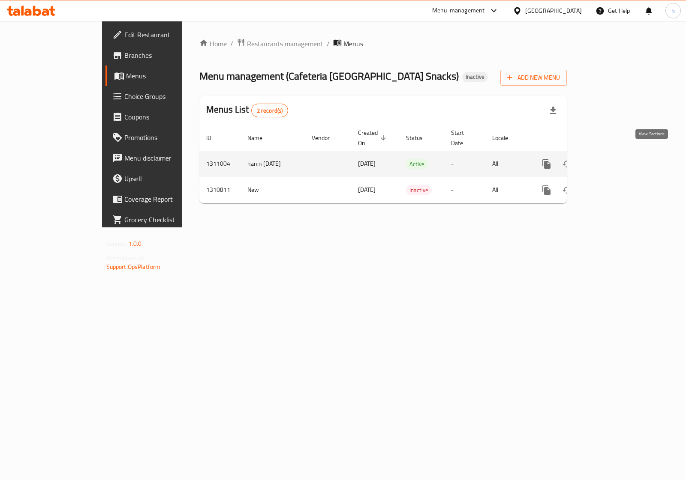
click at [618, 156] on link "enhanced table" at bounding box center [608, 164] width 21 height 21
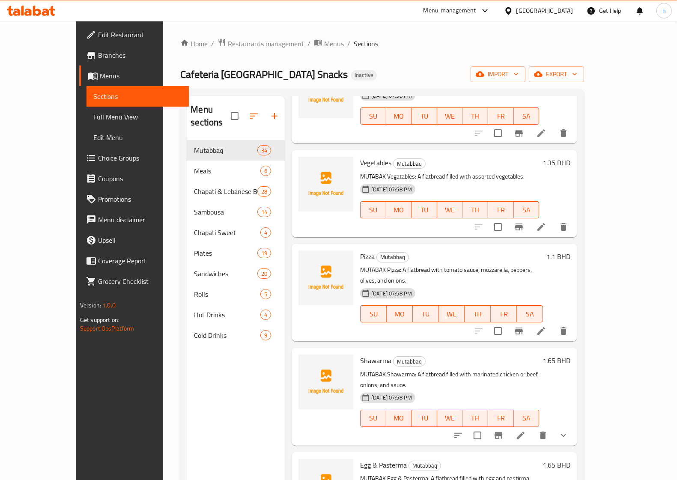
scroll to position [1393, 0]
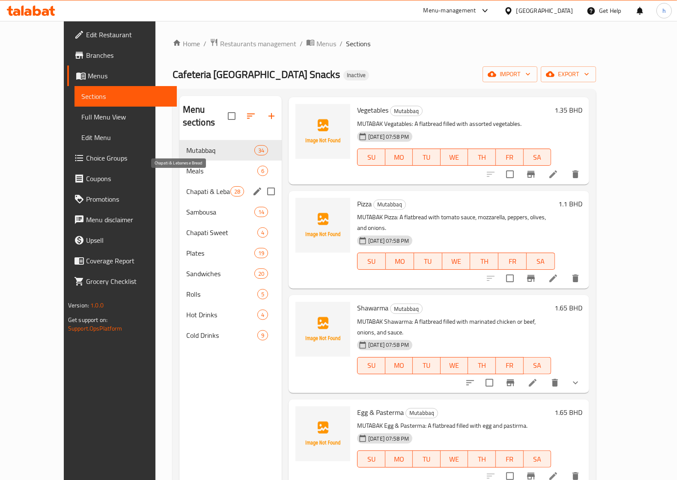
click at [186, 186] on span "Chapati & Lebanese Bread" at bounding box center [208, 191] width 44 height 10
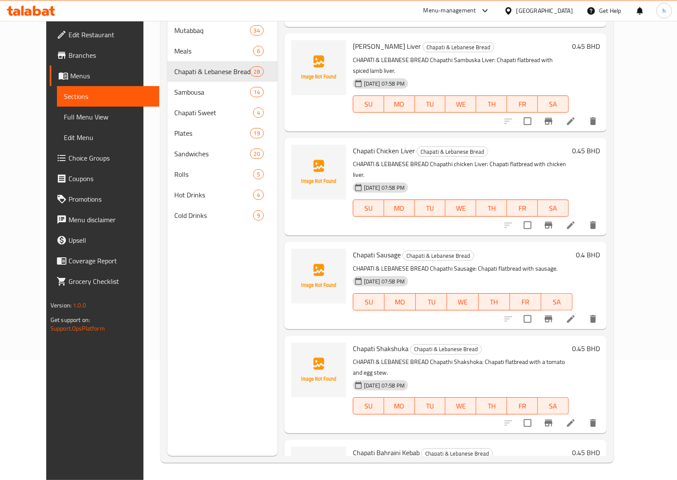
scroll to position [2107, 0]
click at [576, 315] on icon at bounding box center [571, 320] width 10 height 10
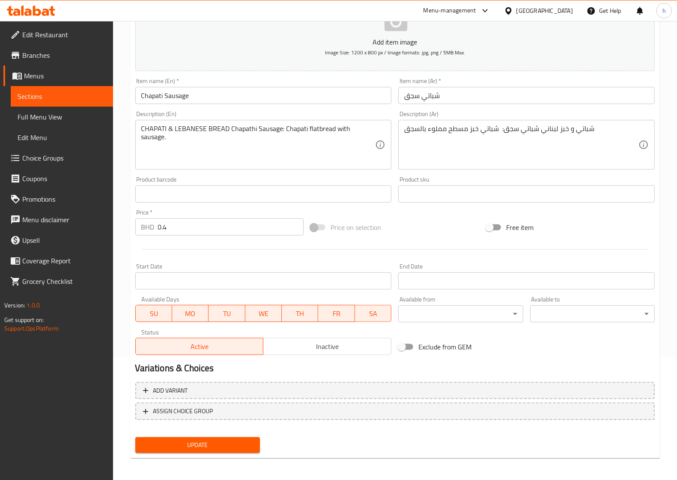
scroll to position [123, 0]
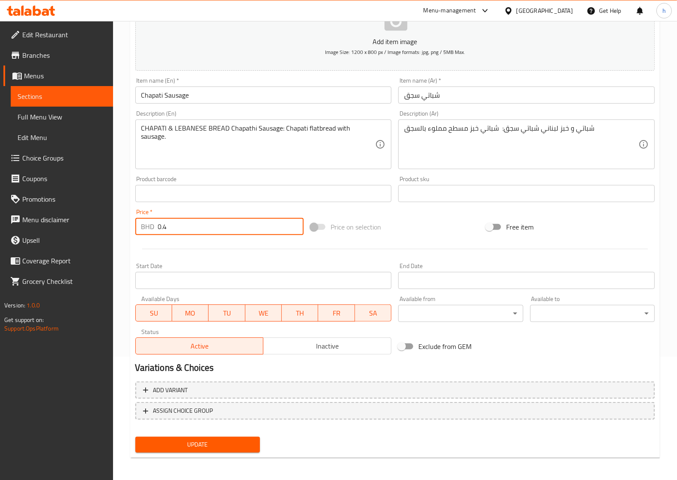
click at [175, 224] on input "0.4" at bounding box center [231, 226] width 146 height 17
type input "0.45"
click at [219, 441] on span "Update" at bounding box center [197, 445] width 111 height 11
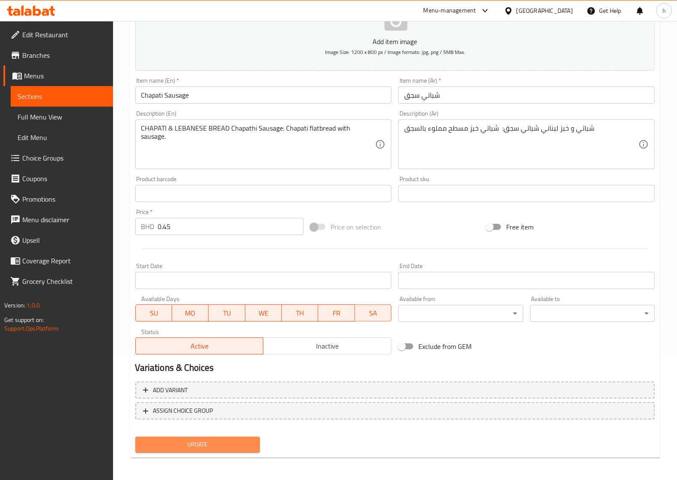
click at [205, 449] on button "Update" at bounding box center [197, 445] width 125 height 16
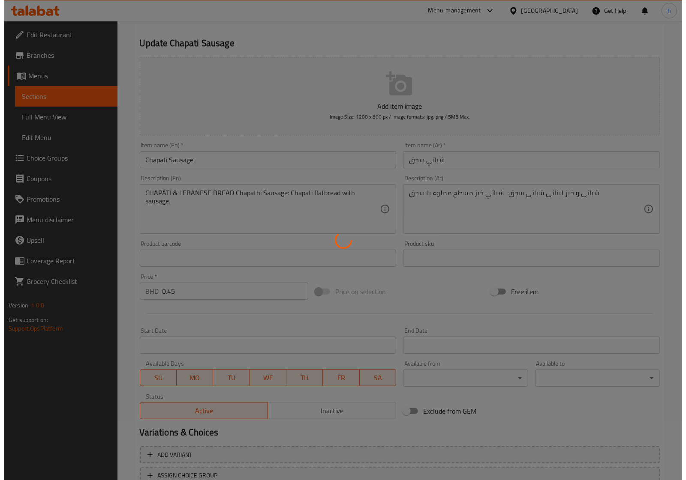
scroll to position [0, 0]
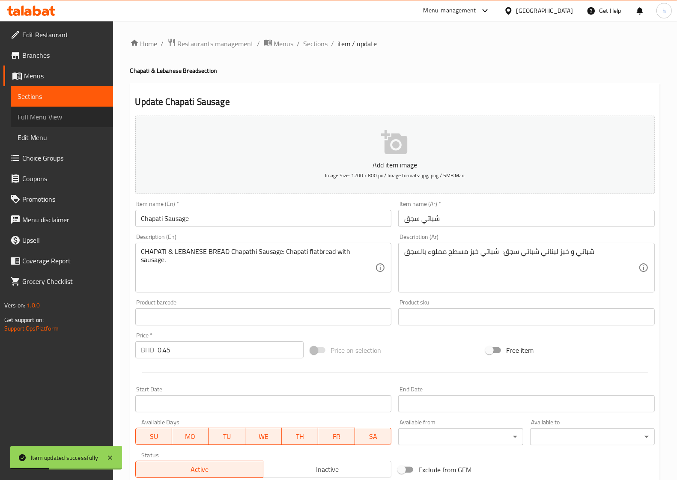
click at [66, 123] on link "Full Menu View" at bounding box center [62, 117] width 102 height 21
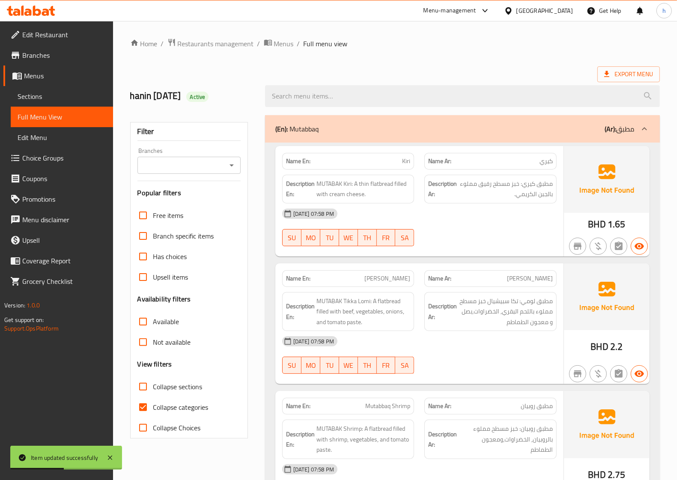
click at [141, 408] on input "Collapse categories" at bounding box center [143, 407] width 21 height 21
checkbox input "false"
click at [630, 77] on span "Export Menu" at bounding box center [629, 74] width 49 height 11
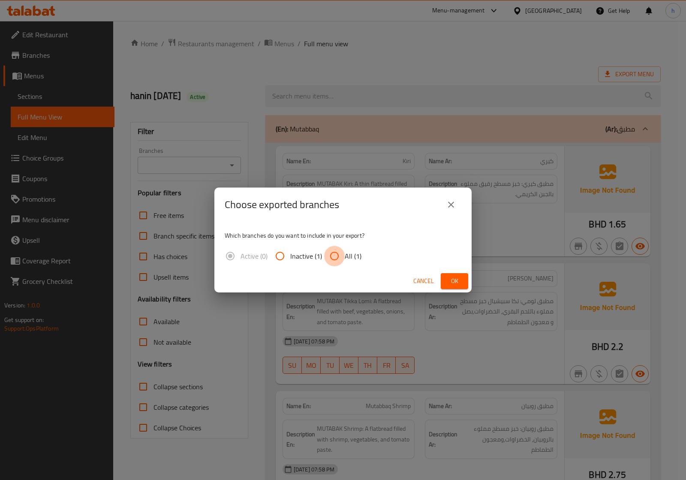
click at [336, 253] on input "All (1)" at bounding box center [334, 256] width 21 height 21
radio input "true"
click at [450, 282] on span "Ok" at bounding box center [454, 281] width 14 height 11
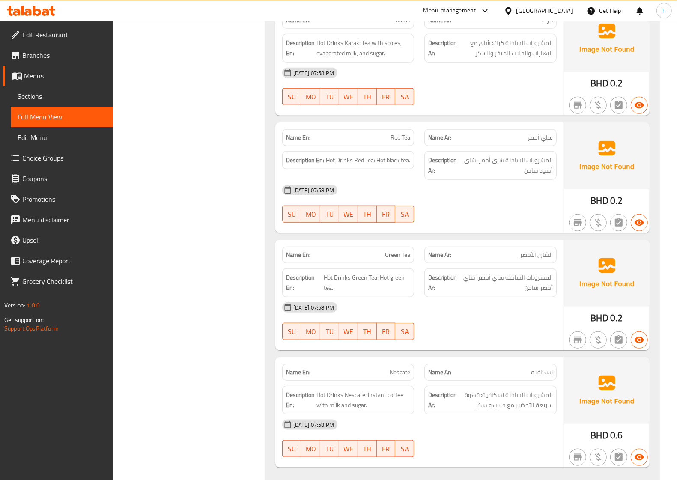
scroll to position [16672, 0]
